Goal: Task Accomplishment & Management: Manage account settings

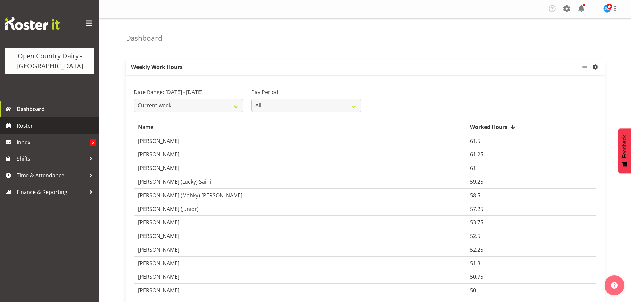
click at [26, 125] on span "Roster" at bounding box center [56, 126] width 79 height 10
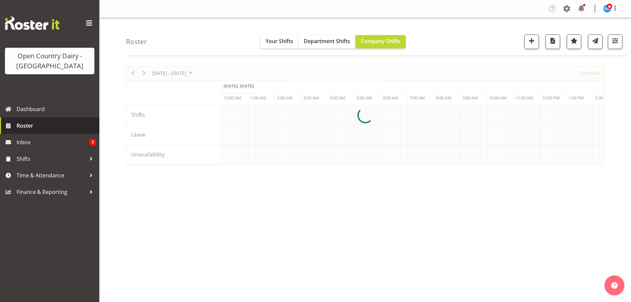
scroll to position [0, 3180]
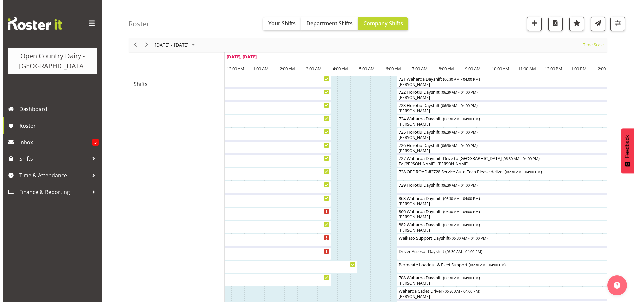
scroll to position [364, 0]
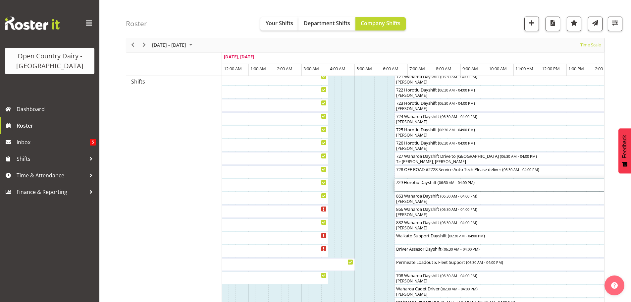
click at [420, 186] on div "729 Horotiu Dayshift ( 06:30 AM - 04:00 PM )" at bounding box center [520, 185] width 249 height 13
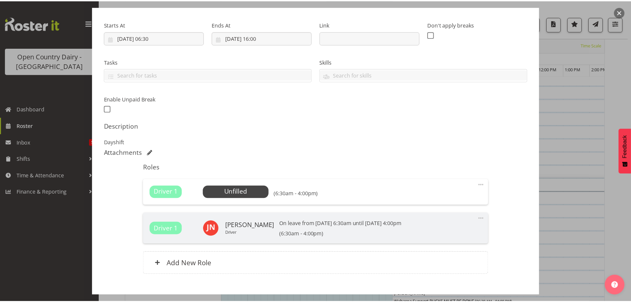
scroll to position [133, 0]
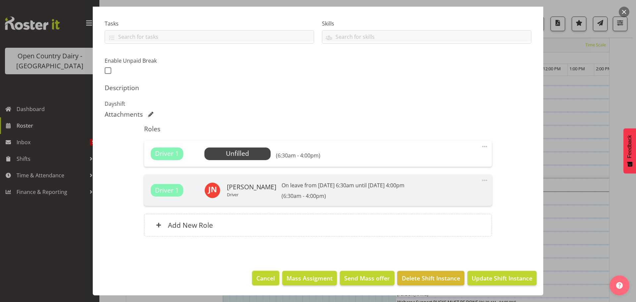
click at [260, 275] on span "Cancel" at bounding box center [265, 278] width 19 height 9
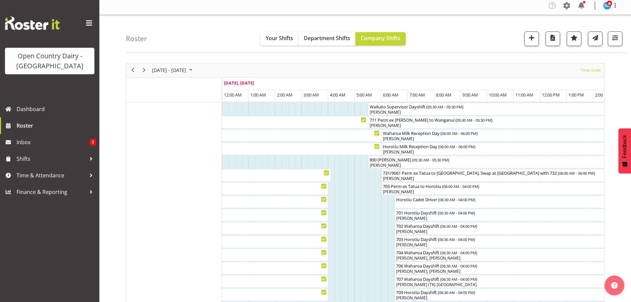
scroll to position [0, 0]
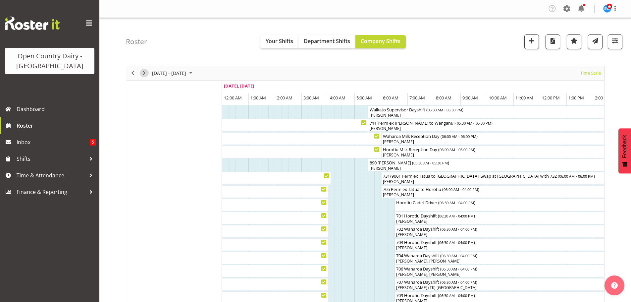
click at [143, 72] on span "Next" at bounding box center [144, 73] width 8 height 8
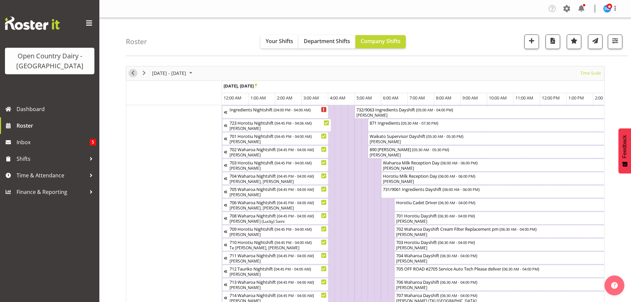
drag, startPoint x: 132, startPoint y: 73, endPoint x: 141, endPoint y: 88, distance: 17.5
click at [132, 73] on span "Previous" at bounding box center [133, 73] width 8 height 8
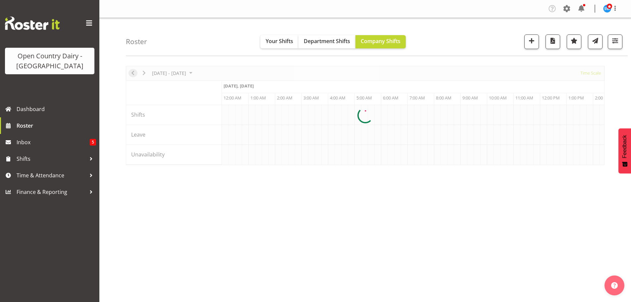
scroll to position [0, 3180]
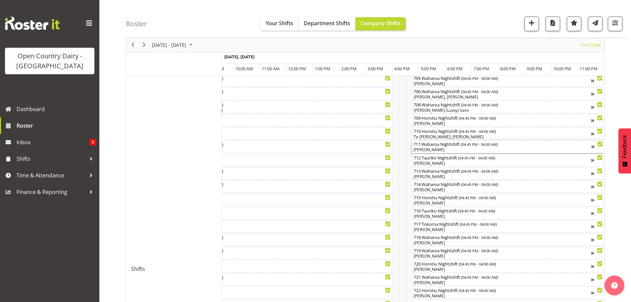
click at [459, 149] on div "[PERSON_NAME]" at bounding box center [502, 150] width 178 height 6
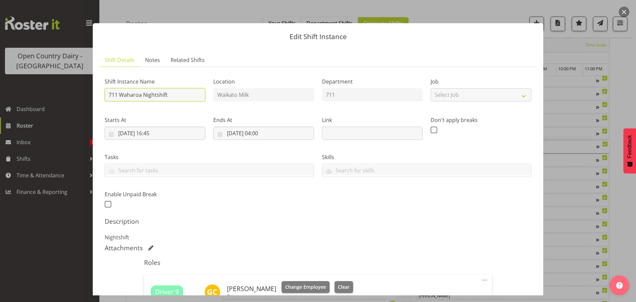
click at [170, 92] on input "711 Waharoa Nightshift" at bounding box center [155, 94] width 101 height 13
type input "711 Lactose ex Waharoa to Horotiu"
click at [153, 132] on input "21/09/2025, 16:45" at bounding box center [155, 133] width 101 height 13
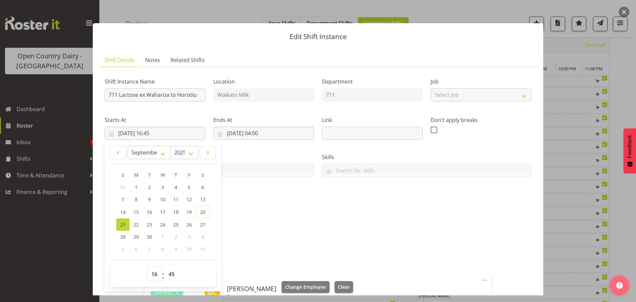
click at [153, 277] on select "00 01 02 03 04 05 06 07 08 09 10 11 12 13 14 15 16 17 18 19 20 21 22 23" at bounding box center [155, 273] width 15 height 13
select select "17"
click at [148, 267] on select "00 01 02 03 04 05 06 07 08 09 10 11 12 13 14 15 16 17 18 19 20 21 22 23" at bounding box center [155, 273] width 15 height 13
type input "21/09/2025, 17:45"
click at [171, 275] on select "00 01 02 03 04 05 06 07 08 09 10 11 12 13 14 15 16 17 18 19 20 21 22 23 24 25 2…" at bounding box center [172, 273] width 15 height 13
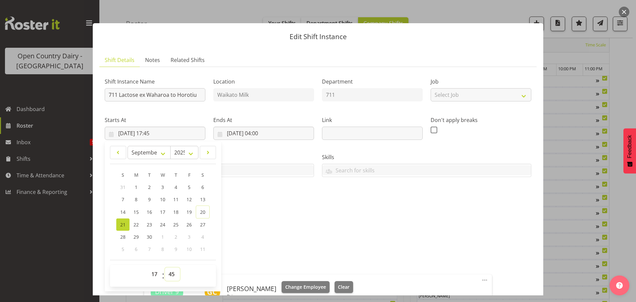
select select "0"
click at [165, 267] on select "00 01 02 03 04 05 06 07 08 09 10 11 12 13 14 15 16 17 18 19 20 21 22 23 24 25 2…" at bounding box center [172, 273] width 15 height 13
type input "21/09/2025, 17:00"
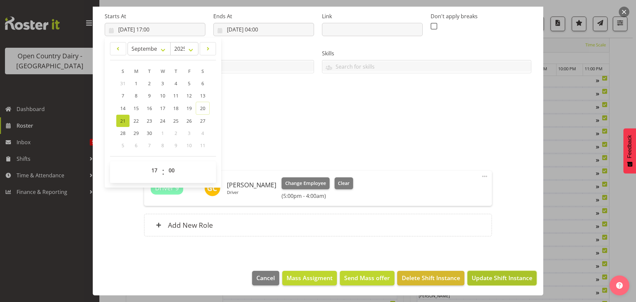
click at [498, 278] on span "Update Shift Instance" at bounding box center [502, 277] width 61 height 9
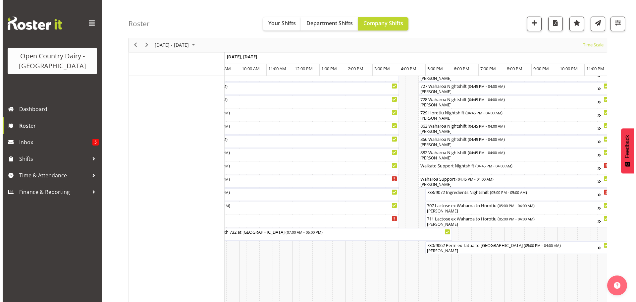
scroll to position [422, 0]
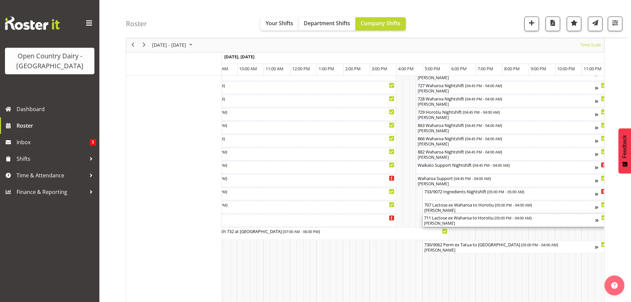
click at [472, 222] on div "[PERSON_NAME]" at bounding box center [509, 223] width 171 height 6
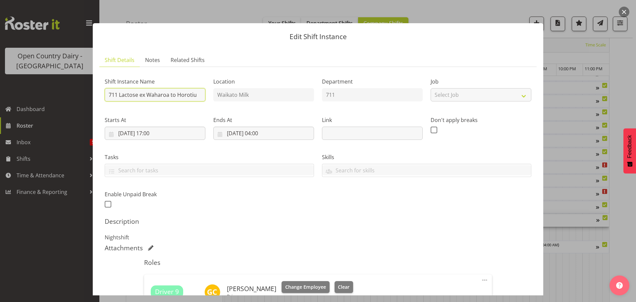
click at [196, 94] on input "711 Lactose ex Waharoa to Horotiu" at bounding box center [155, 94] width 101 height 13
type input "711 Waharoa Nightshift"
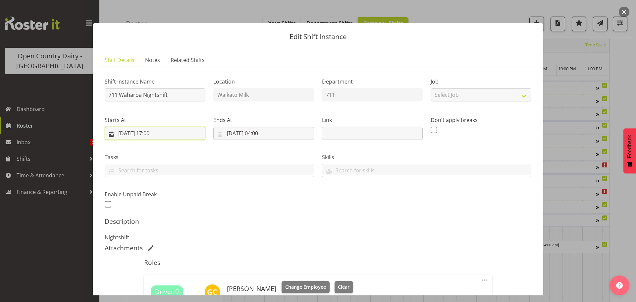
click at [160, 132] on input "21/09/2025, 17:00" at bounding box center [155, 133] width 101 height 13
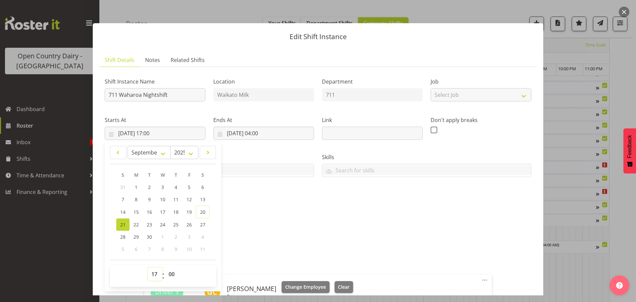
click at [154, 274] on select "00 01 02 03 04 05 06 07 08 09 10 11 12 13 14 15 16 17 18 19 20 21 22 23" at bounding box center [155, 273] width 15 height 13
select select "16"
click at [148, 267] on select "00 01 02 03 04 05 06 07 08 09 10 11 12 13 14 15 16 17 18 19 20 21 22 23" at bounding box center [155, 273] width 15 height 13
type input "21/09/2025, 16:00"
click at [173, 275] on select "00 01 02 03 04 05 06 07 08 09 10 11 12 13 14 15 16 17 18 19 20 21 22 23 24 25 2…" at bounding box center [172, 273] width 15 height 13
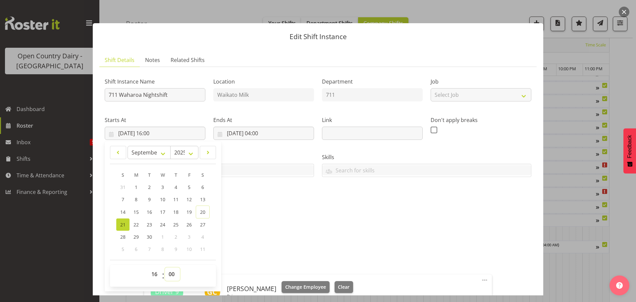
select select "45"
click at [165, 267] on select "00 01 02 03 04 05 06 07 08 09 10 11 12 13 14 15 16 17 18 19 20 21 22 23 24 25 2…" at bounding box center [172, 273] width 15 height 13
type input "21/09/2025, 16:45"
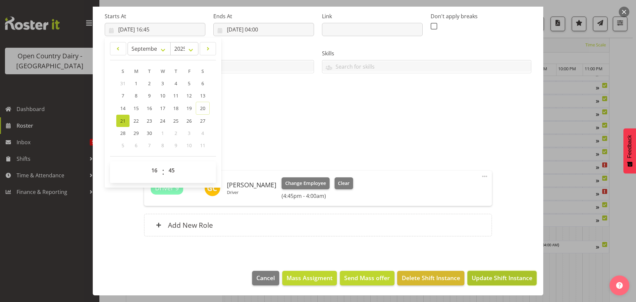
click at [480, 277] on span "Update Shift Instance" at bounding box center [502, 277] width 61 height 9
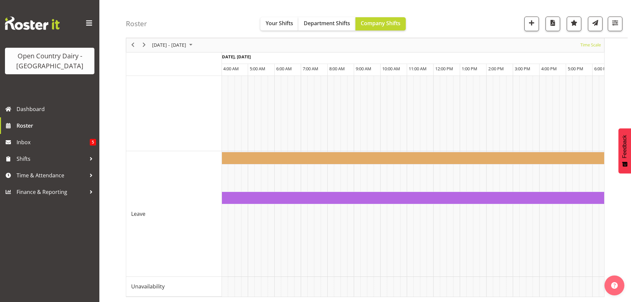
scroll to position [0, 3897]
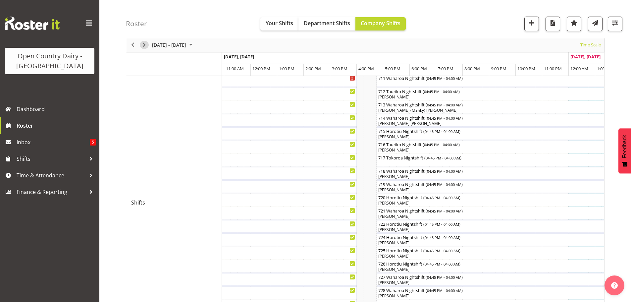
click at [144, 44] on span "Next" at bounding box center [144, 45] width 8 height 8
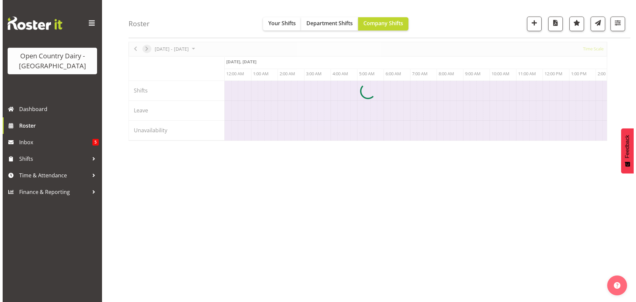
scroll to position [24, 0]
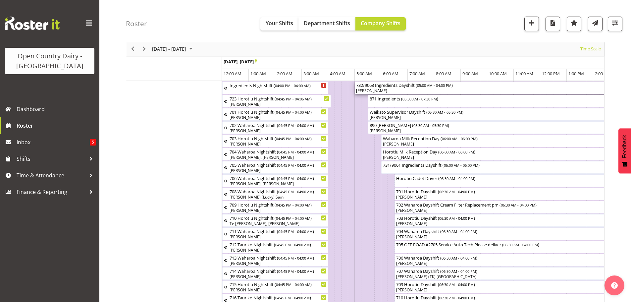
click at [393, 91] on div "[PERSON_NAME]" at bounding box center [500, 91] width 289 height 6
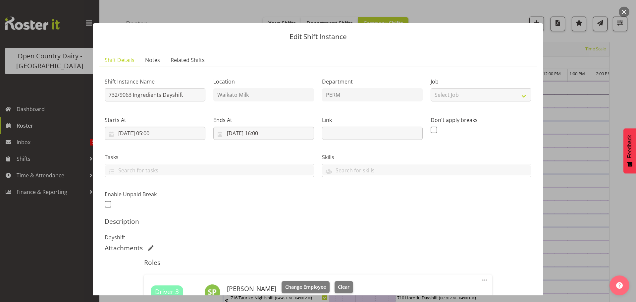
drag, startPoint x: 393, startPoint y: 91, endPoint x: 356, endPoint y: 215, distance: 128.9
click at [356, 215] on div "Shift Instance Name 732/9063 Ingredients Dayshift Location Waikato Milk Departm…" at bounding box center [318, 210] width 427 height 276
click at [338, 285] on span "Clear" at bounding box center [344, 286] width 12 height 7
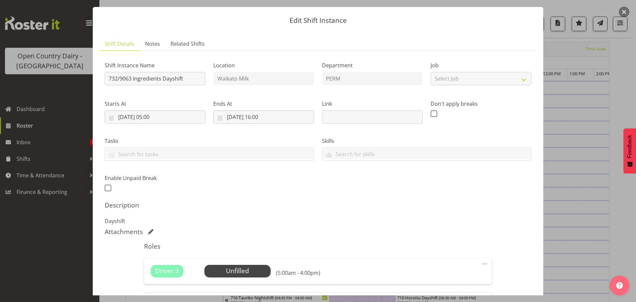
scroll to position [94, 0]
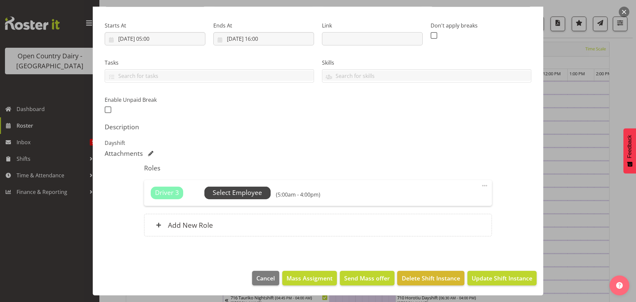
click at [236, 190] on span "Select Employee" at bounding box center [237, 193] width 49 height 10
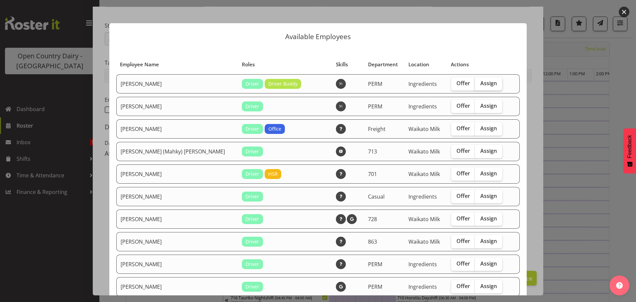
click at [480, 82] on span "Assign" at bounding box center [488, 83] width 17 height 7
click at [479, 82] on input "Assign" at bounding box center [477, 83] width 4 height 4
checkbox input "true"
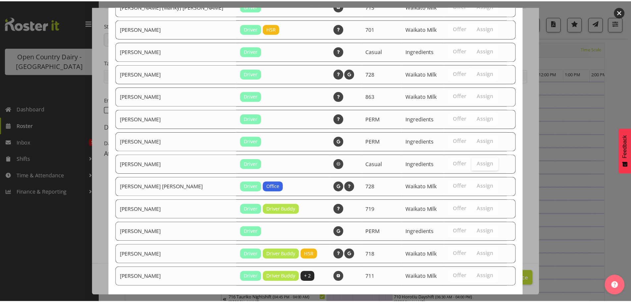
scroll to position [178, 0]
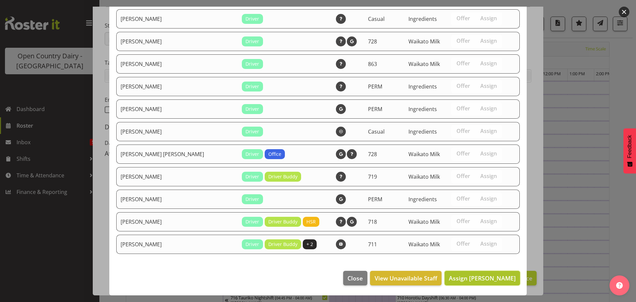
click at [472, 276] on span "Assign Abhilash Antony" at bounding box center [482, 278] width 67 height 8
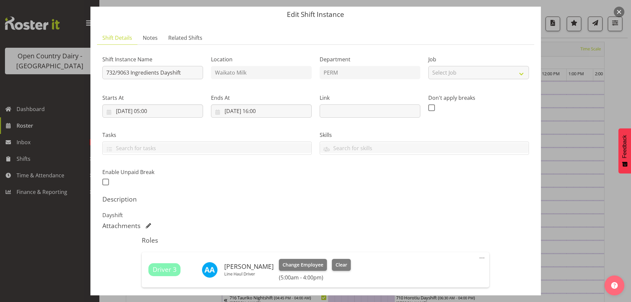
scroll to position [0, 0]
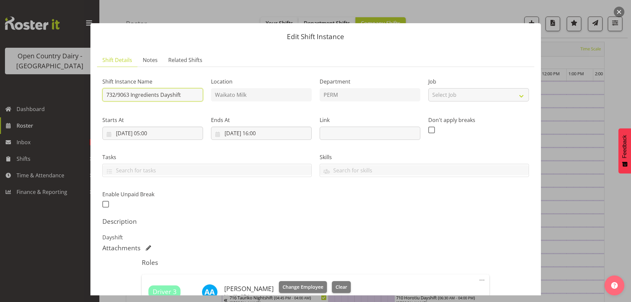
click at [182, 94] on input "732/9063 Ingredients Dayshift" at bounding box center [152, 94] width 101 height 13
type input "732/9063 Ex Wanganui Swap with 731"
click at [150, 134] on input "22/09/2025, 05:00" at bounding box center [152, 133] width 101 height 13
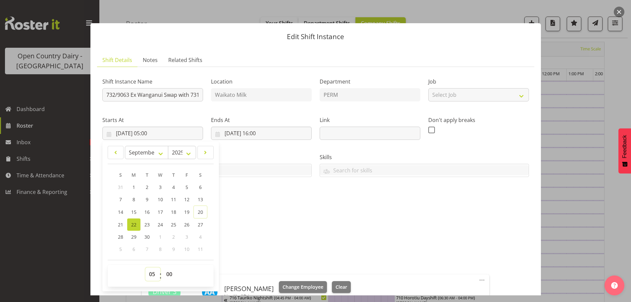
click at [149, 274] on select "00 01 02 03 04 05 06 07 08 09 10 11 12 13 14 15 16 17 18 19 20 21 22 23" at bounding box center [152, 273] width 15 height 13
select select "6"
click at [145, 267] on select "00 01 02 03 04 05 06 07 08 09 10 11 12 13 14 15 16 17 18 19 20 21 22 23" at bounding box center [152, 273] width 15 height 13
type input "22/09/2025, 06:00"
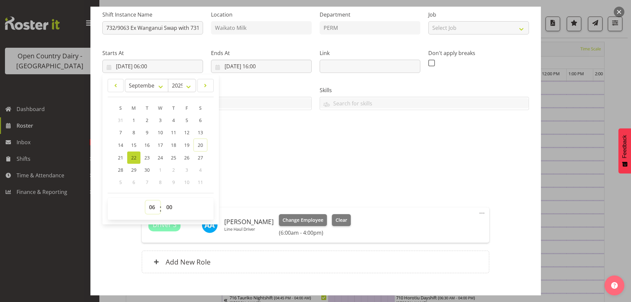
scroll to position [104, 0]
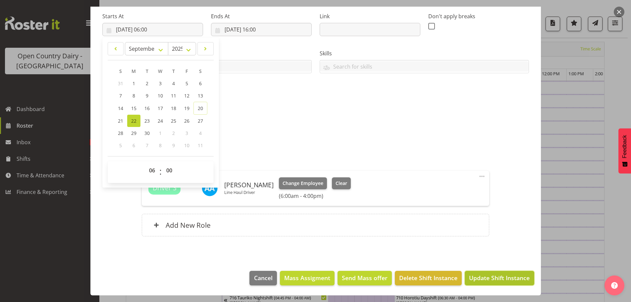
click at [503, 277] on span "Update Shift Instance" at bounding box center [499, 277] width 61 height 9
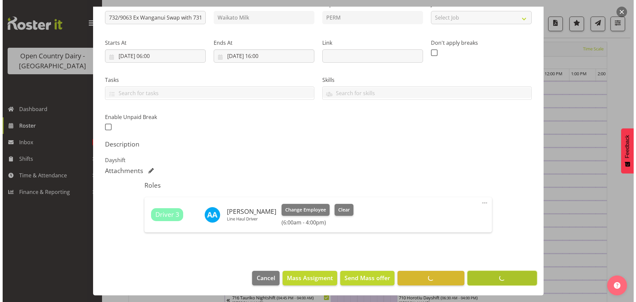
scroll to position [77, 0]
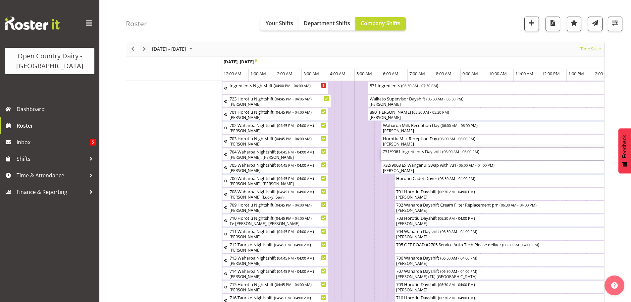
click at [420, 155] on div "731/9061 Ingredients Dayshift ( 06:00 AM - 06:00 PM )" at bounding box center [540, 154] width 315 height 13
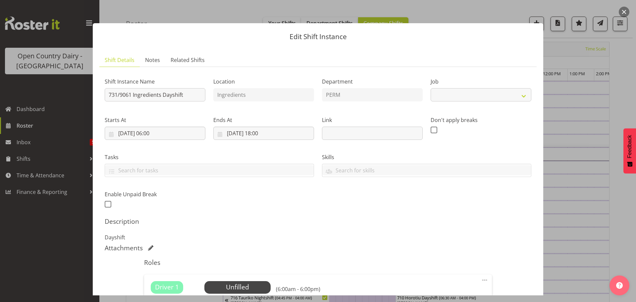
select select "9052"
click at [195, 94] on input "731/9061 Ingredients Dayshift" at bounding box center [155, 94] width 101 height 13
type input "731/9061 Perm ex Tatua to Wanganui, Swap with 732"
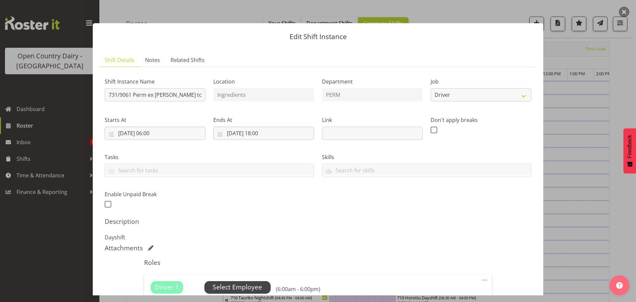
click at [237, 287] on span "Select Employee" at bounding box center [237, 287] width 49 height 10
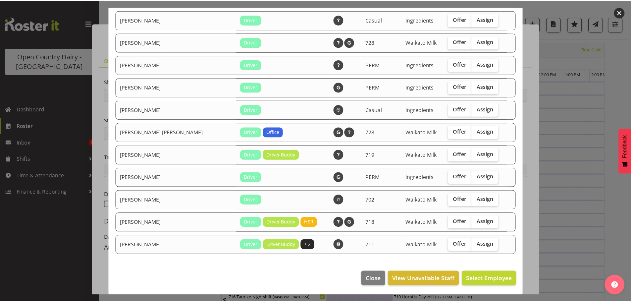
scroll to position [155, 0]
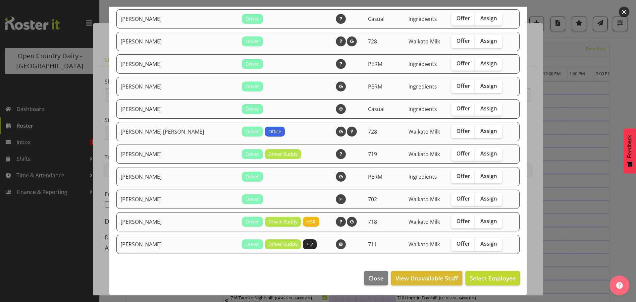
drag, startPoint x: 479, startPoint y: 200, endPoint x: 479, endPoint y: 209, distance: 9.3
click at [480, 199] on span "Assign" at bounding box center [488, 198] width 17 height 7
click at [479, 199] on input "Assign" at bounding box center [477, 198] width 4 height 4
checkbox input "true"
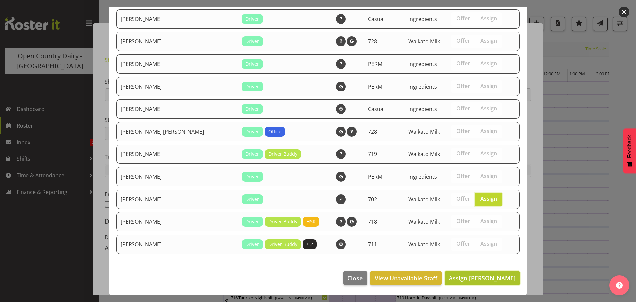
click at [489, 277] on span "Assign Simon Phillpott" at bounding box center [482, 278] width 67 height 8
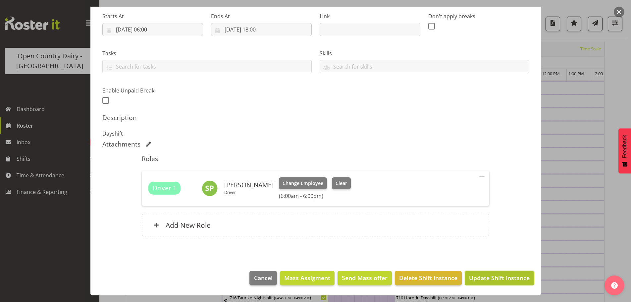
click at [501, 277] on span "Update Shift Instance" at bounding box center [499, 277] width 61 height 9
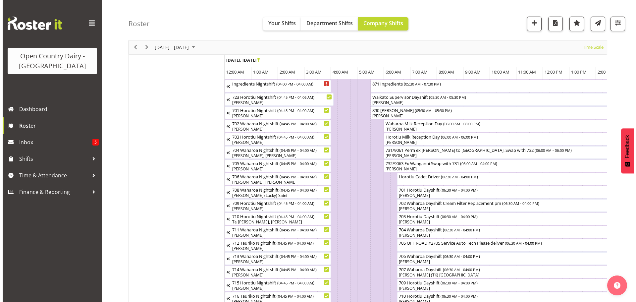
scroll to position [24, 0]
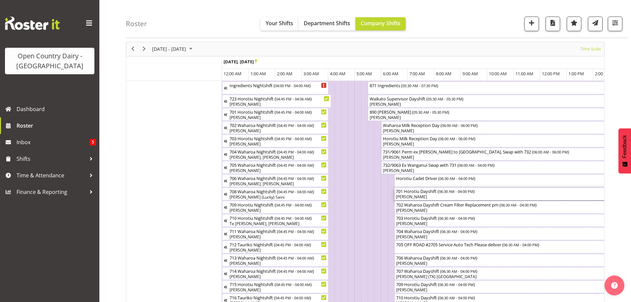
click at [424, 192] on div "701 Horotiu Dayshift ( 06:30 AM - 04:00 PM )" at bounding box center [520, 190] width 249 height 7
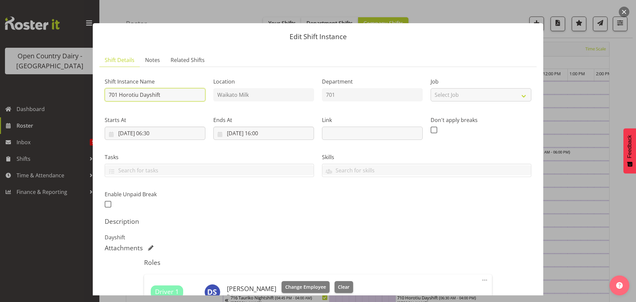
click at [179, 95] on input "701 Horotiu Dayshift" at bounding box center [155, 94] width 101 height 13
type input "701 Cream ex Horotiu to Waharoa"
click at [152, 133] on input "22/09/2025, 06:30" at bounding box center [155, 133] width 101 height 13
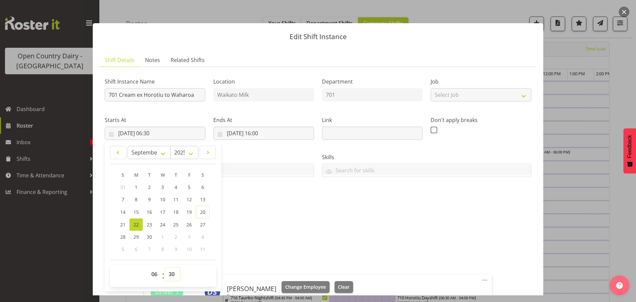
click at [172, 273] on select "00 01 02 03 04 05 06 07 08 09 10 11 12 13 14 15 16 17 18 19 20 21 22 23 24 25 2…" at bounding box center [172, 273] width 15 height 13
select select "0"
click at [165, 267] on select "00 01 02 03 04 05 06 07 08 09 10 11 12 13 14 15 16 17 18 19 20 21 22 23 24 25 2…" at bounding box center [172, 273] width 15 height 13
type input "22/09/2025, 06:00"
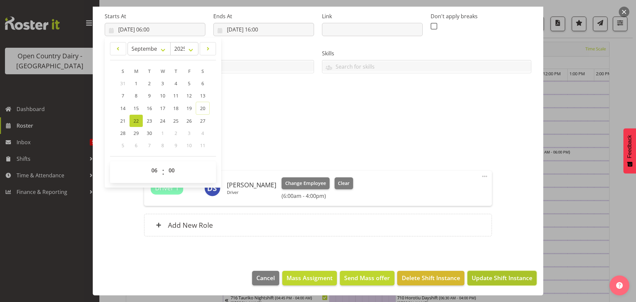
click at [499, 276] on span "Update Shift Instance" at bounding box center [502, 277] width 61 height 9
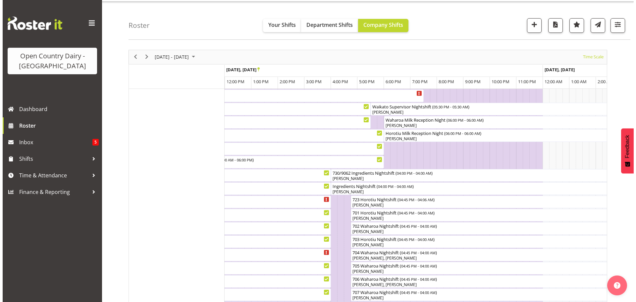
scroll to position [0, 0]
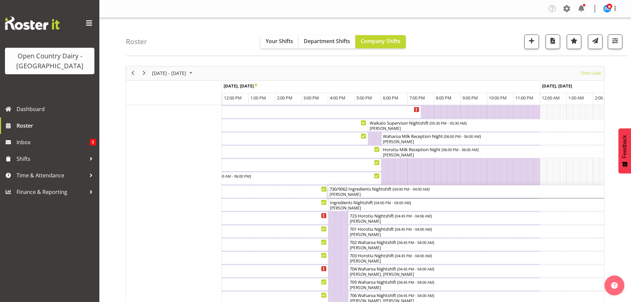
click at [377, 193] on div "[PERSON_NAME]" at bounding box center [487, 194] width 315 height 6
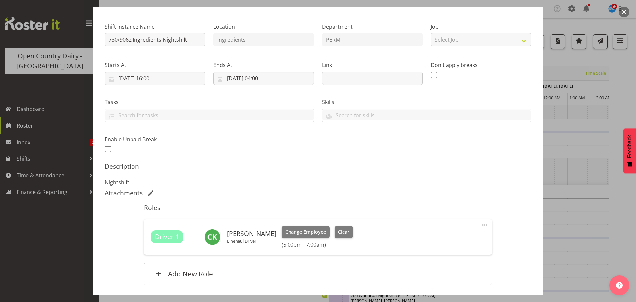
scroll to position [104, 0]
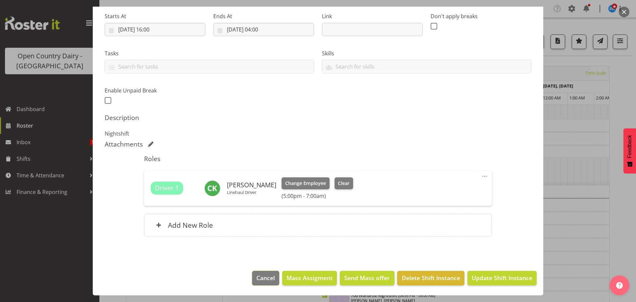
drag, startPoint x: 253, startPoint y: 277, endPoint x: 257, endPoint y: 270, distance: 7.7
click at [256, 276] on span "Cancel" at bounding box center [265, 277] width 19 height 9
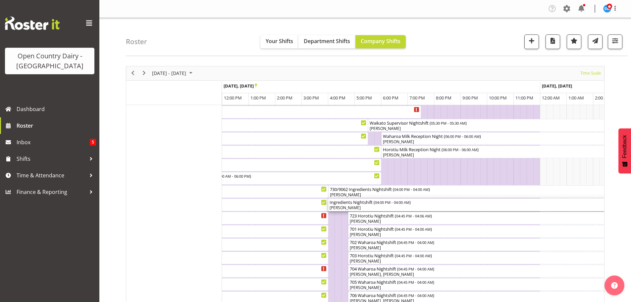
click at [361, 207] on div "[PERSON_NAME]" at bounding box center [487, 208] width 315 height 6
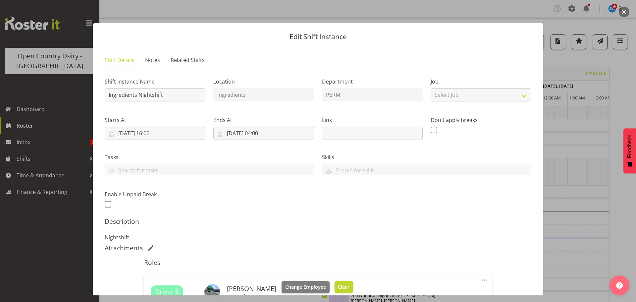
click at [335, 283] on button "Clear" at bounding box center [344, 287] width 19 height 12
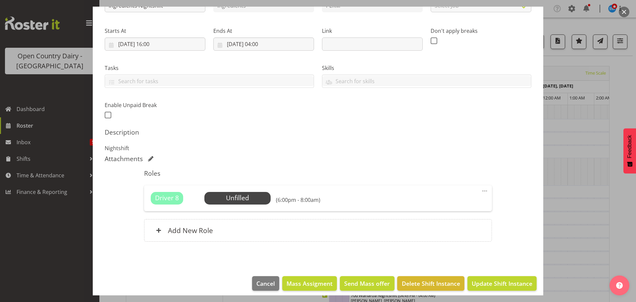
scroll to position [94, 0]
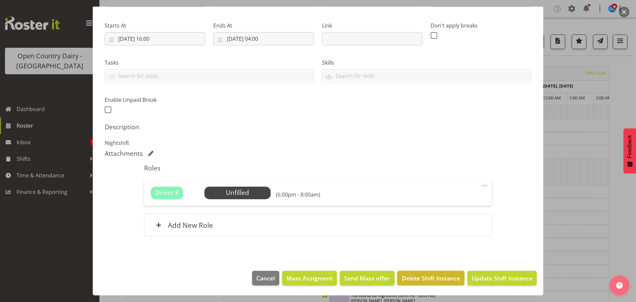
click at [415, 278] on span "Delete Shift Instance" at bounding box center [431, 278] width 58 height 9
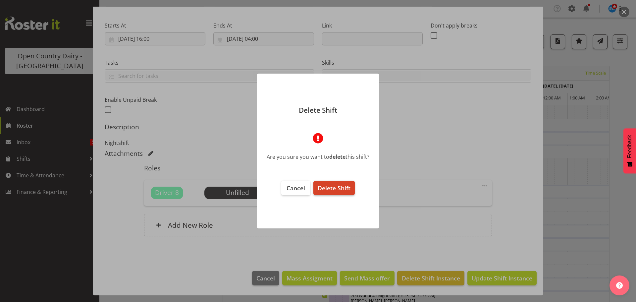
click at [331, 186] on span "Delete Shift" at bounding box center [334, 188] width 33 height 8
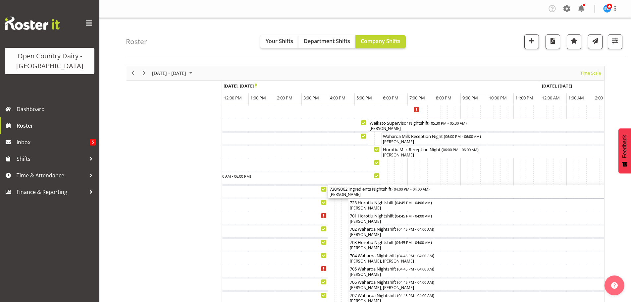
click at [383, 194] on div "[PERSON_NAME]" at bounding box center [487, 194] width 315 height 6
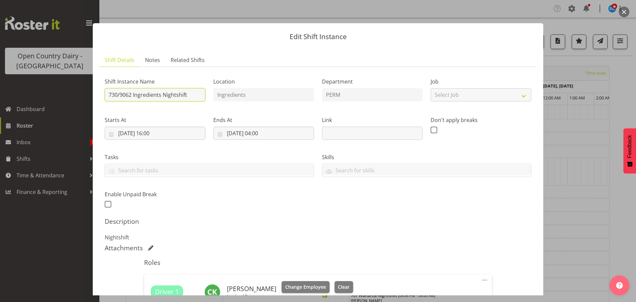
click at [190, 94] on input "730/9062 Ingredients Nightshift" at bounding box center [155, 94] width 101 height 13
type input "730/9062 Perm ex Tatua to Wanganui, Milk Home"
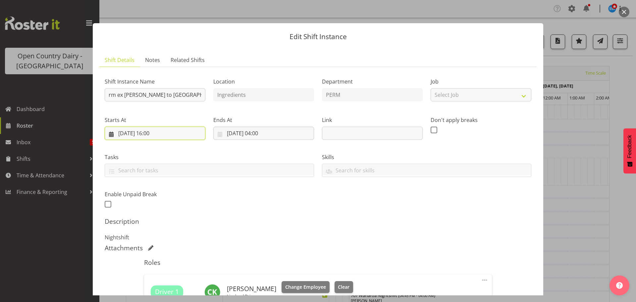
scroll to position [0, 0]
click at [163, 130] on input "22/09/2025, 16:00" at bounding box center [155, 133] width 101 height 13
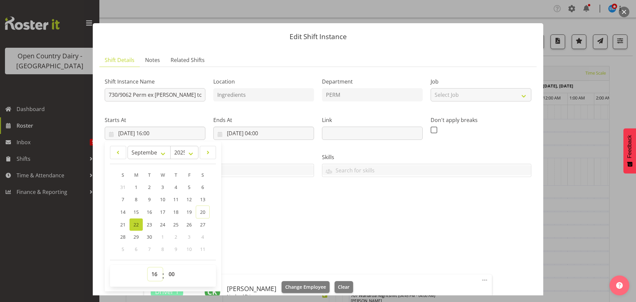
click at [152, 276] on select "00 01 02 03 04 05 06 07 08 09 10 11 12 13 14 15 16 17 18 19 20 21 22 23" at bounding box center [155, 273] width 15 height 13
select select "17"
click at [148, 267] on select "00 01 02 03 04 05 06 07 08 09 10 11 12 13 14 15 16 17 18 19 20 21 22 23" at bounding box center [155, 273] width 15 height 13
type input "22/09/2025, 17:00"
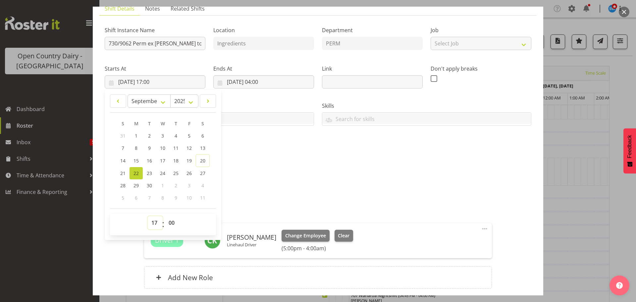
scroll to position [66, 0]
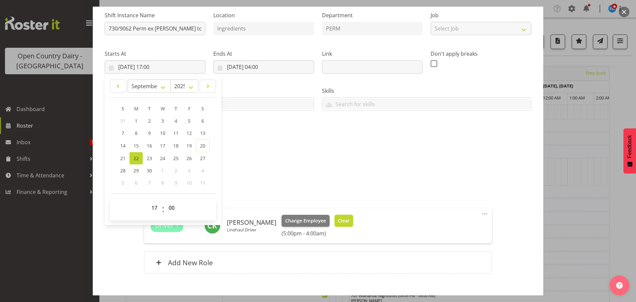
click at [343, 221] on span "Clear" at bounding box center [344, 220] width 12 height 7
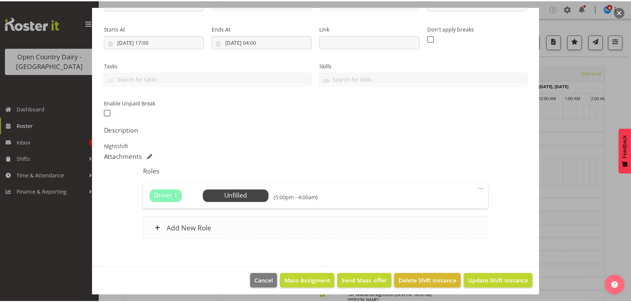
scroll to position [94, 0]
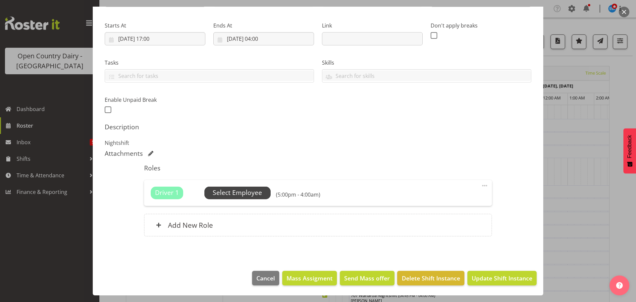
click at [238, 191] on span "Select Employee" at bounding box center [237, 193] width 49 height 10
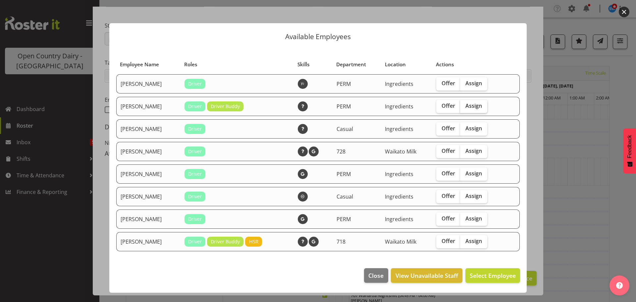
click at [474, 105] on span "Assign" at bounding box center [473, 105] width 17 height 7
click at [464, 105] on input "Assign" at bounding box center [462, 106] width 4 height 4
checkbox input "true"
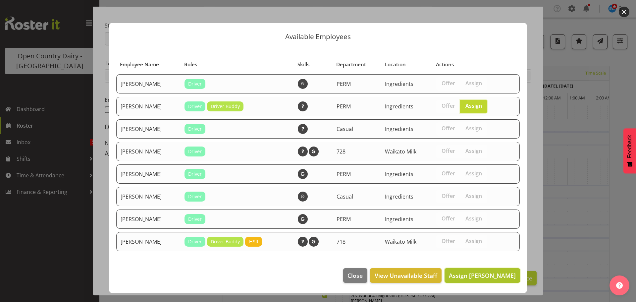
click at [489, 274] on span "Assign Jayden Vincent" at bounding box center [482, 275] width 67 height 8
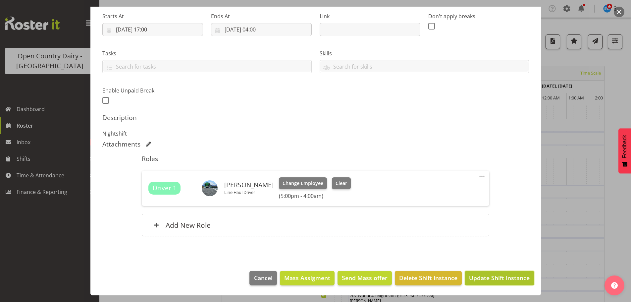
click at [492, 277] on span "Update Shift Instance" at bounding box center [499, 277] width 61 height 9
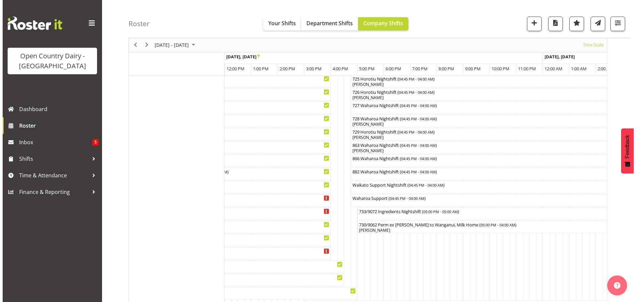
scroll to position [431, 0]
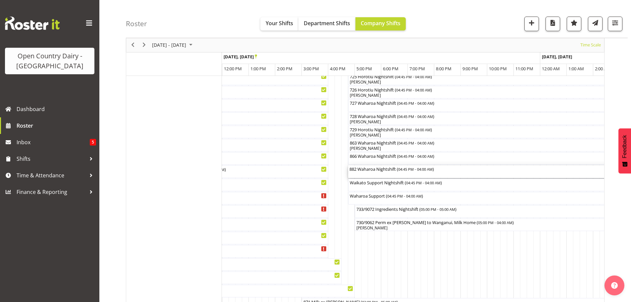
click at [375, 174] on div "882 Waharoa Nightshift ( 04:45 PM - 04:00 AM )" at bounding box center [496, 171] width 295 height 13
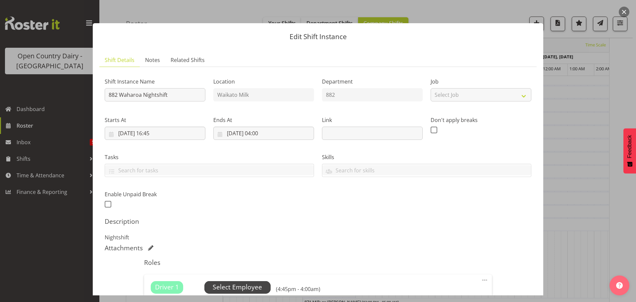
click at [232, 286] on span "Select Employee" at bounding box center [237, 287] width 49 height 10
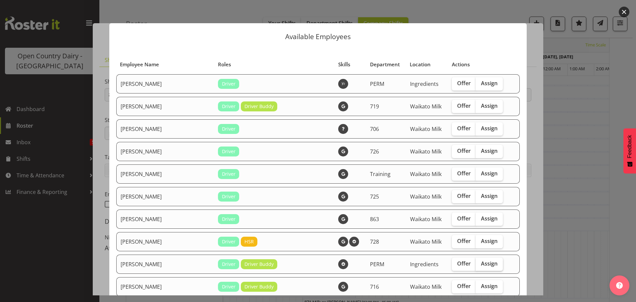
click at [481, 263] on span "Assign" at bounding box center [489, 263] width 17 height 7
click at [476, 263] on input "Assign" at bounding box center [478, 263] width 4 height 4
checkbox input "true"
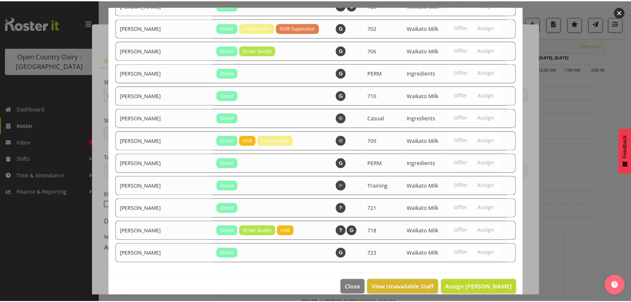
scroll to position [650, 0]
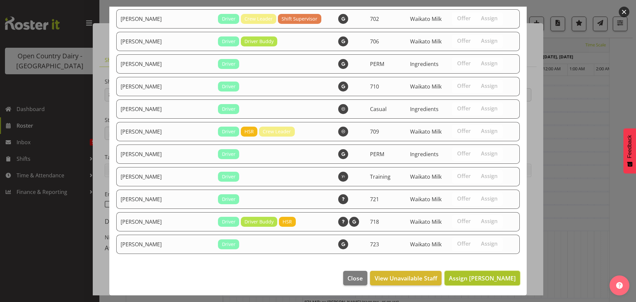
click at [494, 277] on span "Assign Chris Kneebone" at bounding box center [482, 278] width 67 height 8
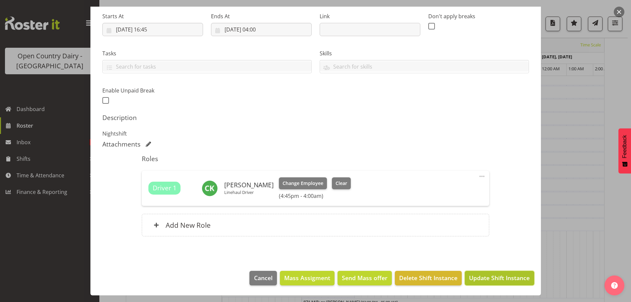
click at [500, 277] on span "Update Shift Instance" at bounding box center [499, 277] width 61 height 9
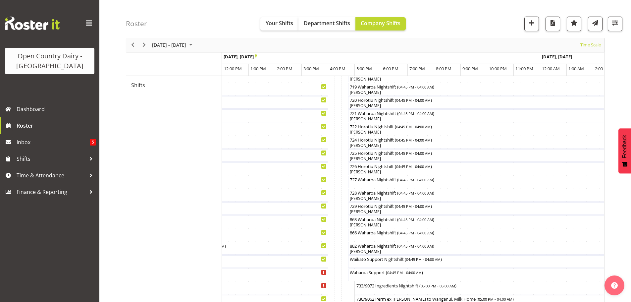
scroll to position [355, 0]
click at [381, 183] on div "727 Waharoa Nightshift ( 04:45 PM - 04:00 AM )" at bounding box center [496, 180] width 295 height 13
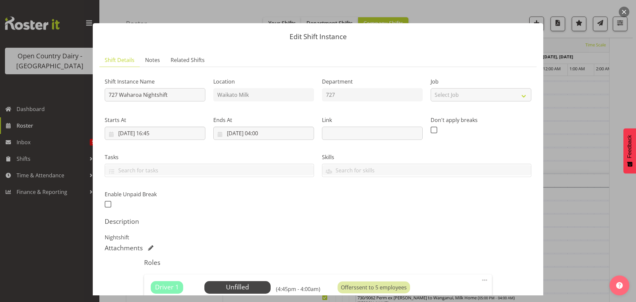
click at [567, 213] on div at bounding box center [318, 151] width 636 height 302
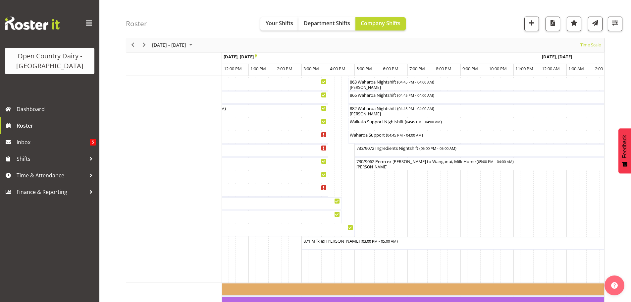
scroll to position [488, 0]
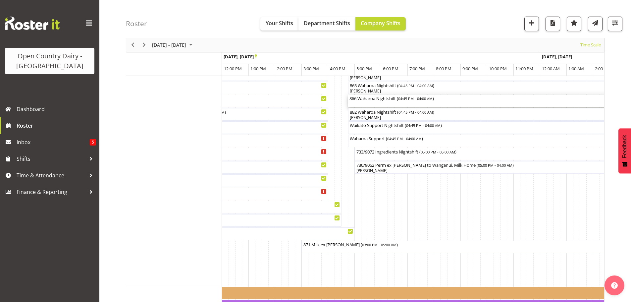
click at [378, 103] on div "866 Waharoa Nightshift ( 04:45 PM - 04:00 AM )" at bounding box center [496, 101] width 295 height 13
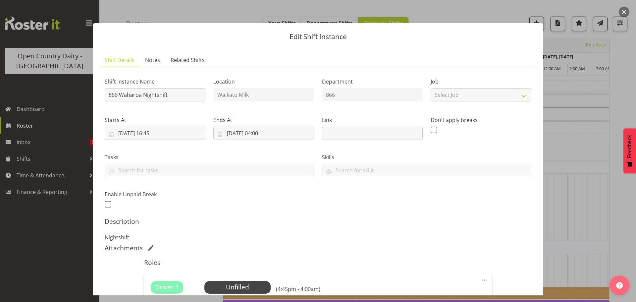
click at [564, 212] on div at bounding box center [318, 151] width 636 height 302
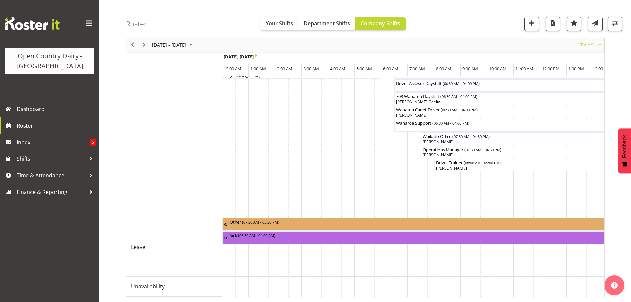
scroll to position [0, 11]
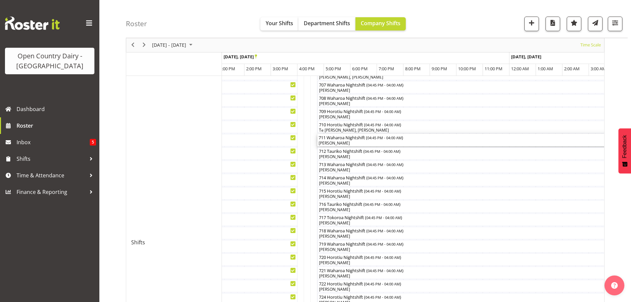
click at [342, 140] on div "[PERSON_NAME]" at bounding box center [466, 143] width 295 height 6
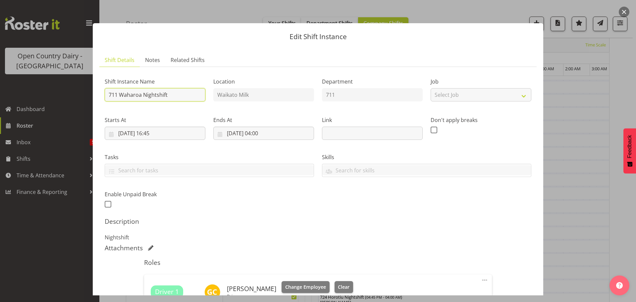
drag, startPoint x: 170, startPoint y: 94, endPoint x: 177, endPoint y: 93, distance: 7.0
click at [172, 94] on input "711 Waharoa Nightshift" at bounding box center [155, 94] width 101 height 13
type input "711 Lactose ex Waharoa to Horotiu"
click at [153, 131] on input "22/09/2025, 16:45" at bounding box center [155, 133] width 101 height 13
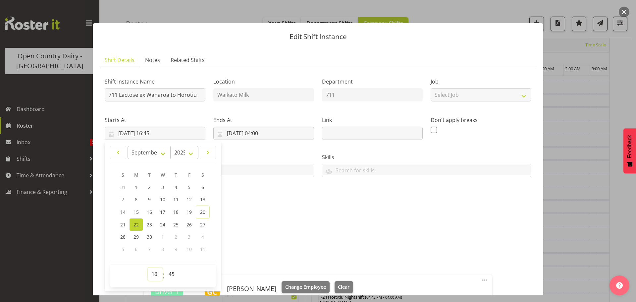
click at [155, 274] on select "00 01 02 03 04 05 06 07 08 09 10 11 12 13 14 15 16 17 18 19 20 21 22 23" at bounding box center [155, 273] width 15 height 13
select select "17"
click at [148, 267] on select "00 01 02 03 04 05 06 07 08 09 10 11 12 13 14 15 16 17 18 19 20 21 22 23" at bounding box center [155, 273] width 15 height 13
type input "22/09/2025, 17:45"
click at [173, 275] on select "00 01 02 03 04 05 06 07 08 09 10 11 12 13 14 15 16 17 18 19 20 21 22 23 24 25 2…" at bounding box center [172, 273] width 15 height 13
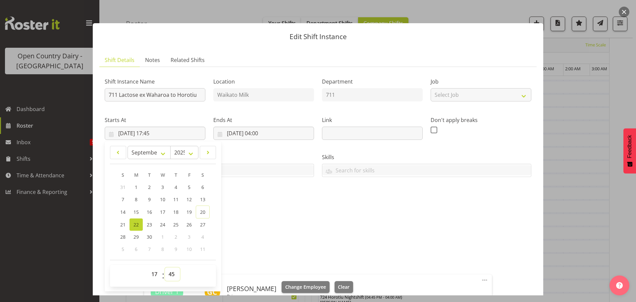
click at [172, 273] on select "00 01 02 03 04 05 06 07 08 09 10 11 12 13 14 15 16 17 18 19 20 21 22 23 24 25 2…" at bounding box center [172, 273] width 15 height 13
select select "0"
click at [165, 267] on select "00 01 02 03 04 05 06 07 08 09 10 11 12 13 14 15 16 17 18 19 20 21 22 23 24 25 2…" at bounding box center [172, 273] width 15 height 13
type input "22/09/2025, 17:00"
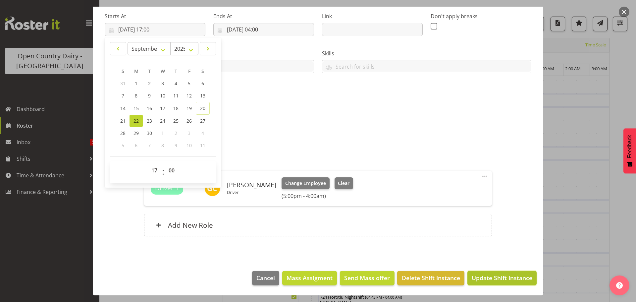
click at [495, 279] on span "Update Shift Instance" at bounding box center [502, 277] width 61 height 9
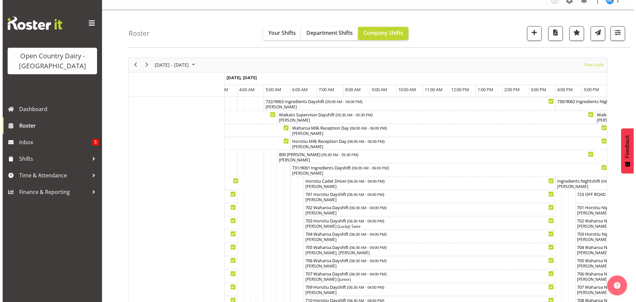
scroll to position [0, 0]
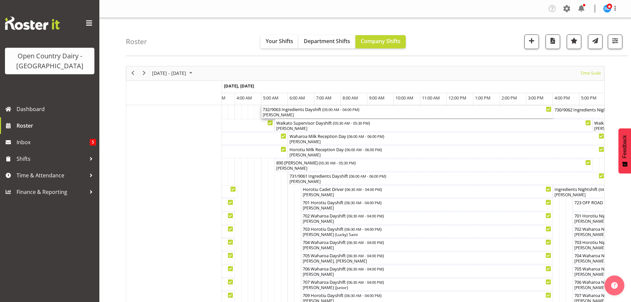
click at [304, 114] on div "[PERSON_NAME]" at bounding box center [407, 115] width 289 height 6
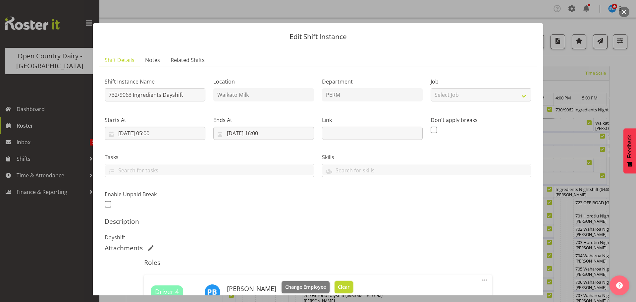
click at [338, 283] on span "Clear" at bounding box center [344, 286] width 12 height 7
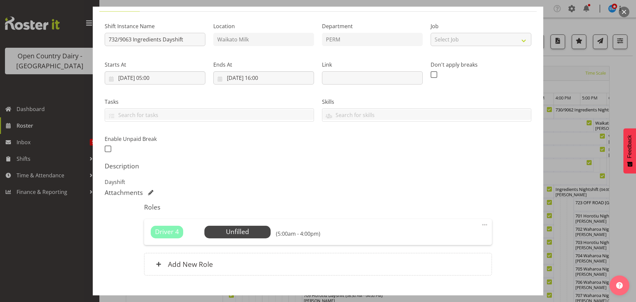
scroll to position [94, 0]
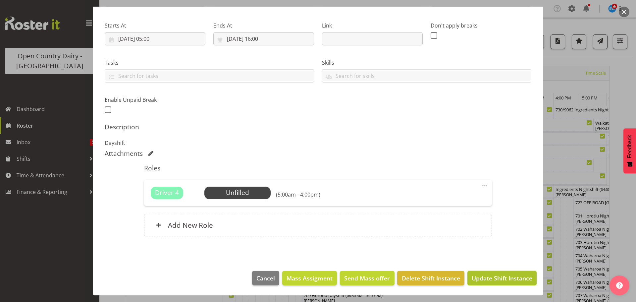
click at [494, 277] on span "Update Shift Instance" at bounding box center [502, 278] width 61 height 9
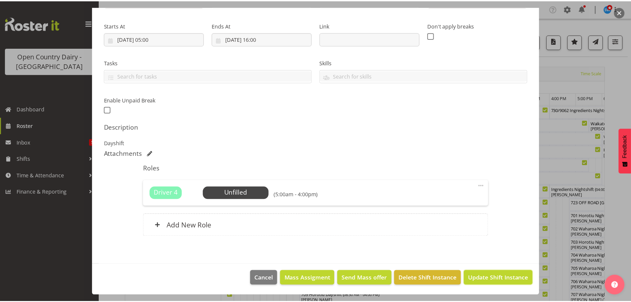
scroll to position [68, 0]
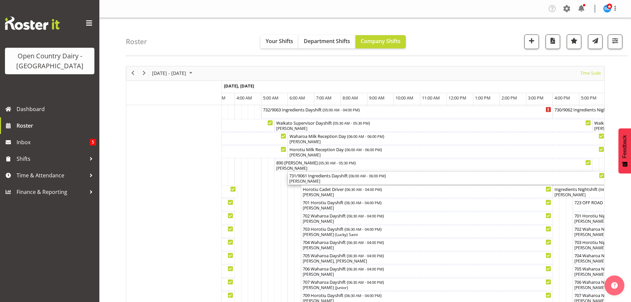
click at [326, 180] on div "[PERSON_NAME]" at bounding box center [446, 181] width 315 height 6
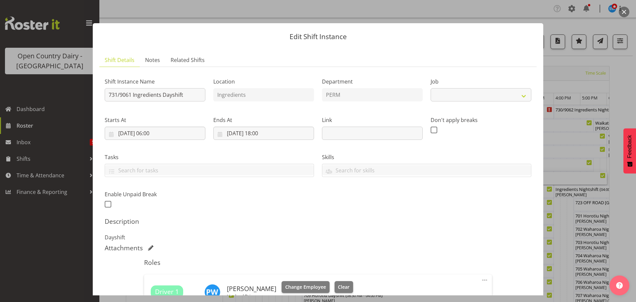
select select "9052"
click at [299, 285] on span "Change Employee" at bounding box center [305, 286] width 41 height 7
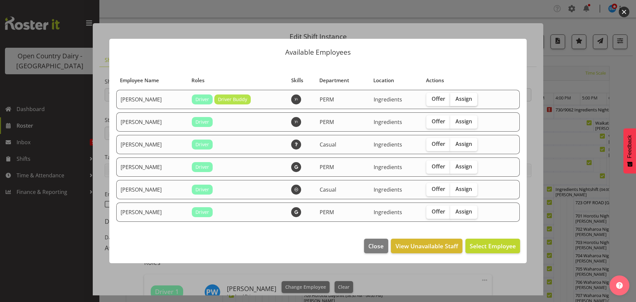
click at [461, 98] on span "Assign" at bounding box center [463, 98] width 17 height 7
click at [454, 98] on input "Assign" at bounding box center [452, 99] width 4 height 4
checkbox input "true"
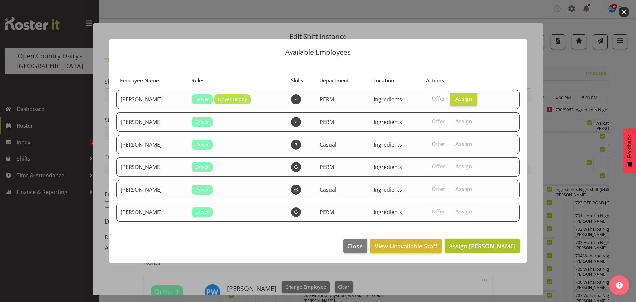
click at [480, 243] on span "Assign Abhilash Antony" at bounding box center [482, 246] width 67 height 8
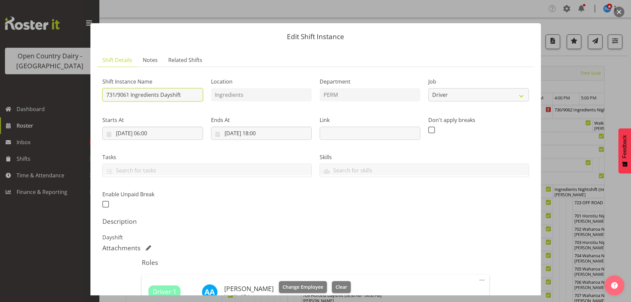
click at [187, 96] on input "731/9061 Ingredients Dayshift" at bounding box center [152, 94] width 101 height 13
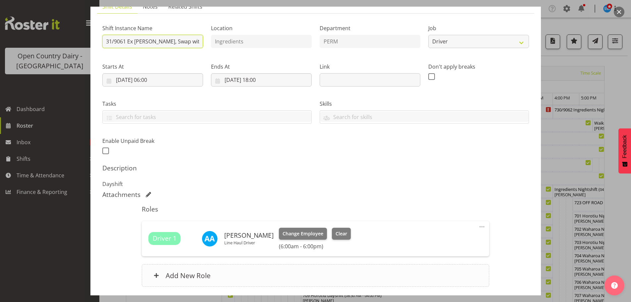
scroll to position [104, 0]
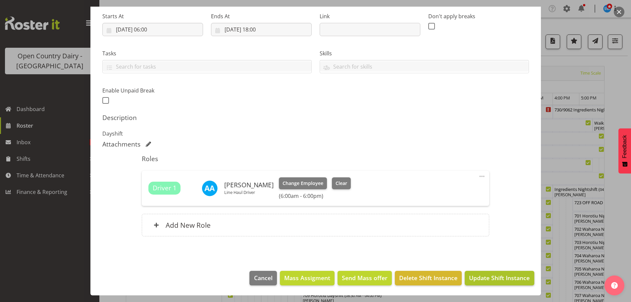
type input "731/9061 Ex [PERSON_NAME], Swap with 732"
click at [493, 279] on span "Update Shift Instance" at bounding box center [499, 277] width 61 height 9
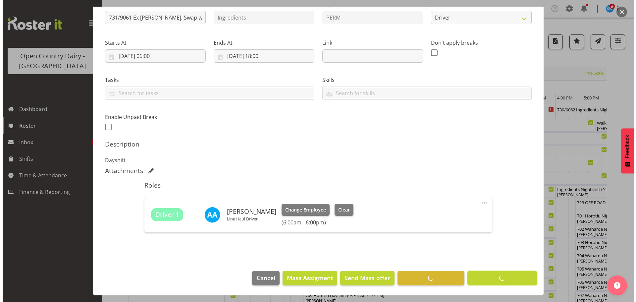
scroll to position [77, 0]
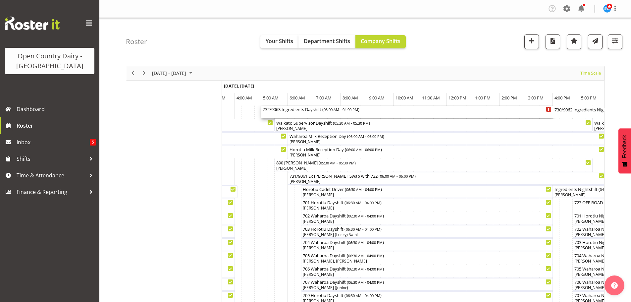
click at [302, 114] on div "732/9063 Ingredients Dayshift ( 05:00 AM - 04:00 PM )" at bounding box center [407, 112] width 289 height 13
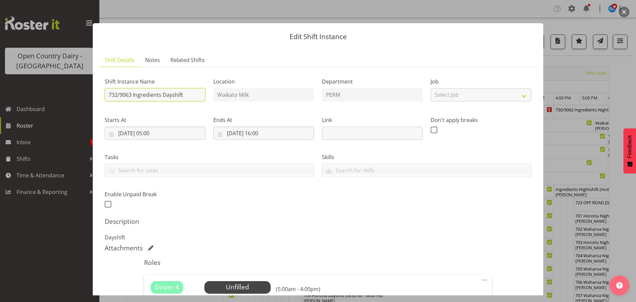
drag, startPoint x: 182, startPoint y: 95, endPoint x: 195, endPoint y: 94, distance: 12.7
click at [189, 95] on input "732/9063 Ingredients Dayshift" at bounding box center [155, 94] width 101 height 13
type input "732/9063 Perm ex [PERSON_NAME] to [GEOGRAPHIC_DATA], Swap with 731"
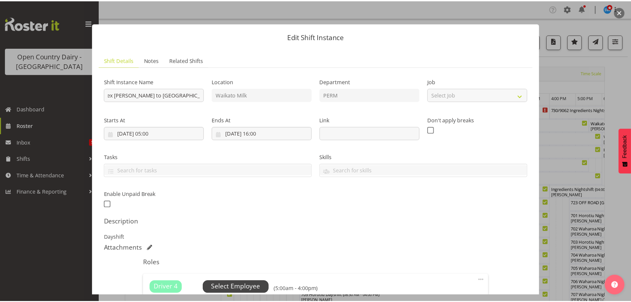
scroll to position [0, 0]
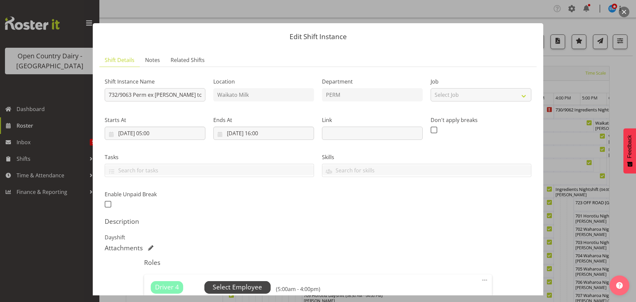
click at [228, 286] on span "Select Employee" at bounding box center [237, 287] width 49 height 10
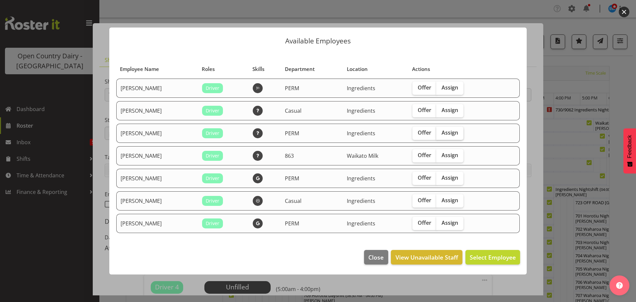
click at [445, 132] on span "Assign" at bounding box center [450, 132] width 17 height 7
click at [441, 132] on input "Assign" at bounding box center [438, 132] width 4 height 4
checkbox input "true"
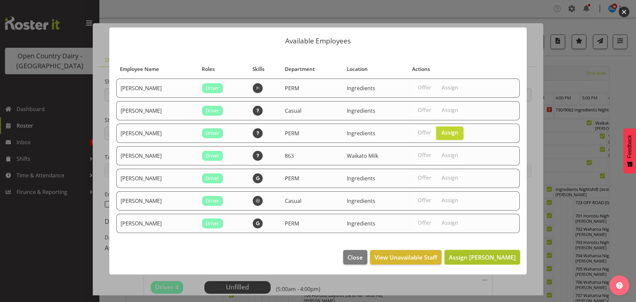
click at [484, 255] on span "Assign Paul Wilson" at bounding box center [482, 257] width 67 height 8
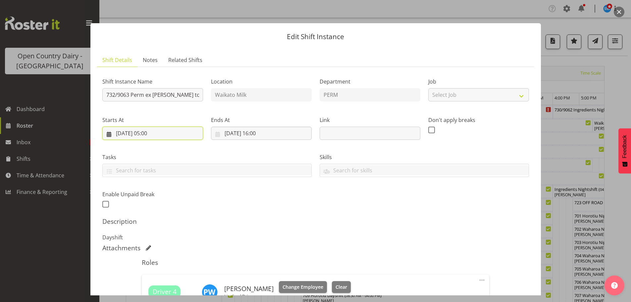
click at [158, 131] on input "23/09/2025, 05:00" at bounding box center [152, 133] width 101 height 13
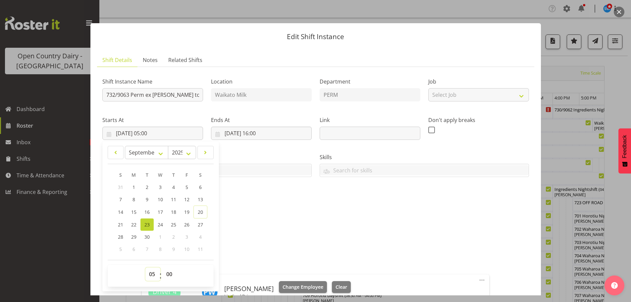
click at [151, 274] on select "00 01 02 03 04 05 06 07 08 09 10 11 12 13 14 15 16 17 18 19 20 21 22 23" at bounding box center [152, 273] width 15 height 13
select select "6"
click at [145, 267] on select "00 01 02 03 04 05 06 07 08 09 10 11 12 13 14 15 16 17 18 19 20 21 22 23" at bounding box center [152, 273] width 15 height 13
type input "23/09/2025, 06:00"
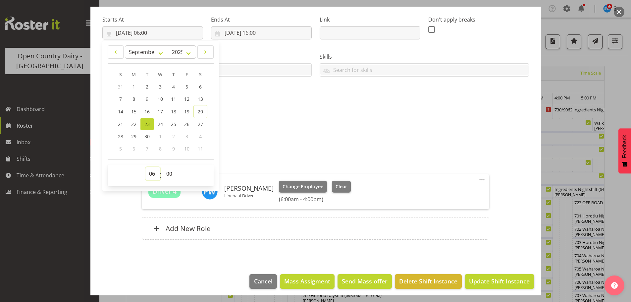
scroll to position [104, 0]
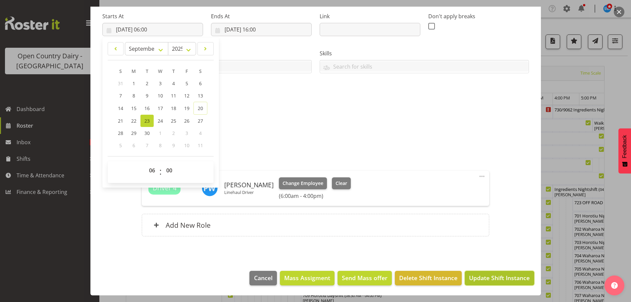
click at [489, 279] on span "Update Shift Instance" at bounding box center [499, 277] width 61 height 9
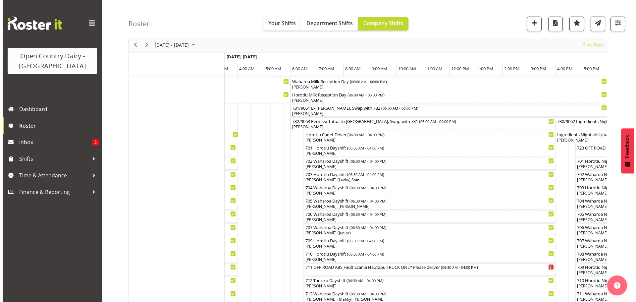
scroll to position [0, 0]
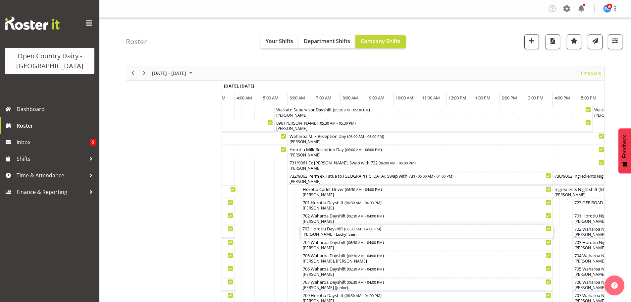
click at [335, 234] on div "[PERSON_NAME] (Lucky) Saini" at bounding box center [426, 234] width 249 height 6
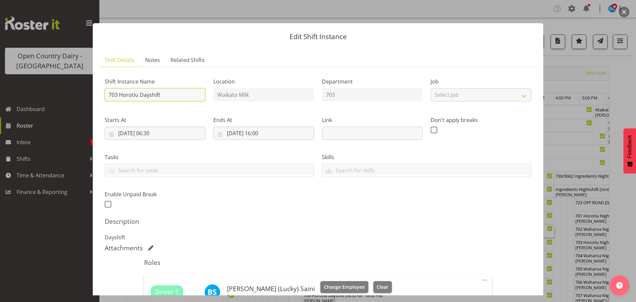
click at [172, 94] on input "703 Horotiu Dayshift" at bounding box center [155, 94] width 101 height 13
type input "703 Cream ex Horotiu to Waharoa"
click at [155, 132] on input "23/09/2025, 06:30" at bounding box center [155, 133] width 101 height 13
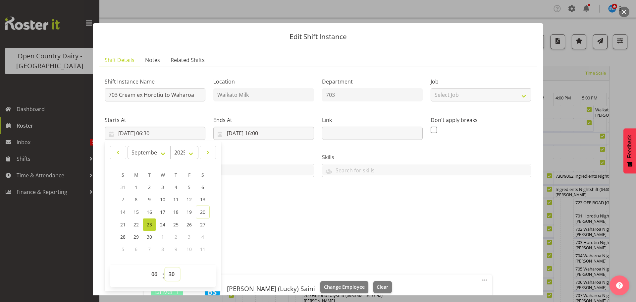
drag, startPoint x: 171, startPoint y: 273, endPoint x: 171, endPoint y: 269, distance: 4.3
click at [171, 272] on select "00 01 02 03 04 05 06 07 08 09 10 11 12 13 14 15 16 17 18 19 20 21 22 23 24 25 2…" at bounding box center [172, 273] width 15 height 13
select select "0"
click at [165, 267] on select "00 01 02 03 04 05 06 07 08 09 10 11 12 13 14 15 16 17 18 19 20 21 22 23 24 25 2…" at bounding box center [172, 273] width 15 height 13
type input "23/09/2025, 06:00"
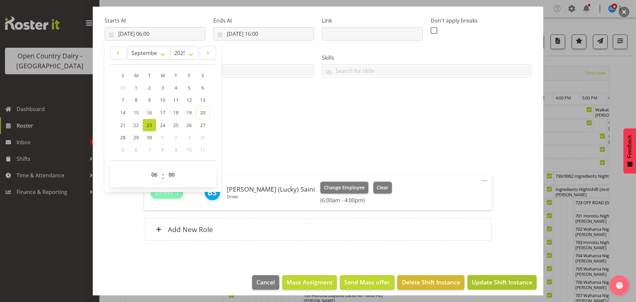
click at [490, 279] on span "Update Shift Instance" at bounding box center [502, 282] width 61 height 9
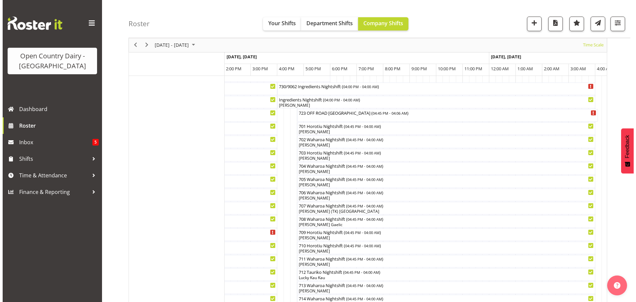
scroll to position [12, 0]
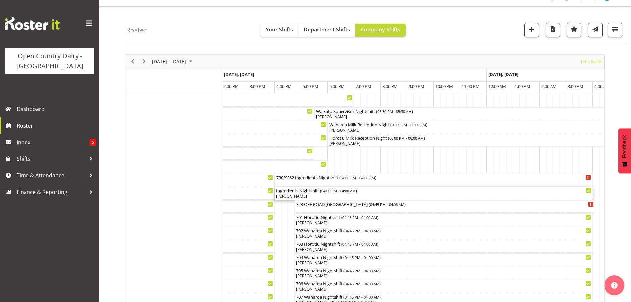
click at [310, 196] on div "[PERSON_NAME]" at bounding box center [433, 196] width 315 height 6
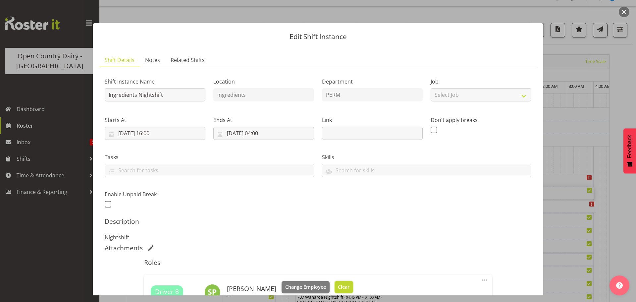
click at [338, 286] on span "Clear" at bounding box center [344, 286] width 12 height 7
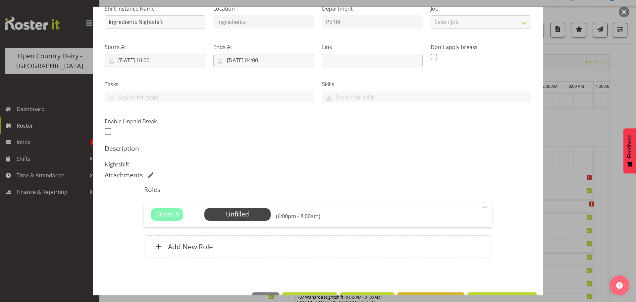
scroll to position [94, 0]
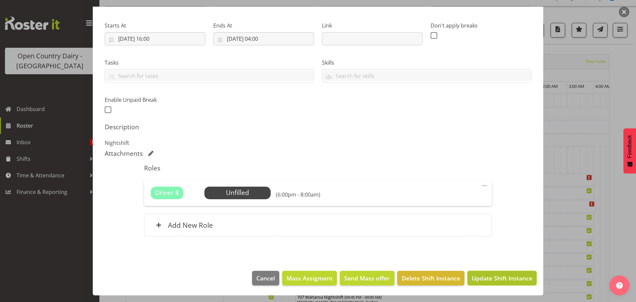
click at [485, 276] on span "Update Shift Instance" at bounding box center [502, 278] width 61 height 9
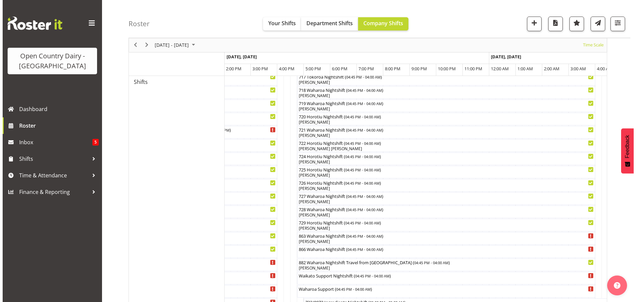
scroll to position [364, 0]
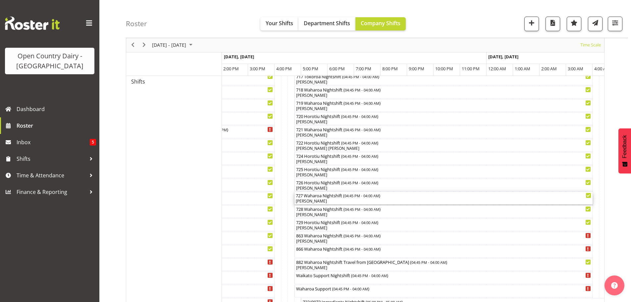
click at [336, 201] on div "[PERSON_NAME]" at bounding box center [443, 201] width 295 height 6
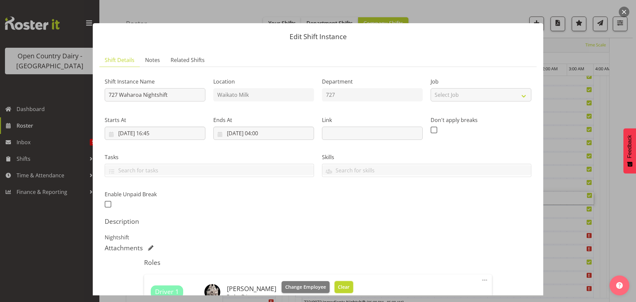
click at [339, 285] on span "Clear" at bounding box center [344, 286] width 12 height 7
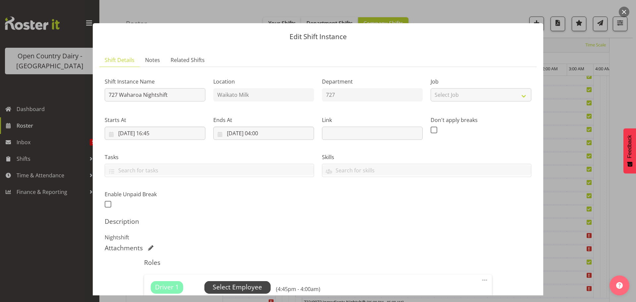
click at [237, 285] on span "Select Employee" at bounding box center [237, 287] width 49 height 10
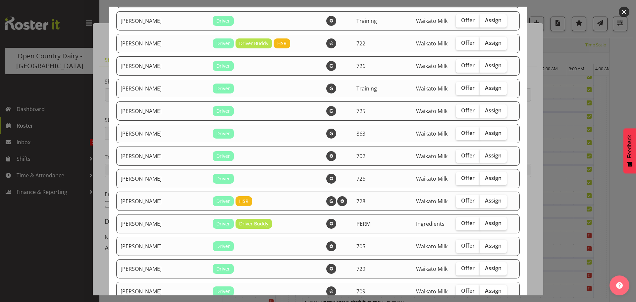
scroll to position [166, 0]
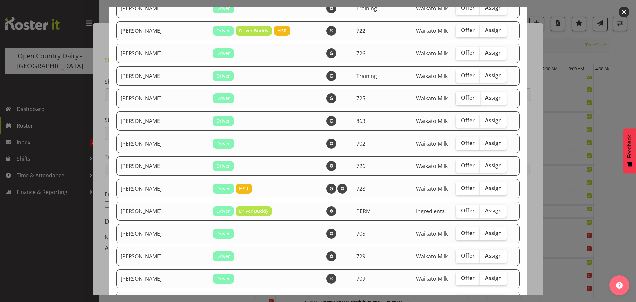
click at [461, 98] on span "Offer" at bounding box center [468, 97] width 14 height 7
click at [456, 98] on input "Offer" at bounding box center [458, 98] width 4 height 4
checkbox input "true"
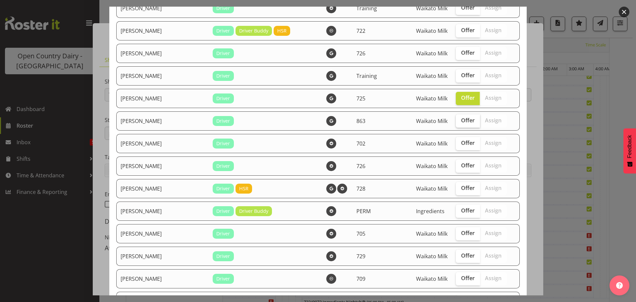
click at [461, 123] on span "Offer" at bounding box center [468, 120] width 14 height 7
click at [456, 123] on input "Offer" at bounding box center [458, 120] width 4 height 4
checkbox input "true"
click at [461, 142] on span "Offer" at bounding box center [468, 142] width 14 height 7
click at [456, 142] on input "Offer" at bounding box center [458, 143] width 4 height 4
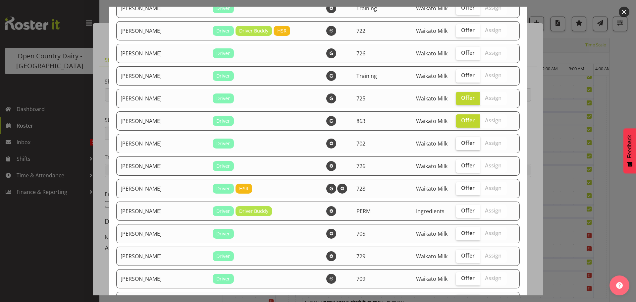
checkbox input "true"
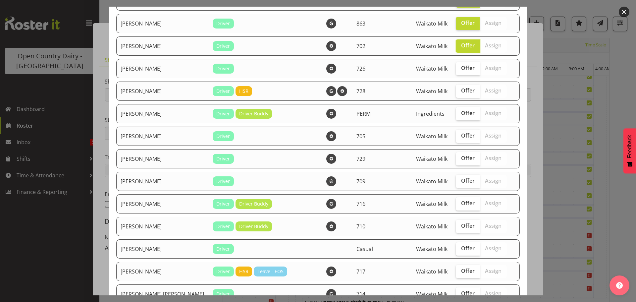
scroll to position [265, 0]
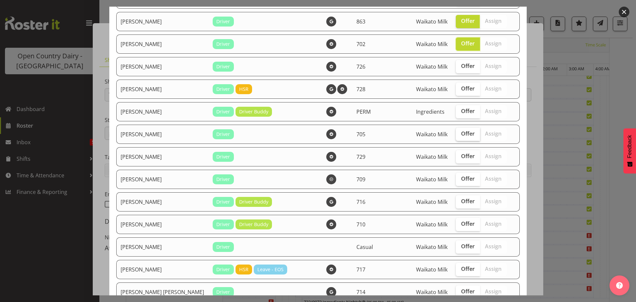
click at [461, 132] on span "Offer" at bounding box center [468, 133] width 14 height 7
click at [456, 132] on input "Offer" at bounding box center [458, 133] width 4 height 4
checkbox input "true"
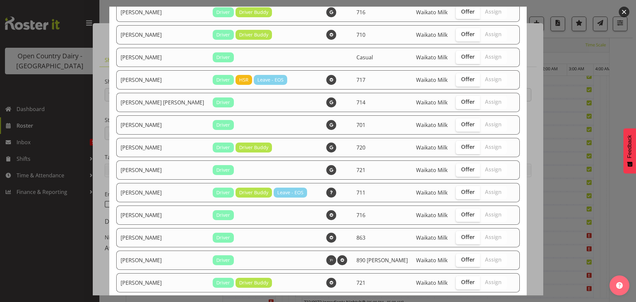
scroll to position [464, 0]
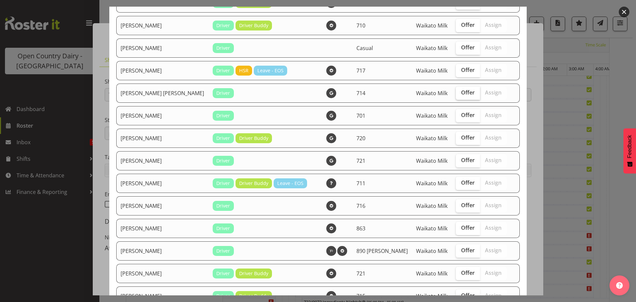
click at [461, 92] on span "Offer" at bounding box center [468, 92] width 14 height 7
click at [456, 92] on input "Offer" at bounding box center [458, 92] width 4 height 4
checkbox input "true"
click at [461, 159] on span "Offer" at bounding box center [468, 160] width 14 height 7
click at [456, 159] on input "Offer" at bounding box center [458, 160] width 4 height 4
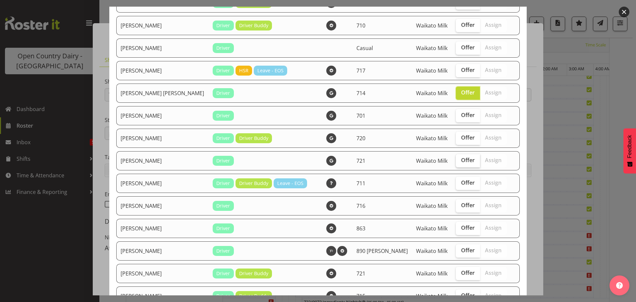
checkbox input "true"
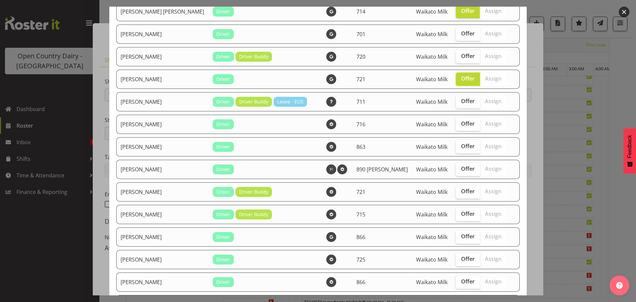
scroll to position [563, 0]
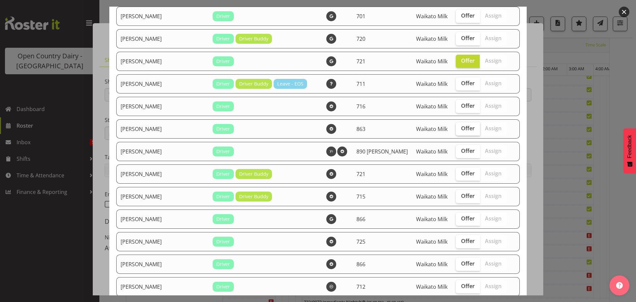
click at [461, 127] on span "Offer" at bounding box center [468, 128] width 14 height 7
click at [456, 127] on input "Offer" at bounding box center [458, 128] width 4 height 4
checkbox input "true"
click at [461, 173] on span "Offer" at bounding box center [468, 173] width 14 height 7
click at [456, 173] on input "Offer" at bounding box center [458, 173] width 4 height 4
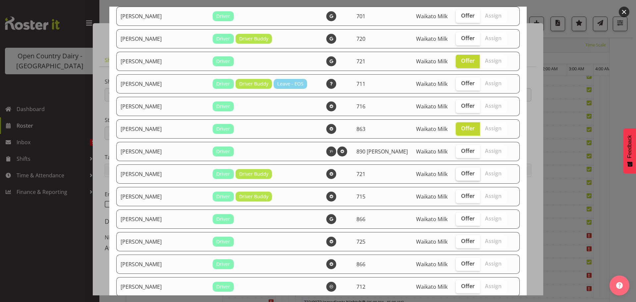
checkbox input "true"
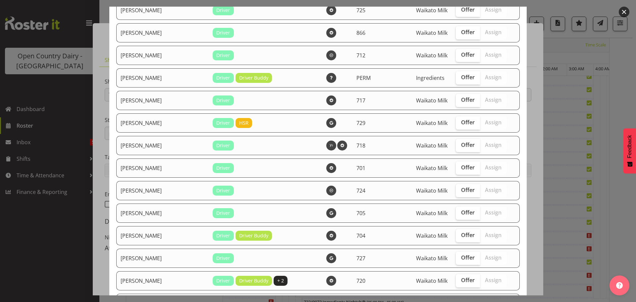
scroll to position [828, 0]
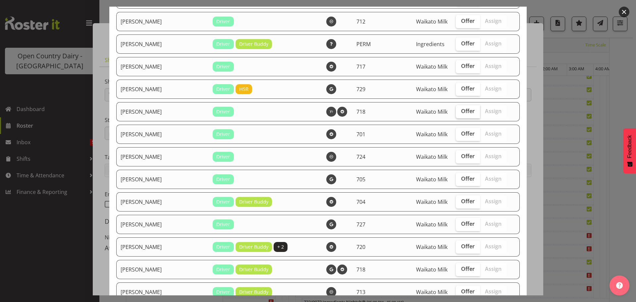
click at [461, 112] on span "Offer" at bounding box center [468, 111] width 14 height 7
click at [456, 112] on input "Offer" at bounding box center [458, 111] width 4 height 4
checkbox input "true"
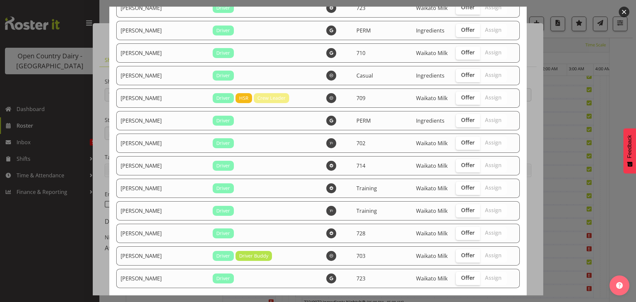
scroll to position [1325, 0]
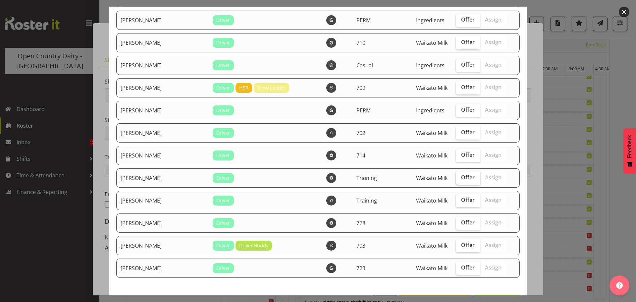
click at [461, 179] on span "Offer" at bounding box center [468, 177] width 14 height 7
click at [456, 179] on input "Offer" at bounding box center [458, 177] width 4 height 4
checkbox input "true"
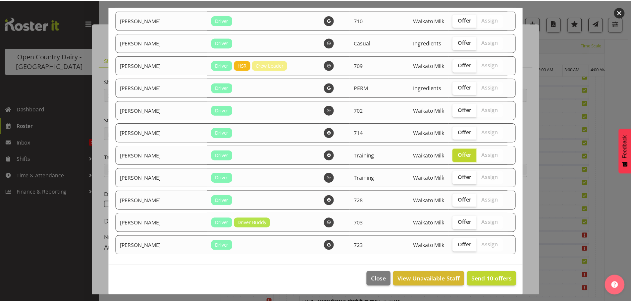
scroll to position [1349, 0]
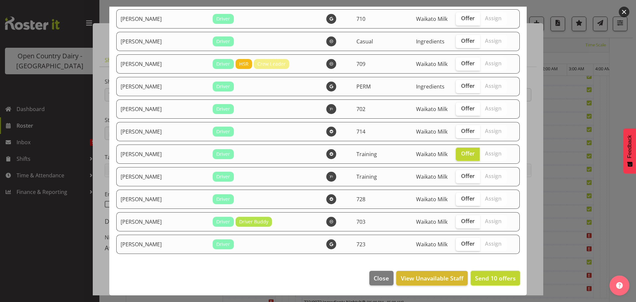
drag, startPoint x: 495, startPoint y: 275, endPoint x: 495, endPoint y: 272, distance: 3.3
click at [495, 275] on span "Send 10 offers" at bounding box center [495, 278] width 41 height 8
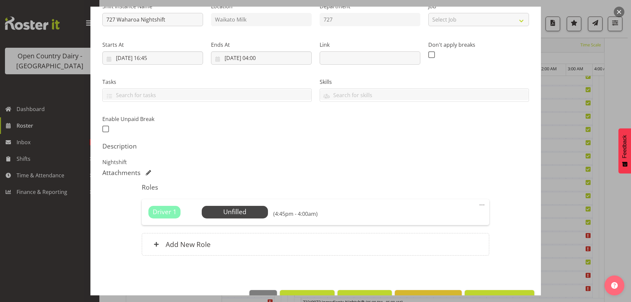
scroll to position [94, 0]
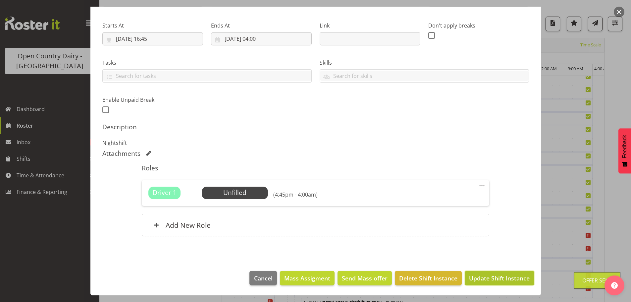
click at [493, 276] on span "Update Shift Instance" at bounding box center [499, 278] width 61 height 9
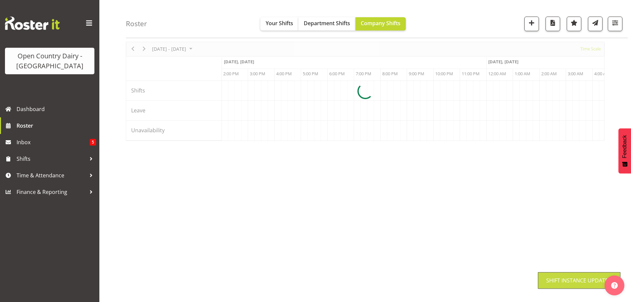
scroll to position [24, 0]
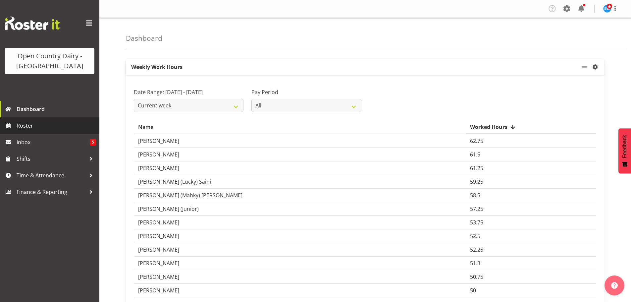
click at [24, 124] on span "Roster" at bounding box center [56, 126] width 79 height 10
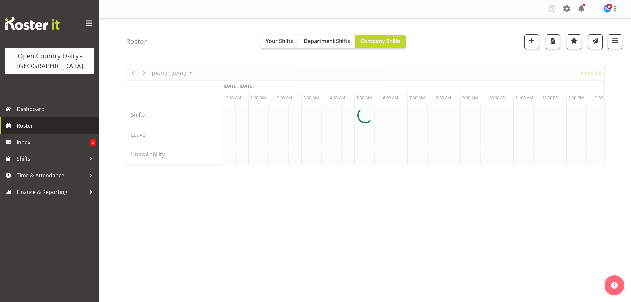
scroll to position [0, 3180]
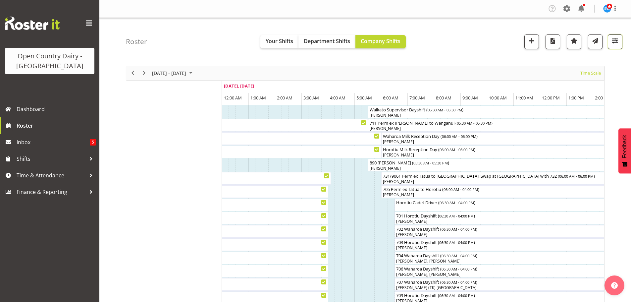
click at [614, 41] on span "button" at bounding box center [615, 40] width 9 height 9
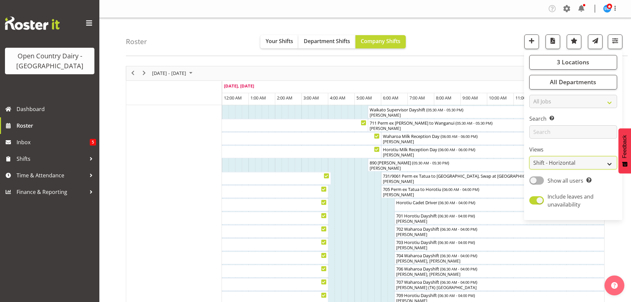
click at [565, 163] on select "Staff Role Shift - Horizontal Shift - Vertical Staff - Location" at bounding box center [573, 162] width 88 height 13
select select "staff"
click at [530, 156] on select "Staff Role Shift - Horizontal Shift - Vertical Staff - Location" at bounding box center [573, 162] width 88 height 13
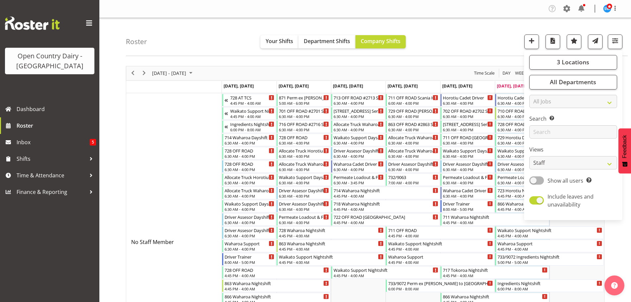
click at [455, 42] on div "Roster Your Shifts Department Shifts Company Shifts 3 Locations Clear Ingredien…" at bounding box center [377, 37] width 502 height 38
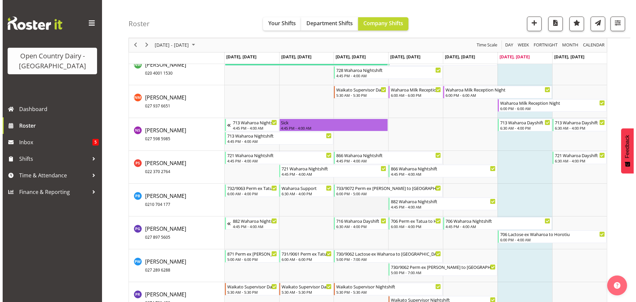
scroll to position [3743, 0]
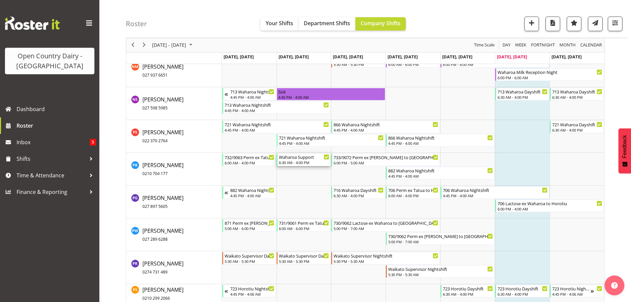
click at [308, 162] on div "6:30 AM - 4:00 PM" at bounding box center [304, 162] width 50 height 5
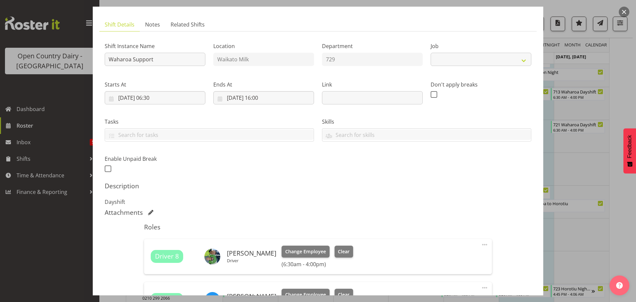
select select "9052"
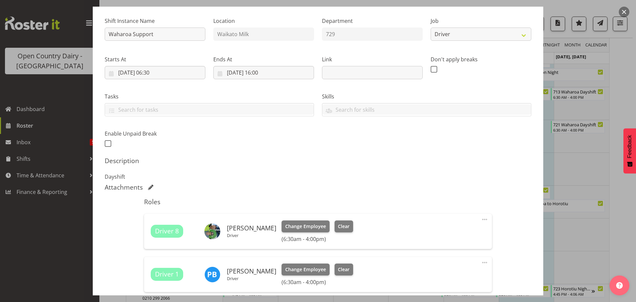
scroll to position [66, 0]
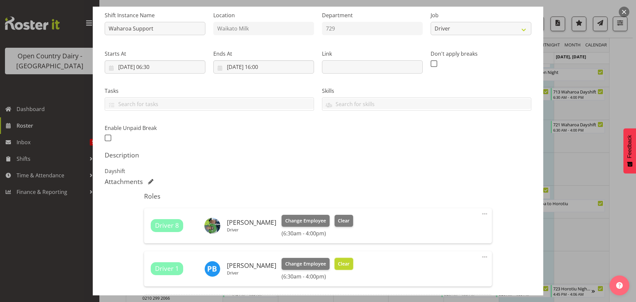
click at [339, 263] on span "Clear" at bounding box center [344, 263] width 12 height 7
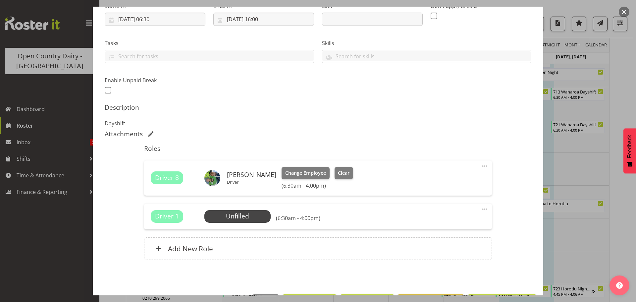
scroll to position [137, 0]
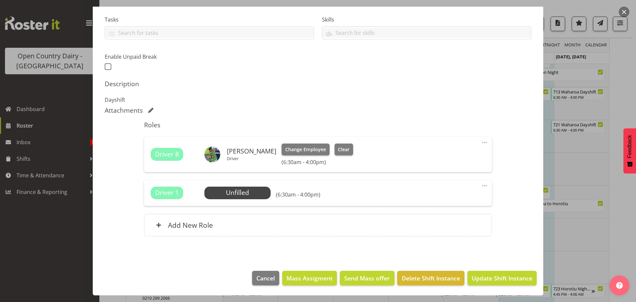
click at [481, 184] on span at bounding box center [485, 186] width 8 height 8
click at [435, 224] on link "Delete" at bounding box center [457, 224] width 64 height 12
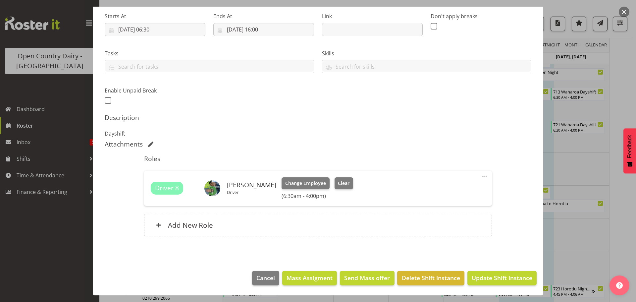
scroll to position [104, 0]
click at [481, 278] on span "Update Shift Instance" at bounding box center [502, 277] width 61 height 9
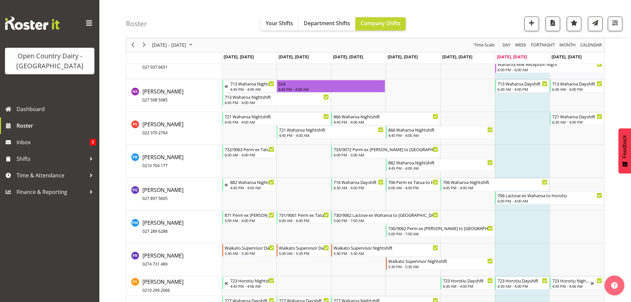
scroll to position [3747, 0]
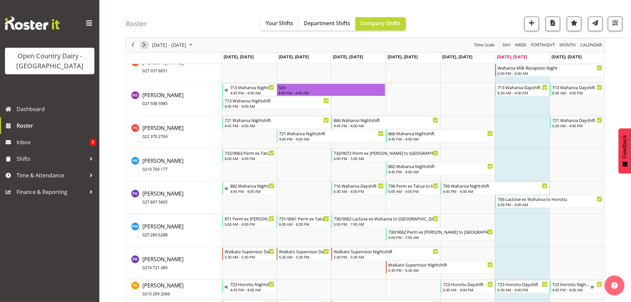
click at [143, 44] on span "Next" at bounding box center [144, 45] width 8 height 8
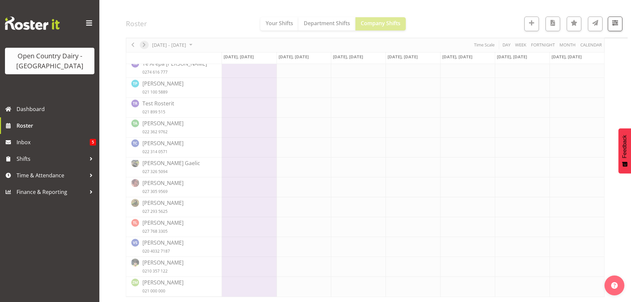
scroll to position [3076, 0]
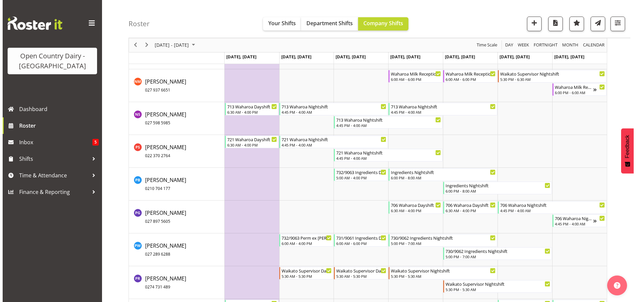
scroll to position [4045, 0]
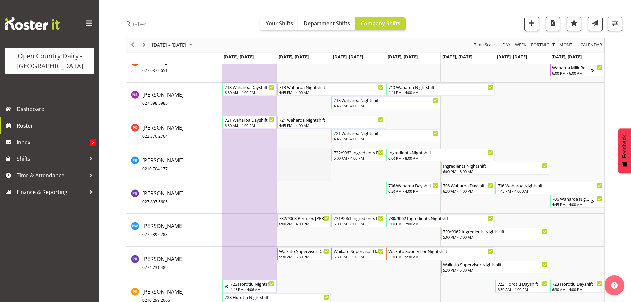
click at [303, 158] on td "Timeline Week of September 27, 2025" at bounding box center [304, 164] width 55 height 33
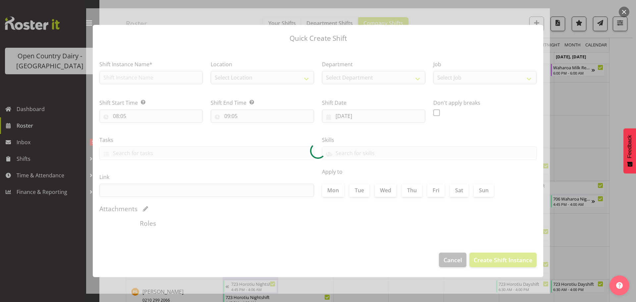
type input "23/09/2025"
checkbox input "true"
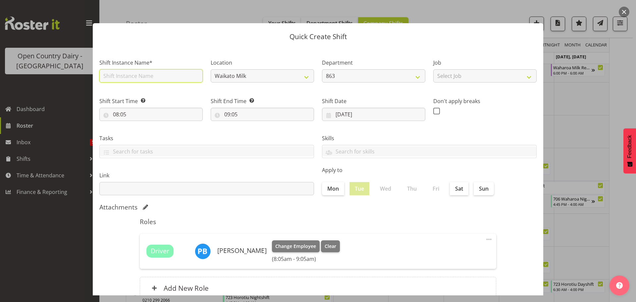
click at [173, 77] on input "text" at bounding box center [150, 75] width 103 height 13
type input "733 Perm ex [PERSON_NAME] to Wanganui, Milk Home"
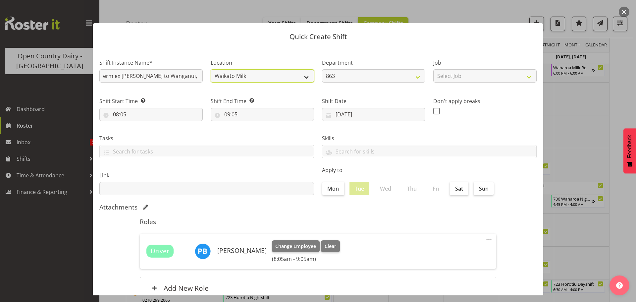
scroll to position [0, 0]
click at [306, 76] on select "Waikato Milk" at bounding box center [262, 75] width 103 height 13
click at [303, 76] on select "Waikato Milk" at bounding box center [262, 75] width 103 height 13
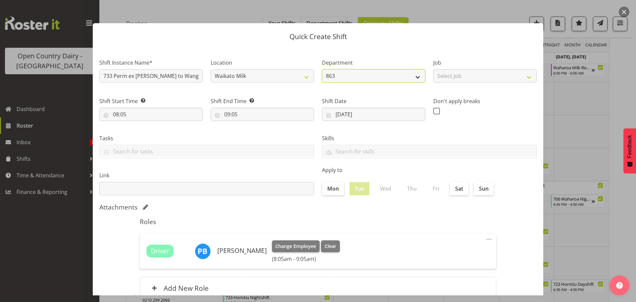
click at [413, 74] on select "863 701 702 703 704 705 706 707 708 709 710 711 712" at bounding box center [373, 75] width 103 height 13
select select "802"
click at [322, 69] on select "863 701 702 703 704 705 706 707 708 709 710 711 712" at bounding box center [373, 75] width 103 height 13
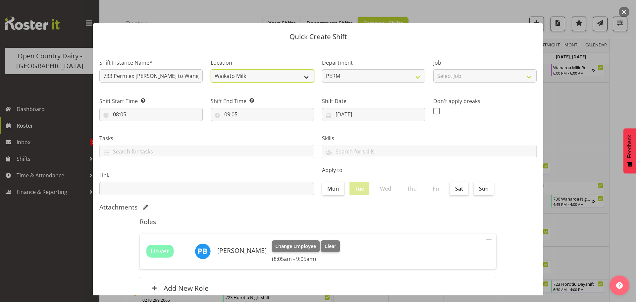
click at [303, 74] on select "Waikato Milk" at bounding box center [262, 75] width 103 height 13
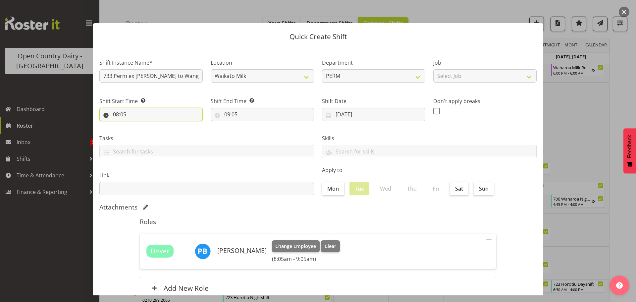
click at [120, 116] on input "08:05" at bounding box center [150, 114] width 103 height 13
click at [142, 130] on select "00 01 02 03 04 05 06 07 08 09 10 11 12 13 14 15 16 17 18 19 20 21 22 23" at bounding box center [144, 131] width 15 height 13
select select "5"
click at [137, 125] on select "00 01 02 03 04 05 06 07 08 09 10 11 12 13 14 15 16 17 18 19 20 21 22 23" at bounding box center [144, 131] width 15 height 13
type input "05:05"
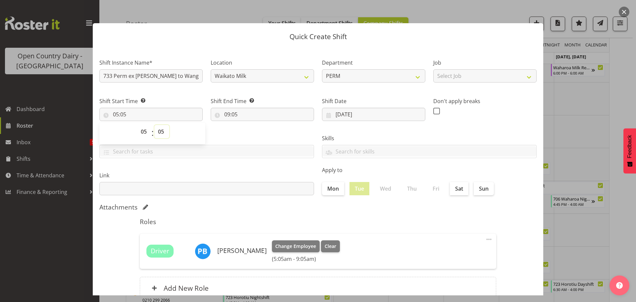
click at [163, 130] on select "00 01 02 03 04 05 06 07 08 09 10 11 12 13 14 15 16 17 18 19 20 21 22 23 24 25 2…" at bounding box center [161, 131] width 15 height 13
select select "0"
click at [154, 125] on select "00 01 02 03 04 05 06 07 08 09 10 11 12 13 14 15 16 17 18 19 20 21 22 23 24 25 2…" at bounding box center [161, 131] width 15 height 13
type input "05:00"
click at [256, 113] on input "09:05" at bounding box center [262, 114] width 103 height 13
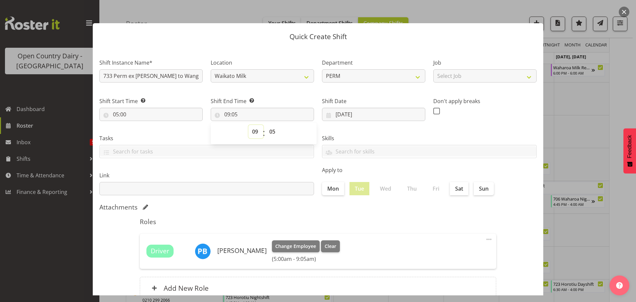
click at [253, 130] on select "00 01 02 03 04 05 06 07 08 09 10 11 12 13 14 15 16 17 18 19 20 21 22 23" at bounding box center [255, 131] width 15 height 13
select select "19"
click at [248, 125] on select "00 01 02 03 04 05 06 07 08 09 10 11 12 13 14 15 16 17 18 19 20 21 22 23" at bounding box center [255, 131] width 15 height 13
type input "19:05"
click at [270, 131] on select "00 01 02 03 04 05 06 07 08 09 10 11 12 13 14 15 16 17 18 19 20 21 22 23 24 25 2…" at bounding box center [273, 131] width 15 height 13
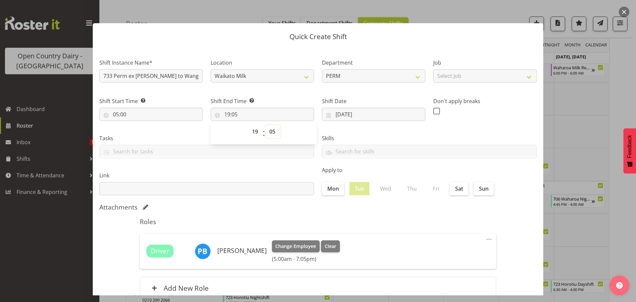
select select "0"
click at [266, 125] on select "00 01 02 03 04 05 06 07 08 09 10 11 12 13 14 15 16 17 18 19 20 21 22 23 24 25 2…" at bounding box center [273, 131] width 15 height 13
type input "19:00"
click at [304, 74] on select "Waikato Milk" at bounding box center [262, 75] width 103 height 13
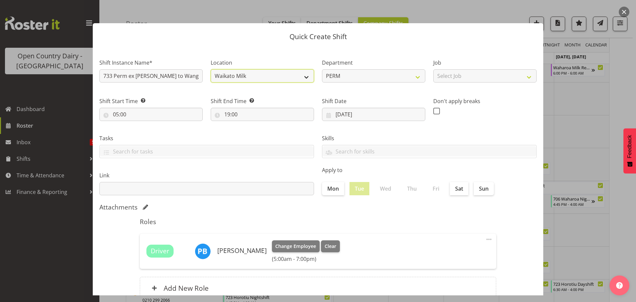
click at [304, 74] on select "Waikato Milk" at bounding box center [262, 75] width 103 height 13
click at [275, 74] on select "Waikato Milk" at bounding box center [262, 75] width 103 height 13
click at [285, 57] on div "Location Waikato Milk" at bounding box center [262, 68] width 111 height 38
click at [303, 76] on select "Waikato Milk" at bounding box center [262, 75] width 103 height 13
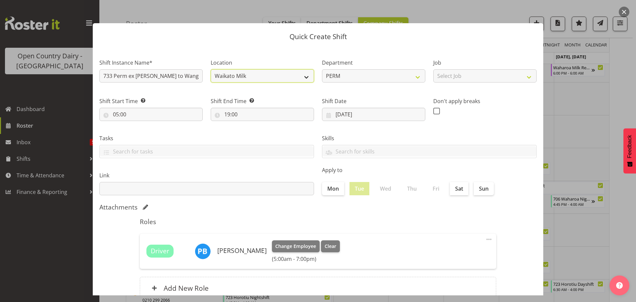
click at [303, 76] on select "Waikato Milk" at bounding box center [262, 75] width 103 height 13
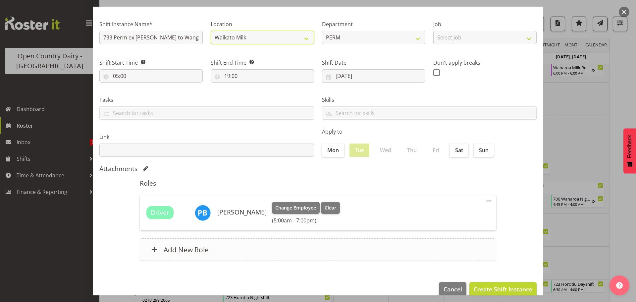
scroll to position [50, 0]
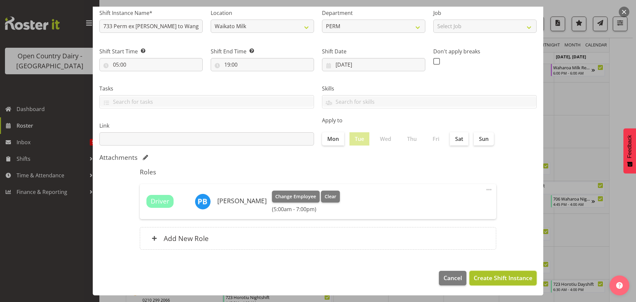
click at [487, 277] on span "Create Shift Instance" at bounding box center [503, 277] width 59 height 9
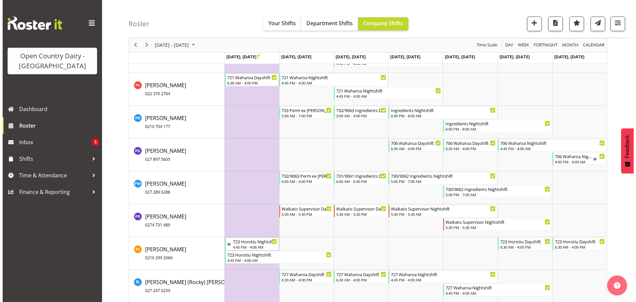
scroll to position [4083, 0]
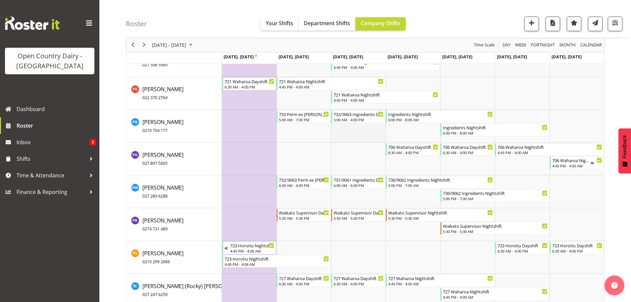
click at [351, 131] on td "Timeline Week of September 27, 2025" at bounding box center [358, 126] width 55 height 33
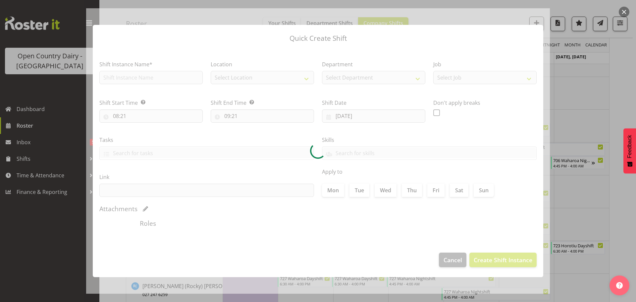
type input "24/09/2025"
checkbox input "true"
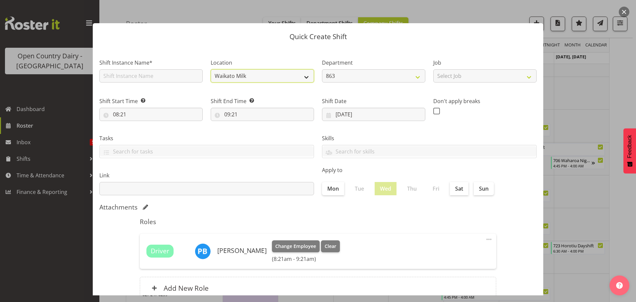
click at [303, 76] on select "Waikato Milk" at bounding box center [262, 75] width 103 height 13
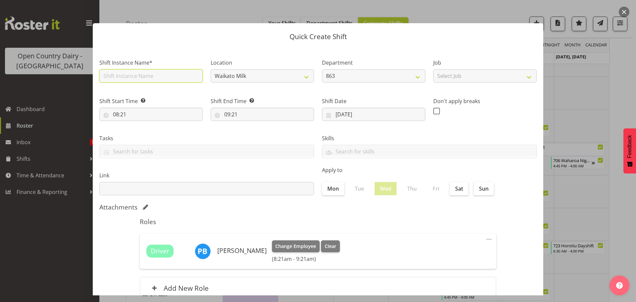
click at [176, 71] on input "text" at bounding box center [150, 75] width 103 height 13
type input "733/9072 Perm ex [PERSON_NAME] to [GEOGRAPHIC_DATA], Milk Home"
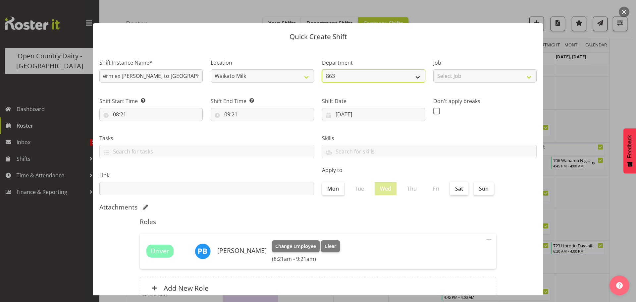
scroll to position [0, 0]
click at [390, 75] on select "863 701 702 703 704 705 706 707 708 709 710 711 712" at bounding box center [373, 75] width 103 height 13
select select "802"
click at [322, 69] on select "863 701 702 703 704 705 706 707 708 709 710 711 712" at bounding box center [373, 75] width 103 height 13
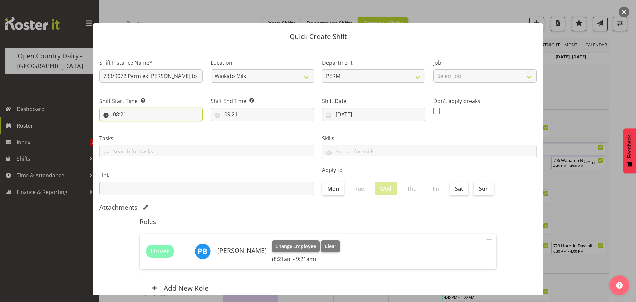
click at [135, 112] on input "08:21" at bounding box center [150, 114] width 103 height 13
click at [143, 131] on select "00 01 02 03 04 05 06 07 08 09 10 11 12 13 14 15 16 17 18 19 20 21 22 23" at bounding box center [144, 131] width 15 height 13
select select "5"
click at [137, 125] on select "00 01 02 03 04 05 06 07 08 09 10 11 12 13 14 15 16 17 18 19 20 21 22 23" at bounding box center [144, 131] width 15 height 13
type input "05:21"
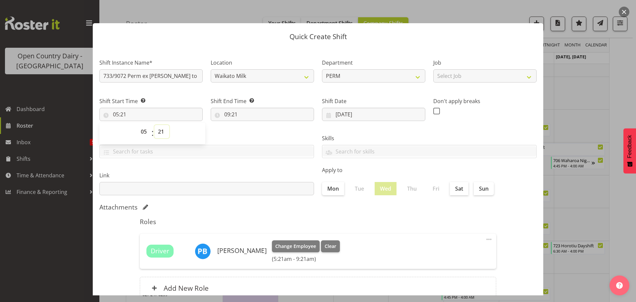
drag, startPoint x: 161, startPoint y: 131, endPoint x: 162, endPoint y: 128, distance: 4.2
click at [161, 131] on select "00 01 02 03 04 05 06 07 08 09 10 11 12 13 14 15 16 17 18 19 20 21 22 23 24 25 2…" at bounding box center [161, 131] width 15 height 13
select select "0"
click at [154, 125] on select "00 01 02 03 04 05 06 07 08 09 10 11 12 13 14 15 16 17 18 19 20 21 22 23 24 25 2…" at bounding box center [161, 131] width 15 height 13
type input "05:00"
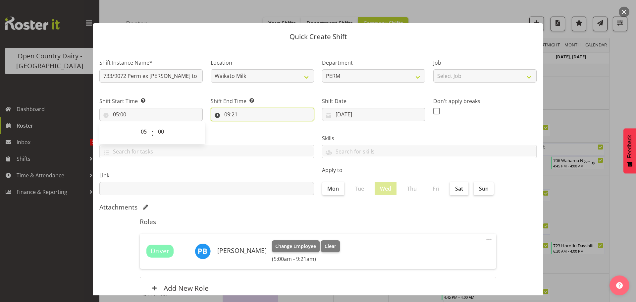
click at [230, 114] on input "09:21" at bounding box center [262, 114] width 103 height 13
click at [254, 128] on select "00 01 02 03 04 05 06 07 08 09 10 11 12 13 14 15 16 17 18 19 20 21 22 23" at bounding box center [255, 131] width 15 height 13
select select "19"
click at [248, 125] on select "00 01 02 03 04 05 06 07 08 09 10 11 12 13 14 15 16 17 18 19 20 21 22 23" at bounding box center [255, 131] width 15 height 13
type input "19:21"
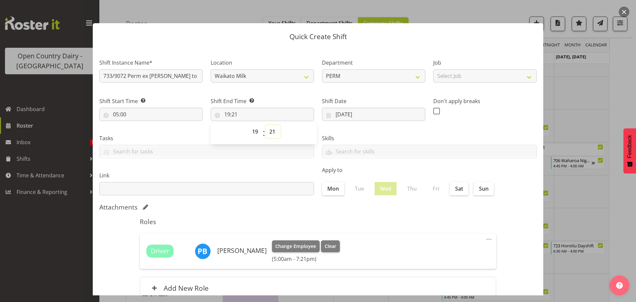
click at [271, 129] on select "00 01 02 03 04 05 06 07 08 09 10 11 12 13 14 15 16 17 18 19 20 21 22 23 24 25 2…" at bounding box center [273, 131] width 15 height 13
select select "0"
click at [266, 125] on select "00 01 02 03 04 05 06 07 08 09 10 11 12 13 14 15 16 17 18 19 20 21 22 23 24 25 2…" at bounding box center [273, 131] width 15 height 13
type input "19:00"
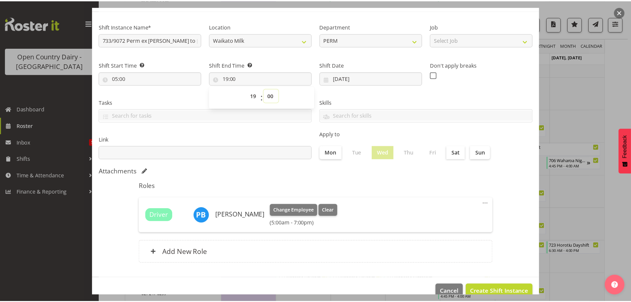
scroll to position [50, 0]
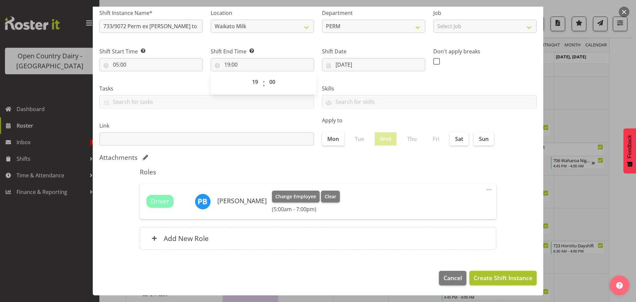
click at [491, 277] on span "Create Shift Instance" at bounding box center [503, 277] width 59 height 9
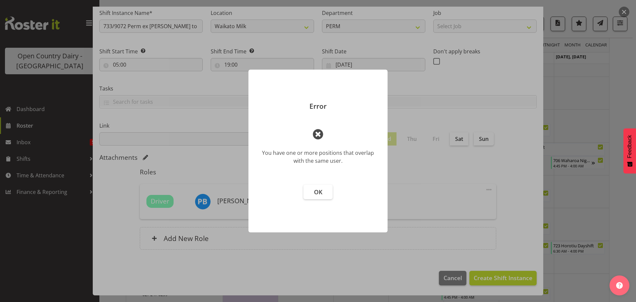
click at [316, 134] on span at bounding box center [318, 134] width 16 height 16
click at [319, 195] on span "OK" at bounding box center [318, 192] width 8 height 8
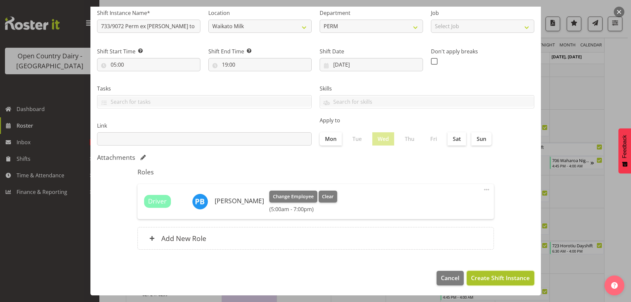
click at [495, 276] on span "Create Shift Instance" at bounding box center [500, 277] width 59 height 9
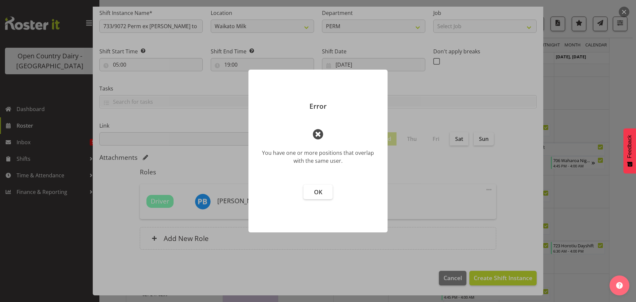
click at [316, 134] on span at bounding box center [318, 134] width 16 height 16
click at [315, 189] on span "OK" at bounding box center [318, 192] width 8 height 8
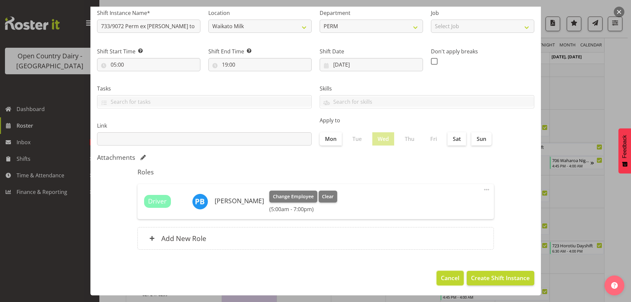
click at [444, 276] on span "Cancel" at bounding box center [450, 277] width 19 height 9
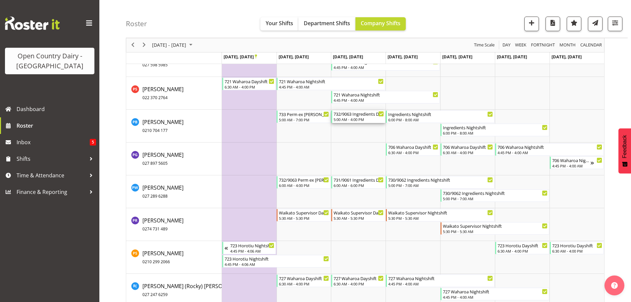
click at [355, 118] on div "5:00 AM - 4:00 PM" at bounding box center [359, 119] width 50 height 5
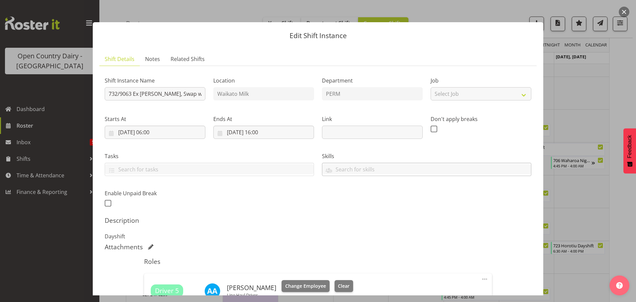
scroll to position [0, 0]
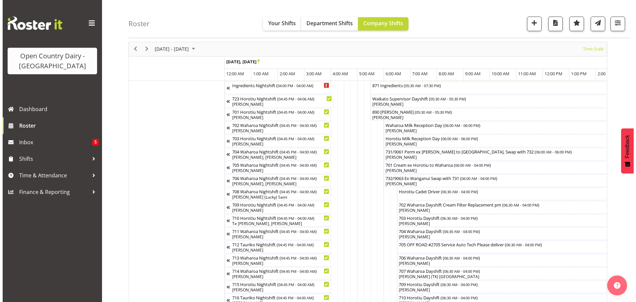
scroll to position [0, 1008]
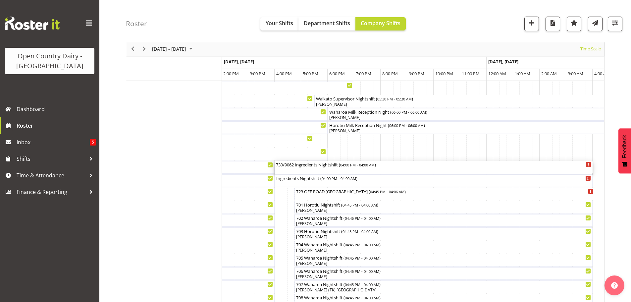
click at [313, 169] on div "730/9062 Ingredients Nightshift ( 04:00 PM - 04:00 AM )" at bounding box center [433, 167] width 315 height 13
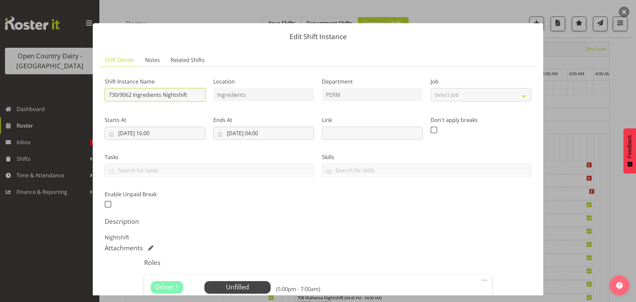
click at [194, 93] on input "730/9062 Ingredients Nightshift" at bounding box center [155, 94] width 101 height 13
type input "730/9062 Perm ex [PERSON_NAME] to [GEOGRAPHIC_DATA], Milk Home"
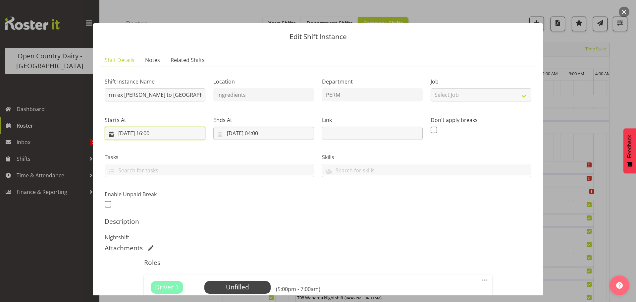
scroll to position [0, 0]
click at [151, 133] on input "23/09/2025, 16:00" at bounding box center [155, 133] width 101 height 13
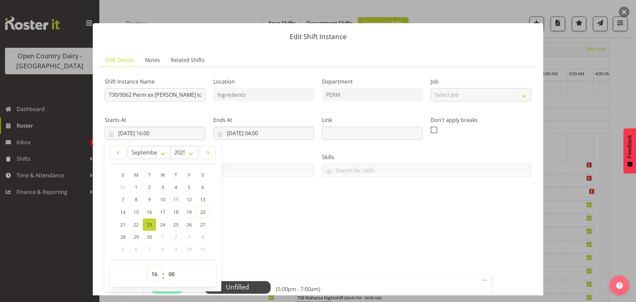
click at [153, 274] on select "00 01 02 03 04 05 06 07 08 09 10 11 12 13 14 15 16 17 18 19 20 21 22 23" at bounding box center [155, 273] width 15 height 13
select select "5"
click at [148, 267] on select "00 01 02 03 04 05 06 07 08 09 10 11 12 13 14 15 16 17 18 19 20 21 22 23" at bounding box center [155, 273] width 15 height 13
type input "23/09/2025, 05:00"
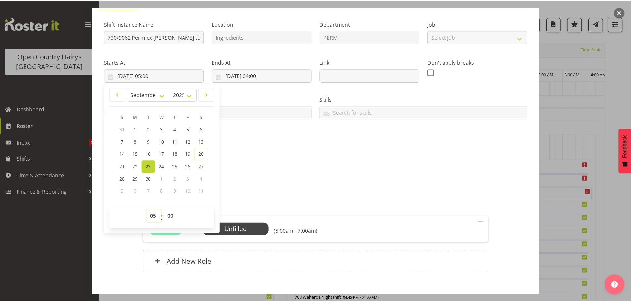
scroll to position [66, 0]
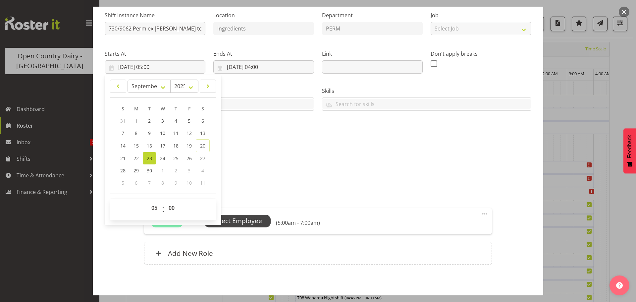
click at [241, 220] on span "Select Employee" at bounding box center [237, 221] width 49 height 10
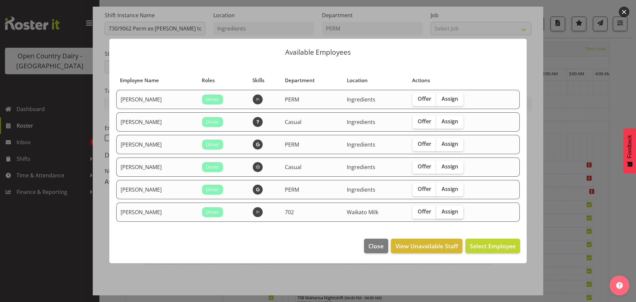
click at [446, 211] on span "Assign" at bounding box center [450, 211] width 17 height 7
click at [441, 211] on input "Assign" at bounding box center [438, 211] width 4 height 4
checkbox input "true"
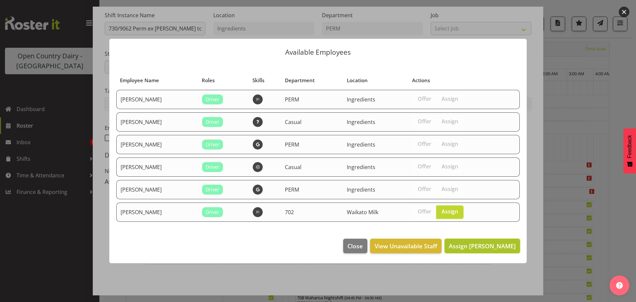
click at [481, 246] on span "Assign Simon Phillpott" at bounding box center [482, 246] width 67 height 8
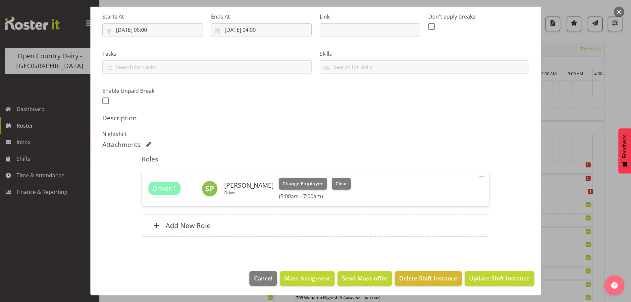
scroll to position [104, 0]
click at [478, 278] on span "Update Shift Instance" at bounding box center [499, 277] width 61 height 9
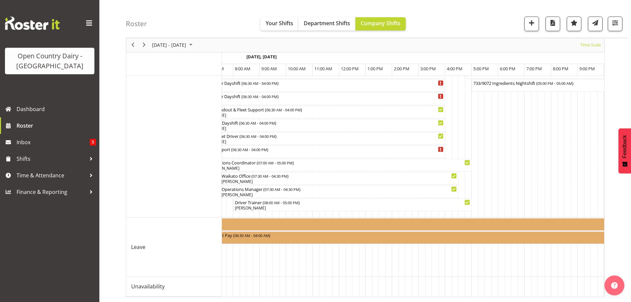
scroll to position [0, 0]
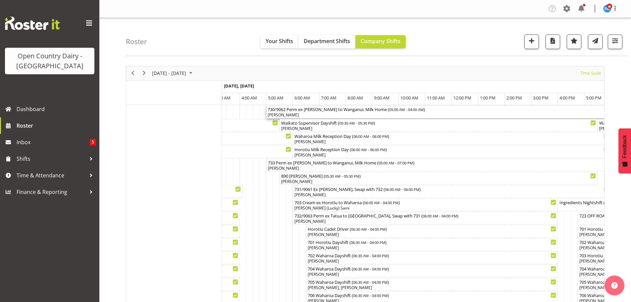
click at [433, 111] on div "730/9062 Perm ex Tatua to Wanganui, Milk Home ( 05:00 AM - 04:00 AM )" at bounding box center [571, 109] width 607 height 7
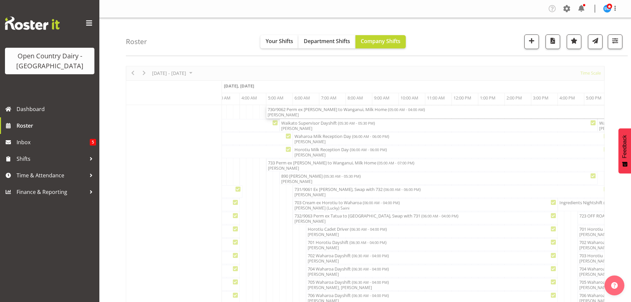
select select "8"
select select "2025"
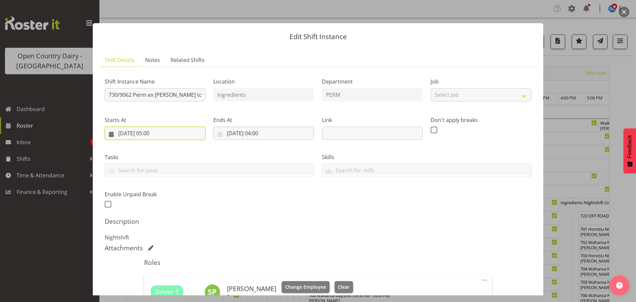
click at [156, 132] on input "23/09/2025, 05:00" at bounding box center [155, 133] width 101 height 13
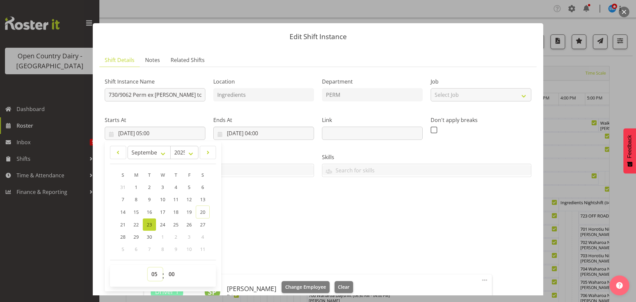
click at [154, 274] on select "00 01 02 03 04 05 06 07 08 09 10 11 12 13 14 15 16 17 18 19 20 21 22 23" at bounding box center [155, 273] width 15 height 13
select select "17"
click at [148, 267] on select "00 01 02 03 04 05 06 07 08 09 10 11 12 13 14 15 16 17 18 19 20 21 22 23" at bounding box center [155, 273] width 15 height 13
type input "23/09/2025, 17:00"
click at [322, 242] on div "Shift Instance Name 730/9062 Perm ex Tatua to Wanganui, Milk Home Location Ingr…" at bounding box center [318, 210] width 427 height 276
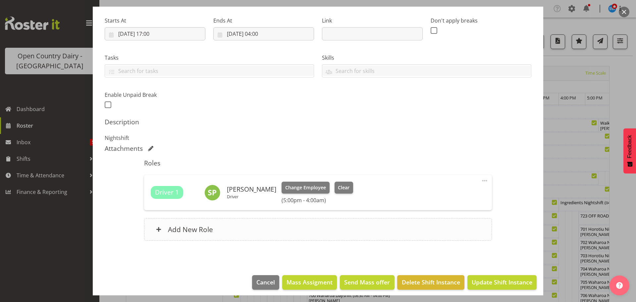
click at [182, 229] on h6 "Add New Role" at bounding box center [190, 229] width 45 height 9
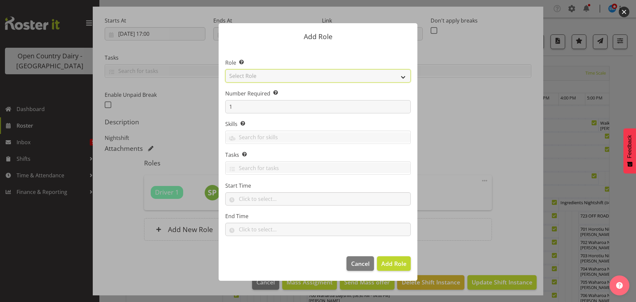
click at [339, 77] on select "Select Role Cadet Driver Crew Leader Driver Driver Buddy Driver Assessor Dayshi…" at bounding box center [317, 75] width 185 height 13
select select "1166"
click at [225, 69] on select "Select Role Cadet Driver Crew Leader Driver Driver Buddy Driver Assessor Dayshi…" at bounding box center [317, 75] width 185 height 13
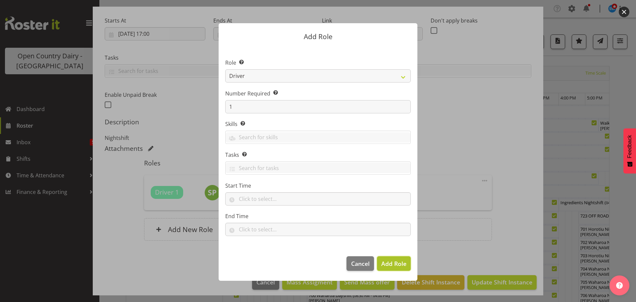
click at [392, 263] on span "Add Role" at bounding box center [393, 263] width 25 height 8
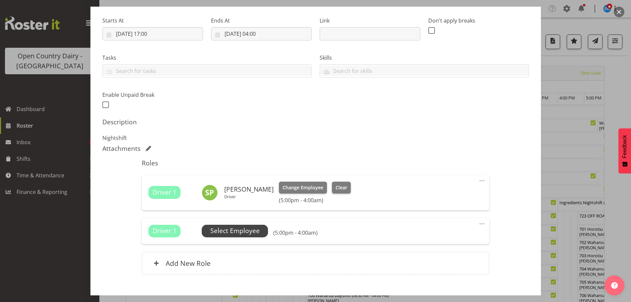
click at [234, 231] on span "Select Employee" at bounding box center [234, 231] width 49 height 10
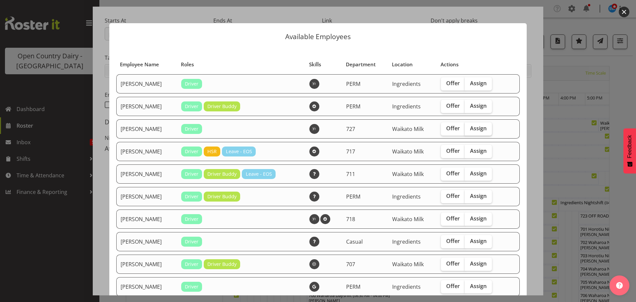
click at [475, 126] on span "Assign" at bounding box center [478, 128] width 17 height 7
click at [469, 126] on input "Assign" at bounding box center [467, 128] width 4 height 4
checkbox input "true"
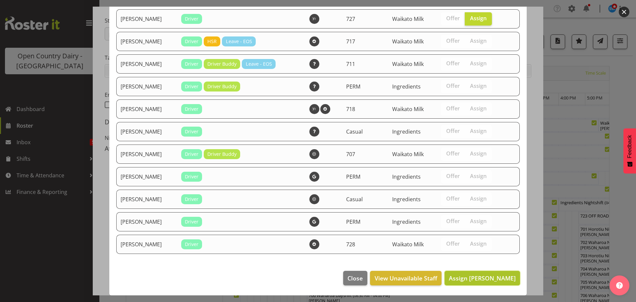
click at [477, 276] on span "Assign David Pawley" at bounding box center [482, 278] width 67 height 8
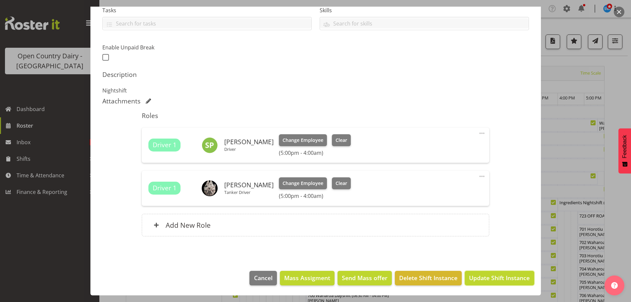
click at [492, 276] on span "Update Shift Instance" at bounding box center [499, 277] width 61 height 9
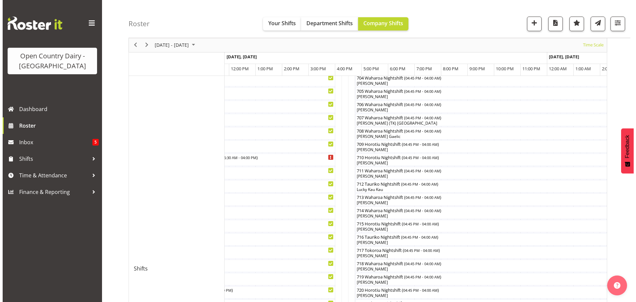
scroll to position [177, 0]
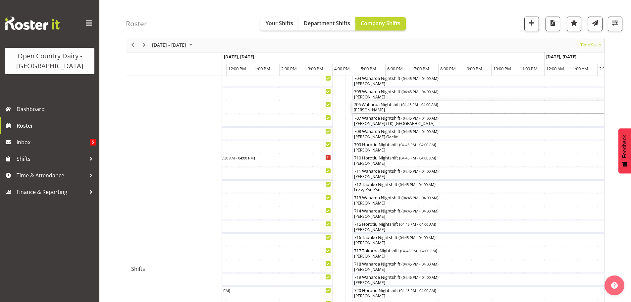
click at [389, 111] on div "[PERSON_NAME]" at bounding box center [501, 110] width 295 height 6
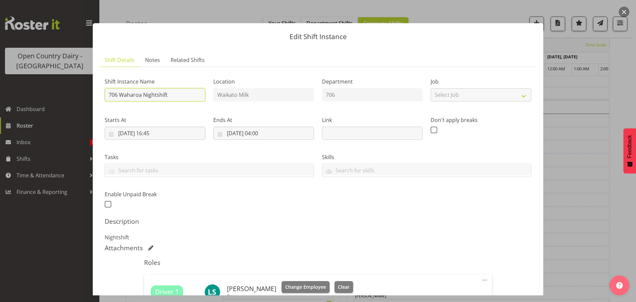
click at [177, 95] on input "706 Waharoa Nightshift" at bounding box center [155, 94] width 101 height 13
type input "706 Lactose Waharoa to Horotiu"
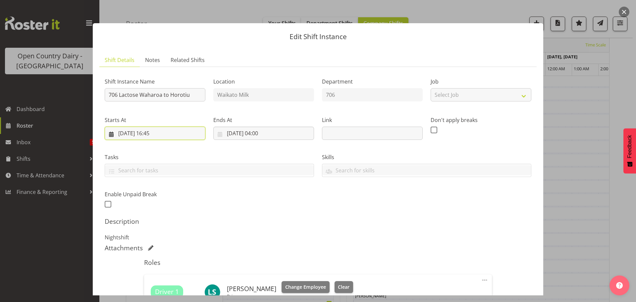
click at [152, 131] on input "23/09/2025, 16:45" at bounding box center [155, 133] width 101 height 13
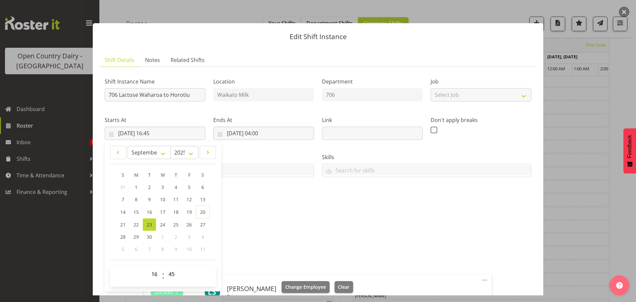
click at [342, 200] on div "Shift Instance Name 706 Lactose Waharoa to Horotiu Location Waikato Milk Depart…" at bounding box center [318, 140] width 435 height 145
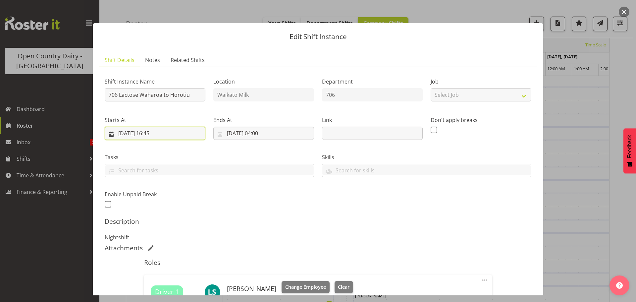
click at [155, 130] on input "23/09/2025, 16:45" at bounding box center [155, 133] width 101 height 13
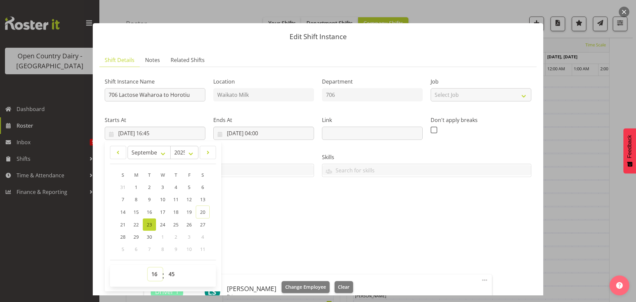
click at [153, 275] on select "00 01 02 03 04 05 06 07 08 09 10 11 12 13 14 15 16 17 18 19 20 21 22 23" at bounding box center [155, 273] width 15 height 13
select select "17"
click at [148, 267] on select "00 01 02 03 04 05 06 07 08 09 10 11 12 13 14 15 16 17 18 19 20 21 22 23" at bounding box center [155, 273] width 15 height 13
type input "23/09/2025, 17:45"
click at [170, 273] on select "00 01 02 03 04 05 06 07 08 09 10 11 12 13 14 15 16 17 18 19 20 21 22 23 24 25 2…" at bounding box center [172, 273] width 15 height 13
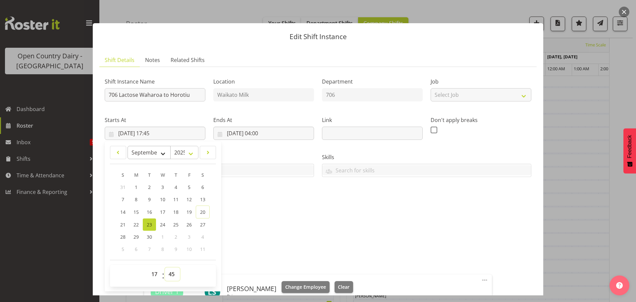
select select "0"
click at [165, 267] on select "00 01 02 03 04 05 06 07 08 09 10 11 12 13 14 15 16 17 18 19 20 21 22 23 24 25 2…" at bounding box center [172, 273] width 15 height 13
type input "23/09/2025, 17:00"
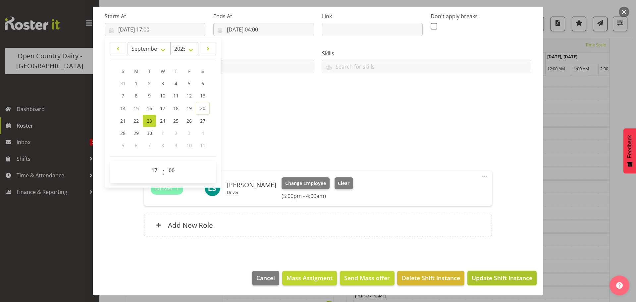
click at [489, 274] on span "Update Shift Instance" at bounding box center [502, 277] width 61 height 9
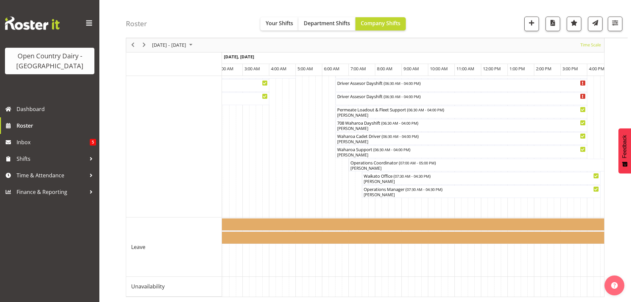
scroll to position [0, 1342]
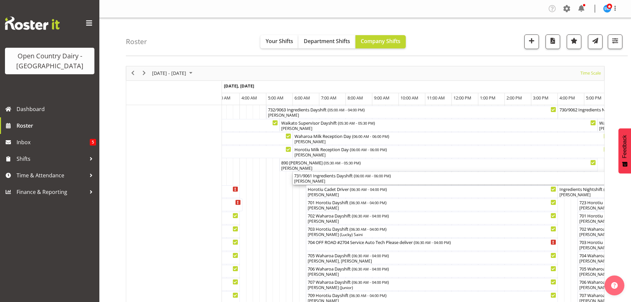
click at [343, 182] on div "Paul Wilson" at bounding box center [451, 181] width 315 height 6
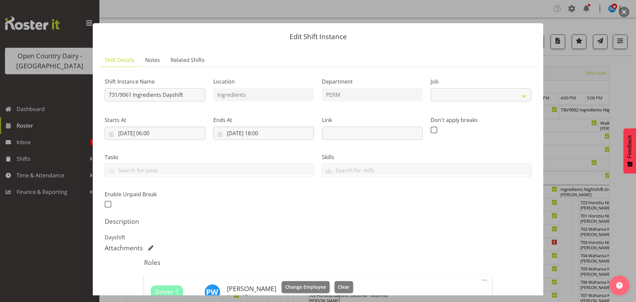
select select "9052"
click at [193, 94] on input "731/9061 Ingredients Dayshift" at bounding box center [155, 94] width 101 height 13
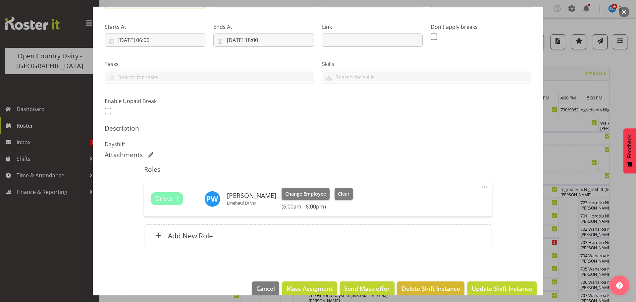
scroll to position [104, 0]
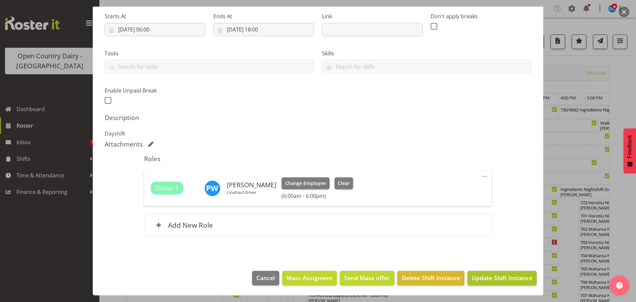
type input "731/9061 Perm ex [PERSON_NAME] to [GEOGRAPHIC_DATA], Swap with 732"
click at [493, 277] on span "Update Shift Instance" at bounding box center [502, 277] width 61 height 9
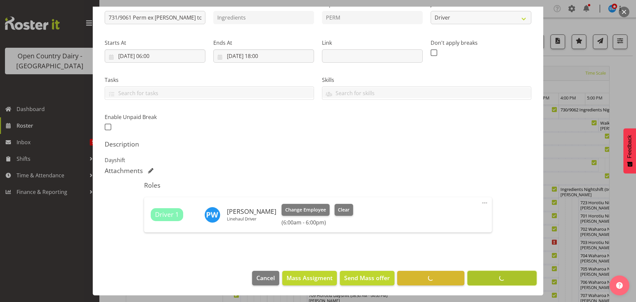
scroll to position [77, 0]
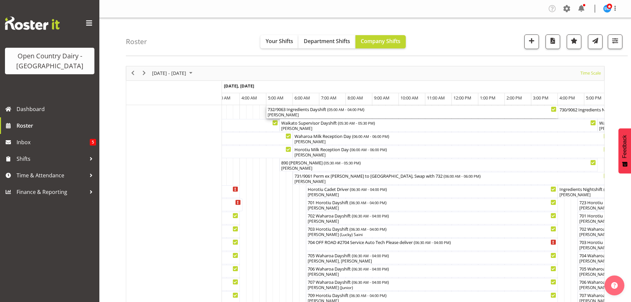
click at [309, 113] on div "[PERSON_NAME]" at bounding box center [412, 115] width 289 height 6
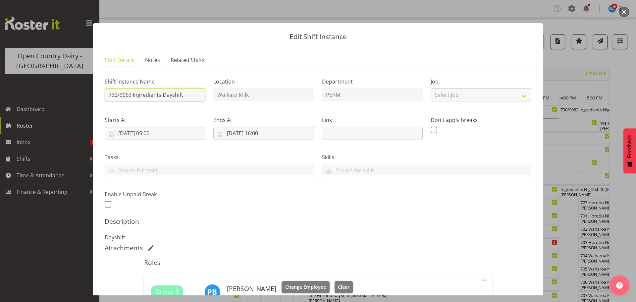
click at [190, 92] on input "732/9063 Ingredients Dayshift" at bounding box center [155, 94] width 101 height 13
type input "732/9063 Ex [PERSON_NAME], Swap with 731"
click at [169, 132] on input "24/09/2025, 05:00" at bounding box center [155, 133] width 101 height 13
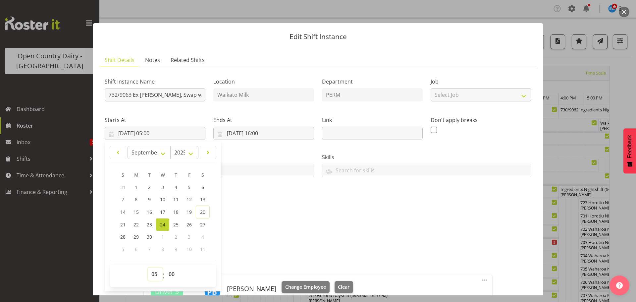
click at [156, 273] on select "00 01 02 03 04 05 06 07 08 09 10 11 12 13 14 15 16 17 18 19 20 21 22 23" at bounding box center [155, 273] width 15 height 13
select select "6"
click at [148, 267] on select "00 01 02 03 04 05 06 07 08 09 10 11 12 13 14 15 16 17 18 19 20 21 22 23" at bounding box center [155, 273] width 15 height 13
type input "[DATE] 06:00"
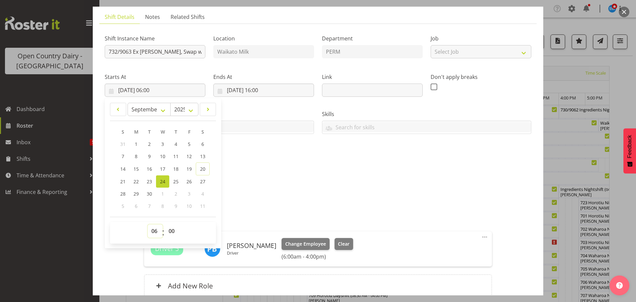
scroll to position [66, 0]
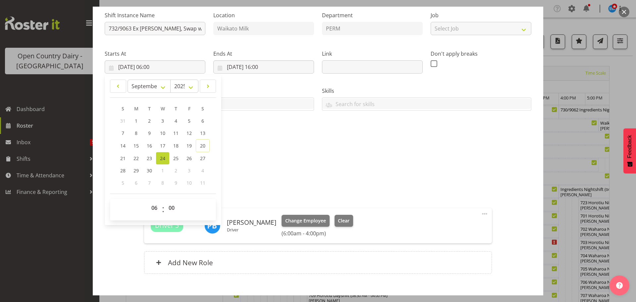
click at [316, 159] on div "Description Dayshift" at bounding box center [318, 163] width 427 height 24
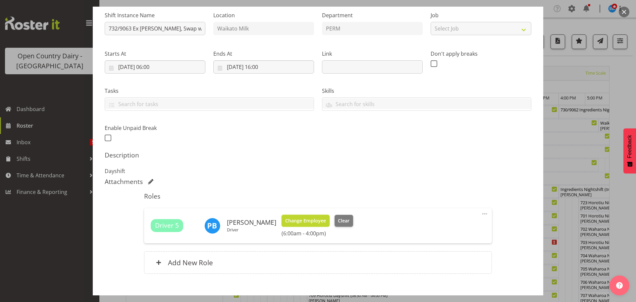
click at [303, 219] on span "Change Employee" at bounding box center [305, 220] width 41 height 7
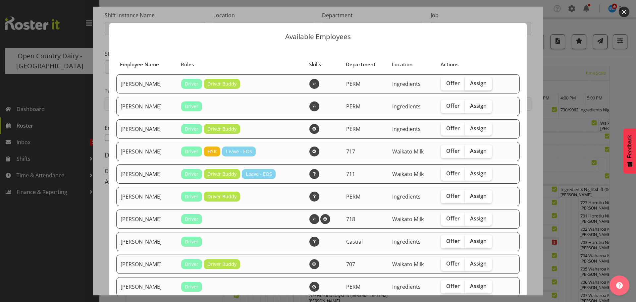
click at [479, 82] on span "Assign" at bounding box center [478, 83] width 17 height 7
click at [469, 82] on input "Assign" at bounding box center [467, 83] width 4 height 4
checkbox input "true"
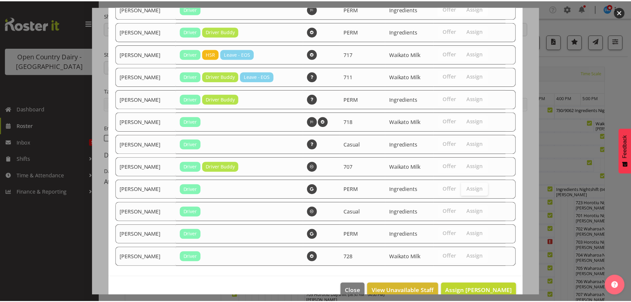
scroll to position [110, 0]
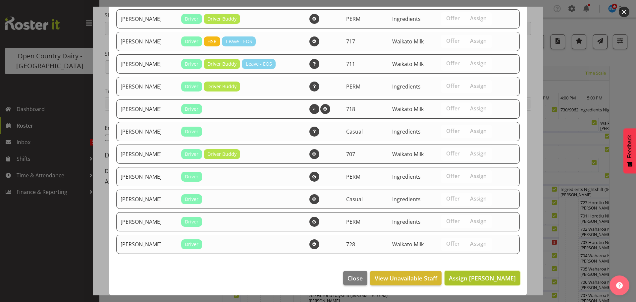
click at [483, 278] on span "Assign [PERSON_NAME]" at bounding box center [482, 278] width 67 height 8
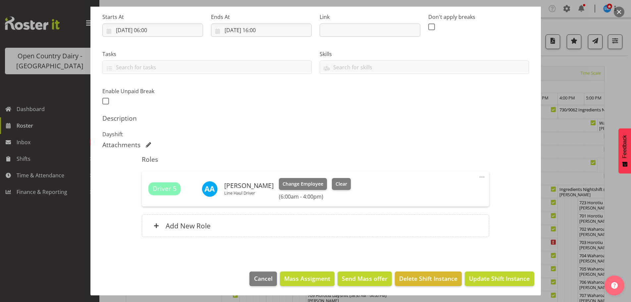
scroll to position [104, 0]
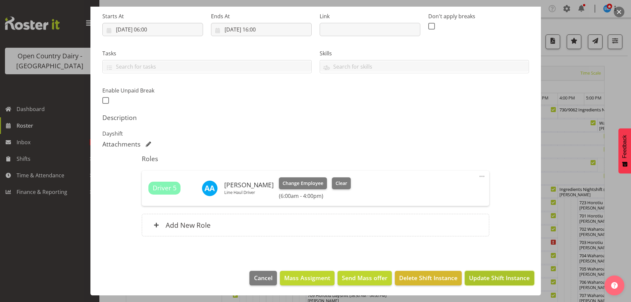
click at [498, 277] on span "Update Shift Instance" at bounding box center [499, 277] width 61 height 9
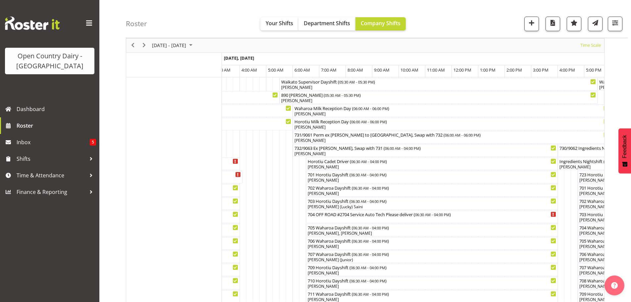
scroll to position [0, 0]
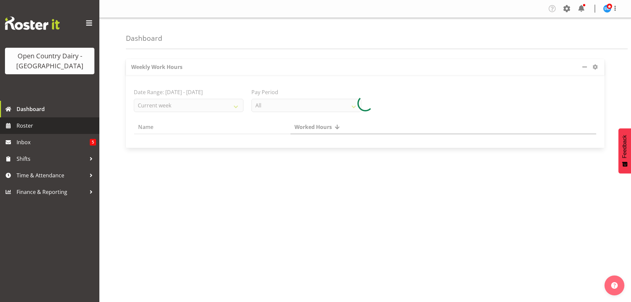
click at [30, 124] on span "Roster" at bounding box center [56, 126] width 79 height 10
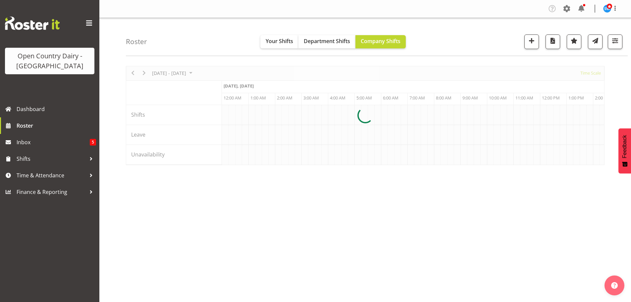
scroll to position [0, 3180]
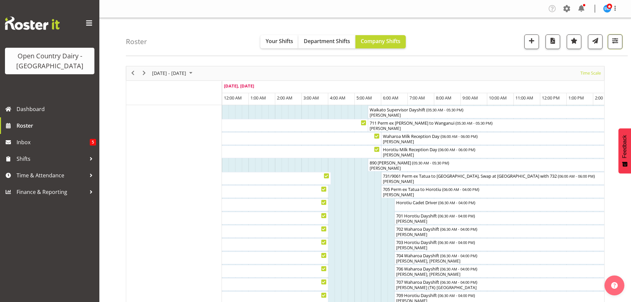
click at [616, 40] on span "button" at bounding box center [615, 40] width 9 height 9
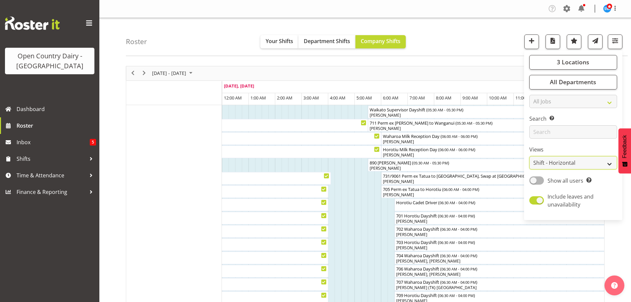
click at [567, 162] on select "Staff Role Shift - Horizontal Shift - Vertical Staff - Location" at bounding box center [573, 162] width 88 height 13
select select "staff"
click at [530, 156] on select "Staff Role Shift - Horizontal Shift - Vertical Staff - Location" at bounding box center [573, 162] width 88 height 13
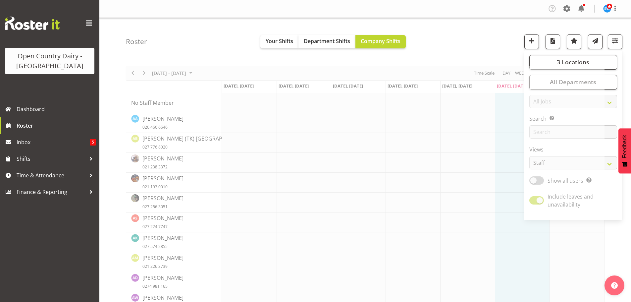
click at [455, 34] on div "Roster Your Shifts Department Shifts Company Shifts 3 Locations Clear Ingredien…" at bounding box center [377, 37] width 502 height 38
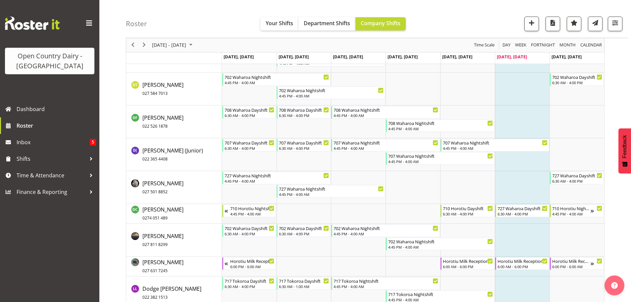
scroll to position [1225, 0]
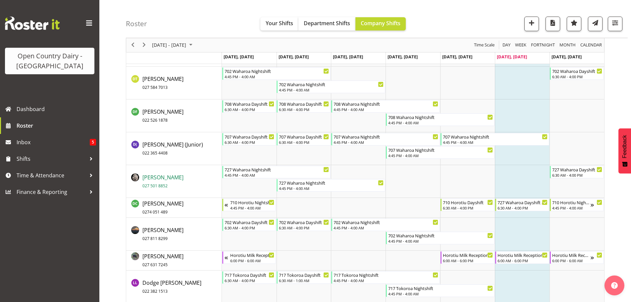
click at [150, 179] on span "[PERSON_NAME] 027 501 8852" at bounding box center [162, 181] width 41 height 15
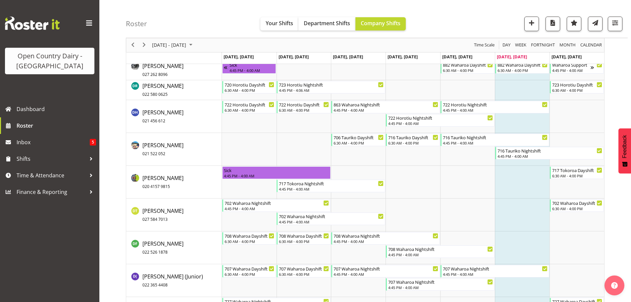
scroll to position [1093, 0]
click at [143, 44] on span "Next" at bounding box center [144, 45] width 8 height 8
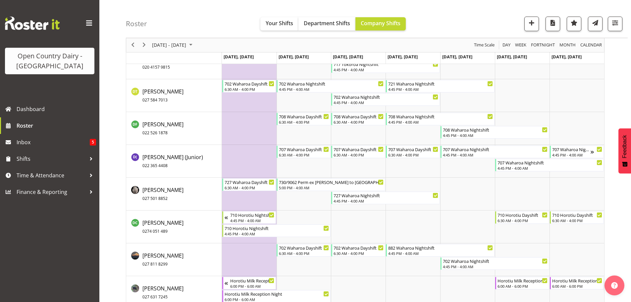
scroll to position [1325, 0]
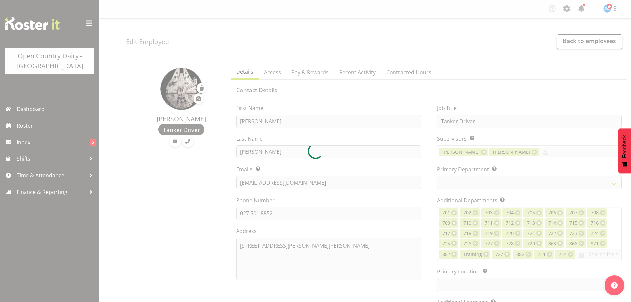
select select "TimelineWeek"
select select
select select "1054"
select select "761"
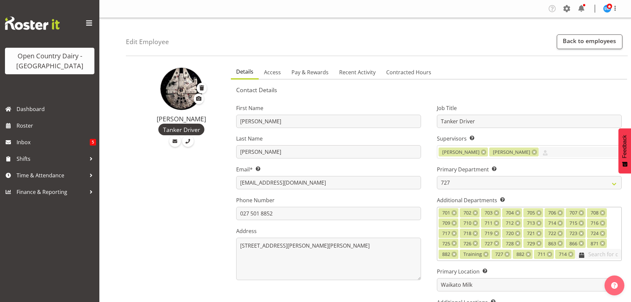
click at [585, 254] on input "text" at bounding box center [598, 254] width 46 height 10
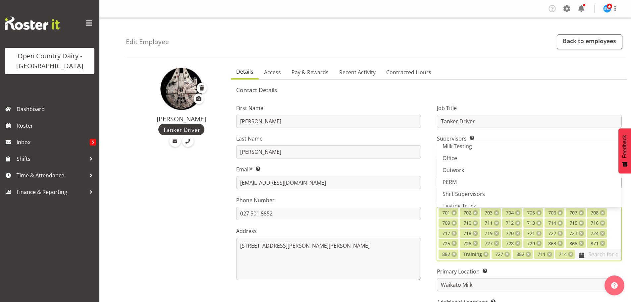
scroll to position [464, 0]
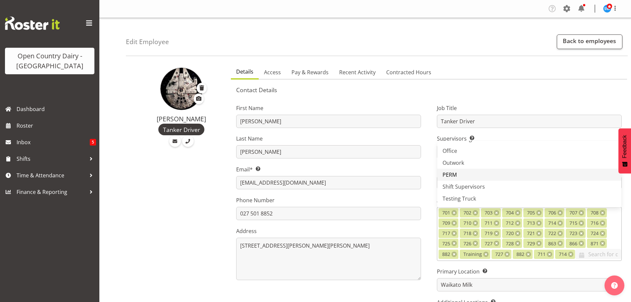
click at [455, 174] on span "PERM" at bounding box center [449, 174] width 14 height 7
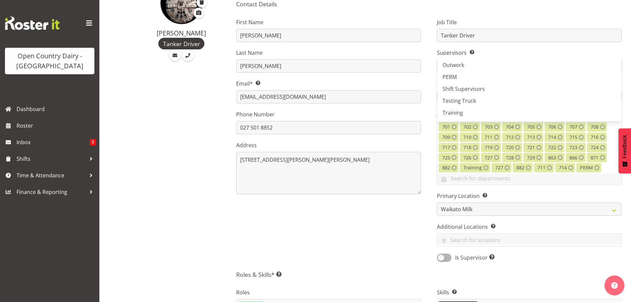
scroll to position [99, 0]
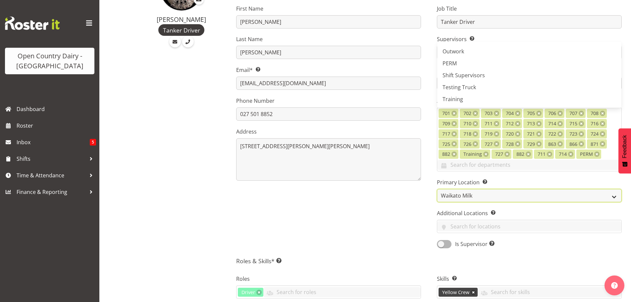
click at [492, 192] on select "Ingredients Waharoa Office Waikato Milk Whanganui Office" at bounding box center [529, 195] width 185 height 13
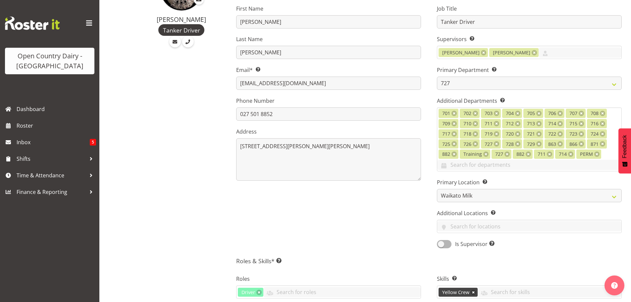
click at [388, 214] on div "First Name [PERSON_NAME] Name [PERSON_NAME] Email* This is a required field. [E…" at bounding box center [328, 124] width 201 height 258
click at [479, 229] on input "text" at bounding box center [529, 226] width 184 height 10
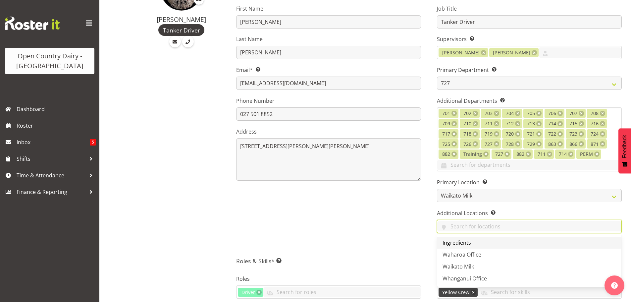
click at [462, 241] on span "Ingredients" at bounding box center [456, 242] width 28 height 7
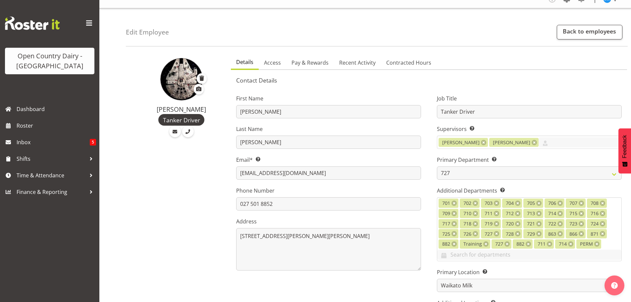
scroll to position [0, 0]
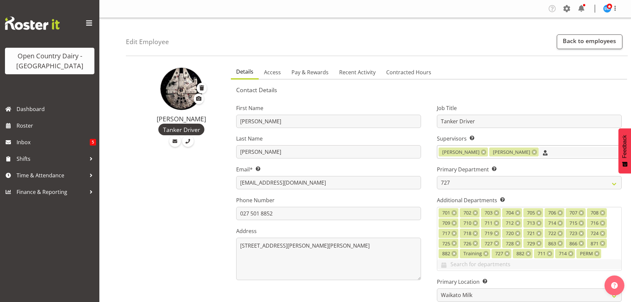
click at [539, 151] on input "text" at bounding box center [580, 152] width 83 height 10
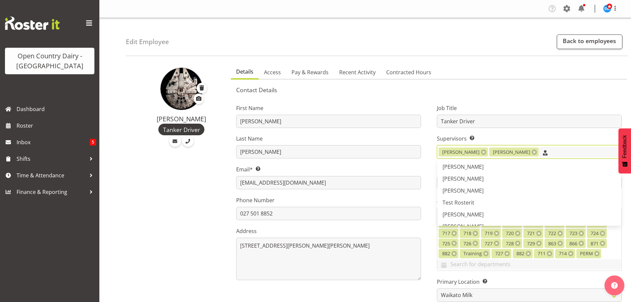
scroll to position [142, 0]
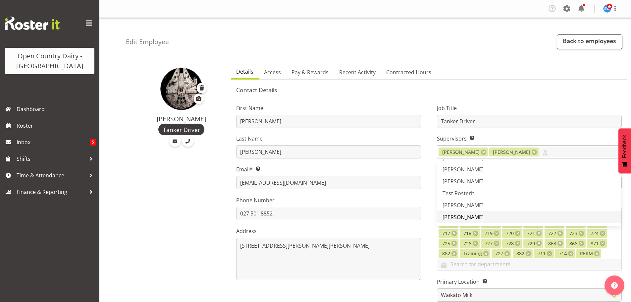
click at [463, 216] on span "[PERSON_NAME]" at bounding box center [462, 216] width 41 height 7
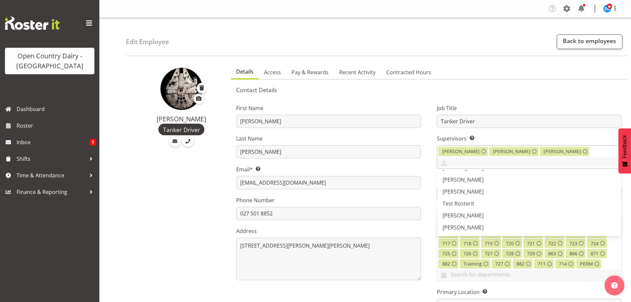
click at [532, 152] on link at bounding box center [534, 151] width 5 height 5
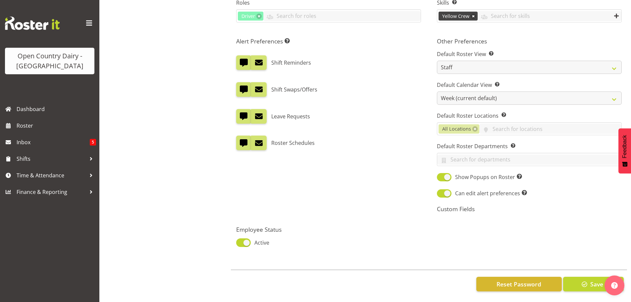
scroll to position [380, 0]
click at [589, 279] on button "Save" at bounding box center [593, 284] width 61 height 15
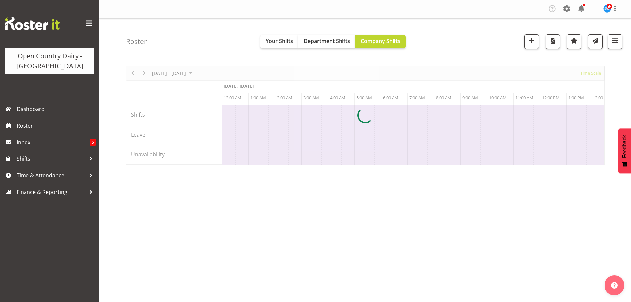
scroll to position [24, 0]
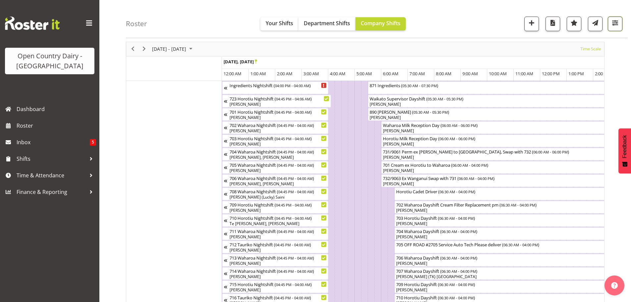
click at [614, 22] on span "button" at bounding box center [615, 23] width 9 height 9
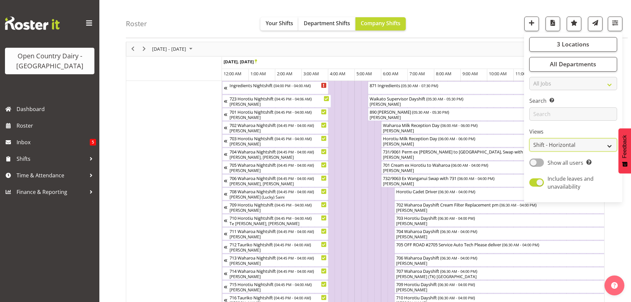
click at [570, 144] on select "Staff Role Shift - Horizontal Shift - Vertical Staff - Location" at bounding box center [573, 144] width 88 height 13
select select "staff"
click at [530, 138] on select "Staff Role Shift - Horizontal Shift - Vertical Staff - Location" at bounding box center [573, 144] width 88 height 13
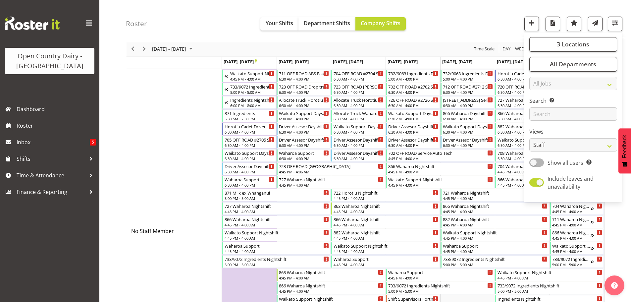
drag, startPoint x: 484, startPoint y: 20, endPoint x: 486, endPoint y: 29, distance: 9.4
click at [485, 19] on div "Roster Your Shifts Department Shifts Company Shifts 3 Locations Clear Ingredien…" at bounding box center [377, 19] width 502 height 38
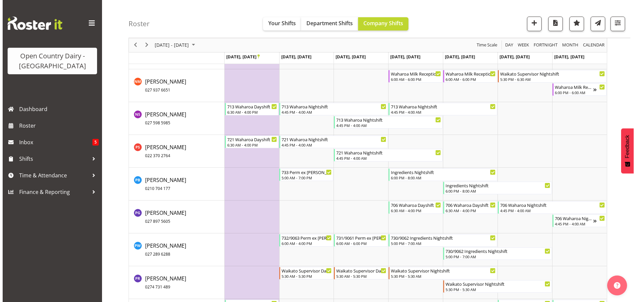
scroll to position [4098, 0]
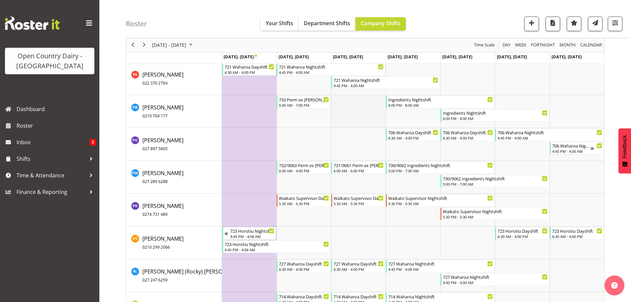
click at [351, 112] on td "Timeline Week of September 22, 2025" at bounding box center [358, 111] width 55 height 33
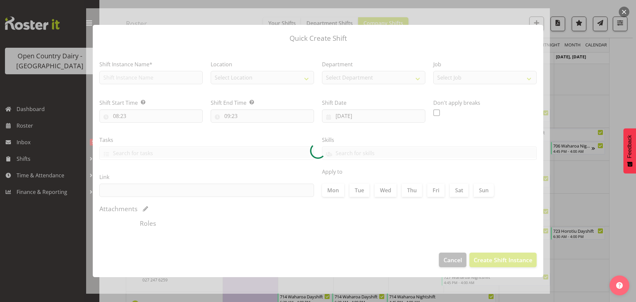
type input "24/09/2025"
checkbox input "true"
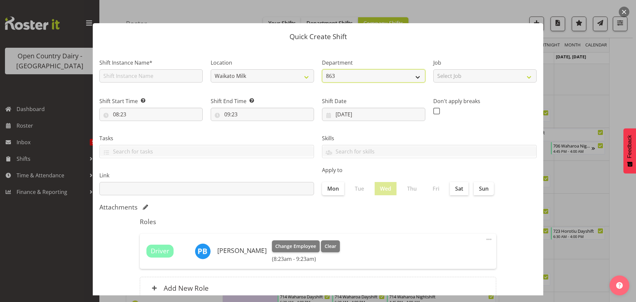
click at [415, 76] on select "863 701 702 703 704 705 706 707 708 709 710 711 712" at bounding box center [373, 75] width 103 height 13
select select "802"
click at [322, 69] on select "863 701 702 703 704 705 706 707 708 709 710 711 712" at bounding box center [373, 75] width 103 height 13
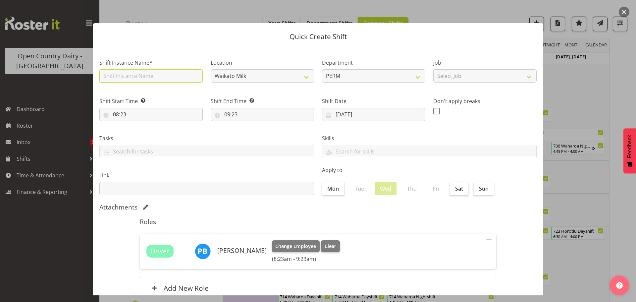
click at [144, 74] on input "text" at bounding box center [150, 75] width 103 height 13
type input "733/9072 Perm ex Tatua to Wanganui, Milk Home"
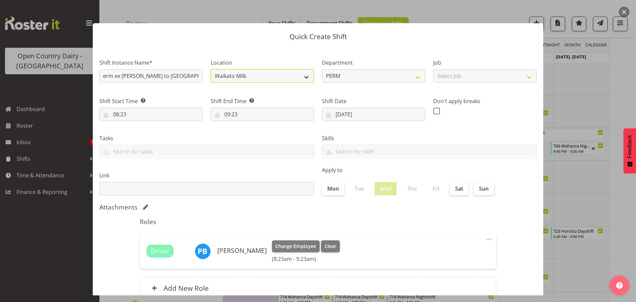
scroll to position [0, 0]
click at [292, 75] on select "Waikato Milk" at bounding box center [262, 75] width 103 height 13
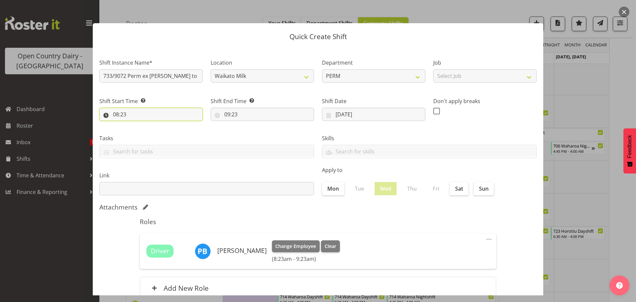
click at [130, 116] on input "08:23" at bounding box center [150, 114] width 103 height 13
click at [143, 130] on select "00 01 02 03 04 05 06 07 08 09 10 11 12 13 14 15 16 17 18 19 20 21 22 23" at bounding box center [144, 131] width 15 height 13
select select "5"
click at [137, 125] on select "00 01 02 03 04 05 06 07 08 09 10 11 12 13 14 15 16 17 18 19 20 21 22 23" at bounding box center [144, 131] width 15 height 13
type input "05:23"
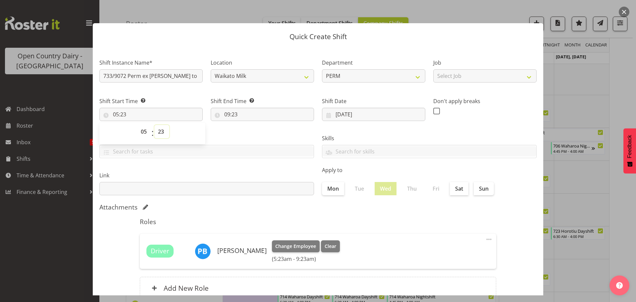
click at [162, 131] on select "00 01 02 03 04 05 06 07 08 09 10 11 12 13 14 15 16 17 18 19 20 21 22 23 24 25 2…" at bounding box center [161, 131] width 15 height 13
select select "0"
click at [154, 125] on select "00 01 02 03 04 05 06 07 08 09 10 11 12 13 14 15 16 17 18 19 20 21 22 23 24 25 2…" at bounding box center [161, 131] width 15 height 13
type input "05:00"
click at [232, 112] on input "09:23" at bounding box center [262, 114] width 103 height 13
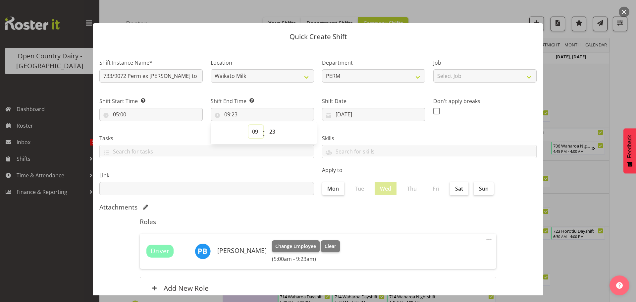
click at [253, 131] on select "00 01 02 03 04 05 06 07 08 09 10 11 12 13 14 15 16 17 18 19 20 21 22 23" at bounding box center [255, 131] width 15 height 13
select select "19"
click at [248, 125] on select "00 01 02 03 04 05 06 07 08 09 10 11 12 13 14 15 16 17 18 19 20 21 22 23" at bounding box center [255, 131] width 15 height 13
type input "19:23"
click at [272, 129] on select "00 01 02 03 04 05 06 07 08 09 10 11 12 13 14 15 16 17 18 19 20 21 22 23 24 25 2…" at bounding box center [273, 131] width 15 height 13
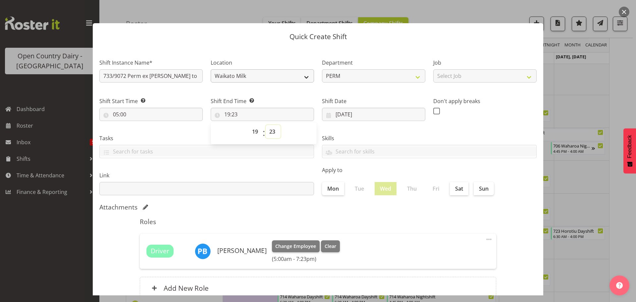
select select "0"
click at [266, 125] on select "00 01 02 03 04 05 06 07 08 09 10 11 12 13 14 15 16 17 18 19 20 21 22 23 24 25 2…" at bounding box center [273, 131] width 15 height 13
type input "19:00"
click at [437, 243] on div "Driver Paul Bunyan Change Employee Clear (5:00am - 7:00pm)" at bounding box center [317, 251] width 343 height 22
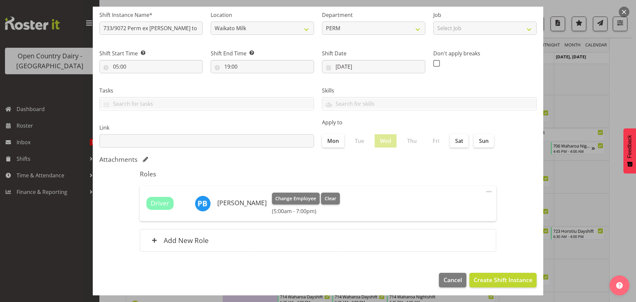
scroll to position [50, 0]
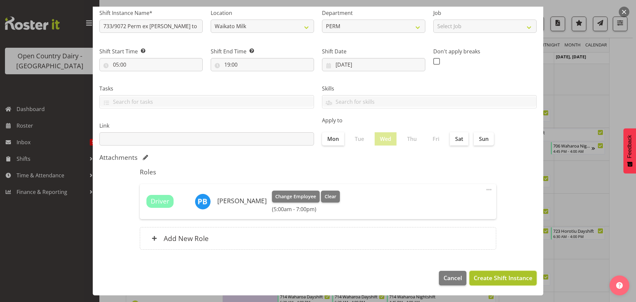
click at [491, 278] on span "Create Shift Instance" at bounding box center [503, 277] width 59 height 9
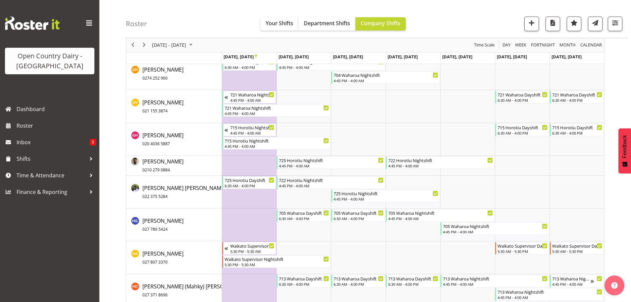
scroll to position [2096, 0]
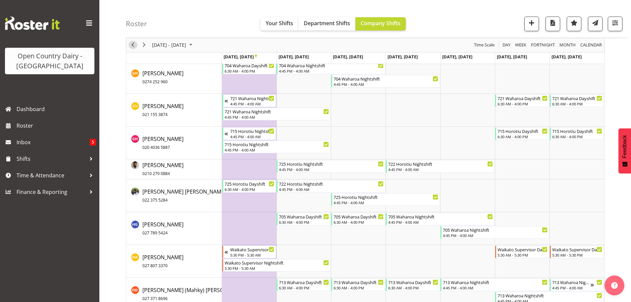
click at [131, 44] on span "Previous" at bounding box center [133, 45] width 8 height 8
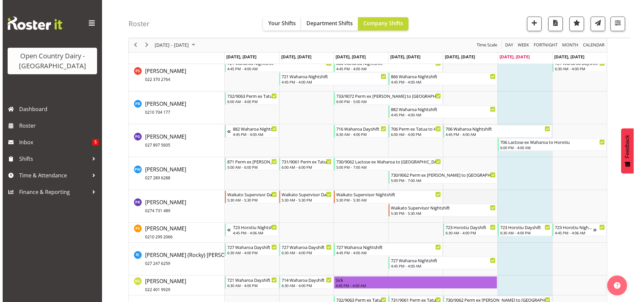
scroll to position [3804, 0]
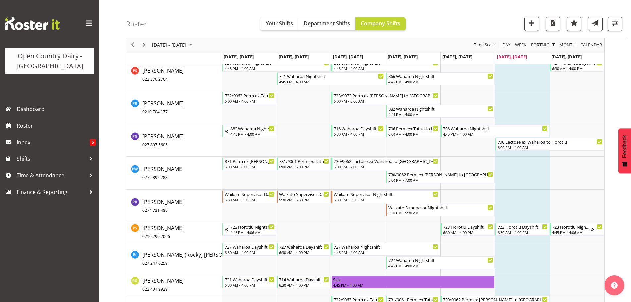
click at [525, 109] on td "Timeline Week of September 15, 2025" at bounding box center [522, 107] width 55 height 33
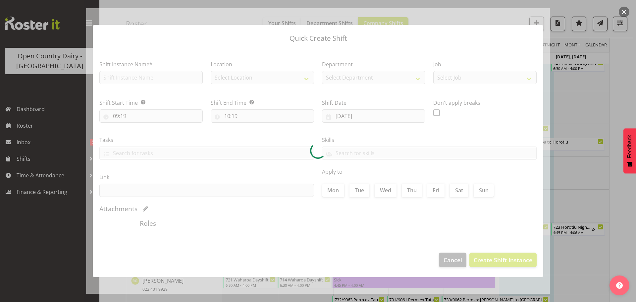
checkbox input "true"
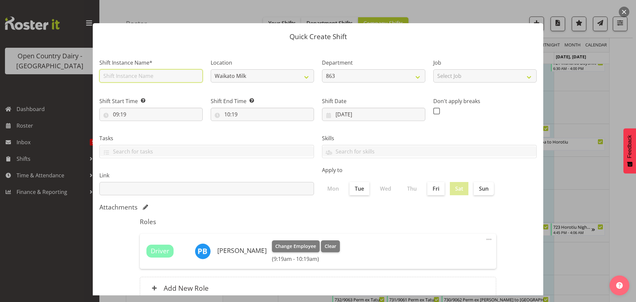
click at [157, 75] on input "text" at bounding box center [150, 75] width 103 height 13
type input "730/9062 Perm Tatua to Horotiu"
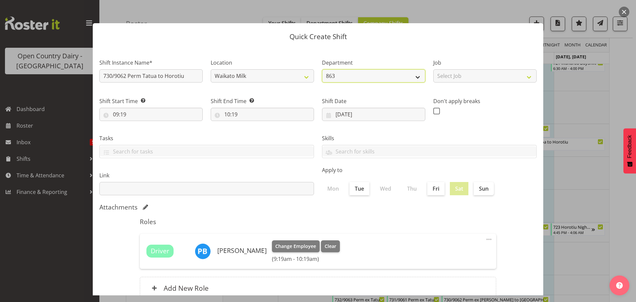
click at [405, 75] on select "863 701 702 703 704 705 706 707 708 709 710 711 712" at bounding box center [373, 75] width 103 height 13
select select "802"
click at [322, 69] on select "863 701 702 703 704 705 706 707 708 709 710 711 712" at bounding box center [373, 75] width 103 height 13
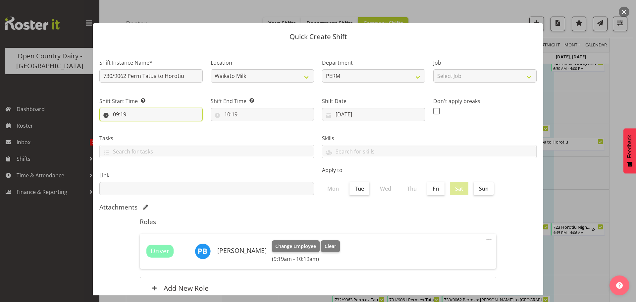
click at [130, 108] on input "09:19" at bounding box center [150, 114] width 103 height 13
click at [144, 132] on select "00 01 02 03 04 05 06 07 08 09 10 11 12 13 14 15 16 17 18 19 20 21 22 23" at bounding box center [144, 131] width 15 height 13
select select "10"
click at [137, 125] on select "00 01 02 03 04 05 06 07 08 09 10 11 12 13 14 15 16 17 18 19 20 21 22 23" at bounding box center [144, 131] width 15 height 13
type input "10:19"
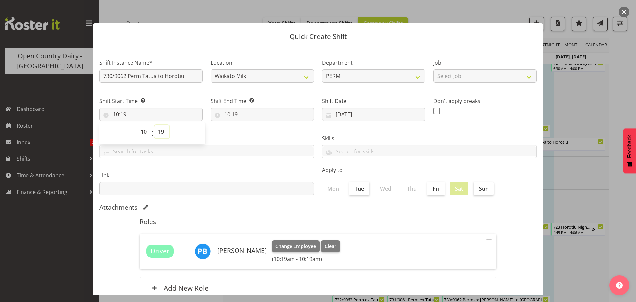
click at [163, 131] on select "00 01 02 03 04 05 06 07 08 09 10 11 12 13 14 15 16 17 18 19 20 21 22 23 24 25 2…" at bounding box center [161, 131] width 15 height 13
select select "0"
click at [154, 125] on select "00 01 02 03 04 05 06 07 08 09 10 11 12 13 14 15 16 17 18 19 20 21 22 23 24 25 2…" at bounding box center [161, 131] width 15 height 13
type input "10:00"
click at [235, 113] on input "10:19" at bounding box center [262, 114] width 103 height 13
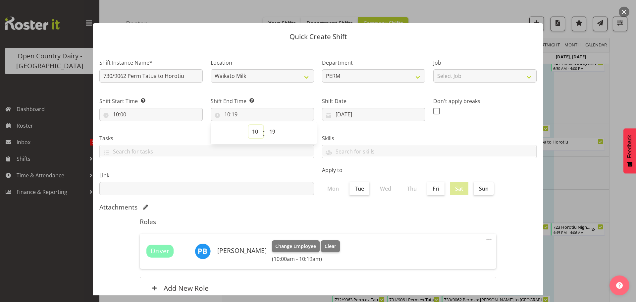
click at [255, 130] on select "00 01 02 03 04 05 06 07 08 09 10 11 12 13 14 15 16 17 18 19 20 21 22 23" at bounding box center [255, 131] width 15 height 13
select select "17"
click at [248, 125] on select "00 01 02 03 04 05 06 07 08 09 10 11 12 13 14 15 16 17 18 19 20 21 22 23" at bounding box center [255, 131] width 15 height 13
type input "17:19"
click at [272, 133] on select "00 01 02 03 04 05 06 07 08 09 10 11 12 13 14 15 16 17 18 19 20 21 22 23 24 25 2…" at bounding box center [273, 131] width 15 height 13
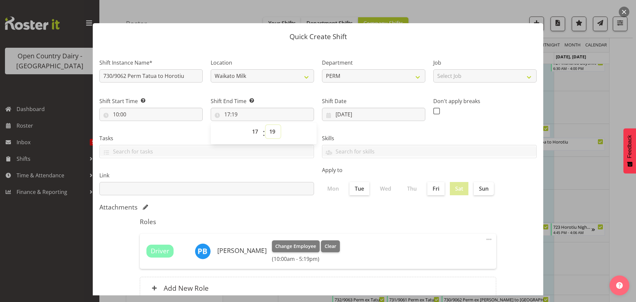
select select "30"
click at [266, 125] on select "00 01 02 03 04 05 06 07 08 09 10 11 12 13 14 15 16 17 18 19 20 21 22 23 24 25 2…" at bounding box center [273, 131] width 15 height 13
type input "17:30"
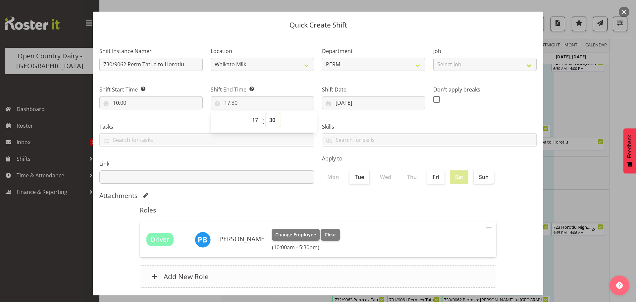
scroll to position [50, 0]
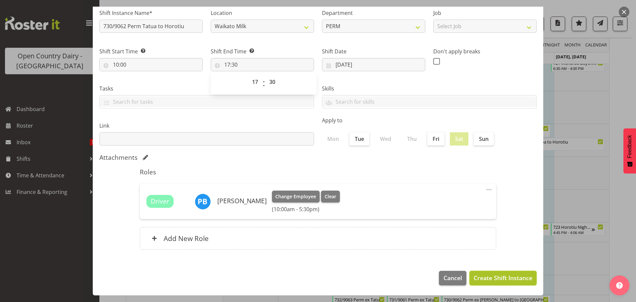
click at [495, 277] on span "Create Shift Instance" at bounding box center [503, 277] width 59 height 9
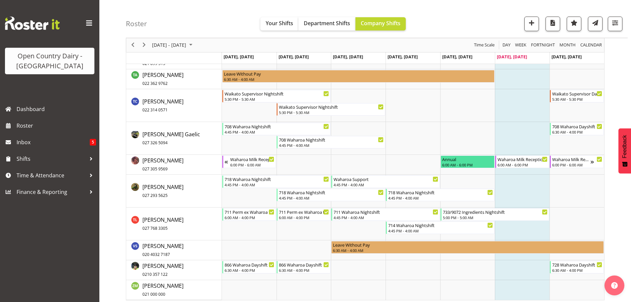
scroll to position [4632, 0]
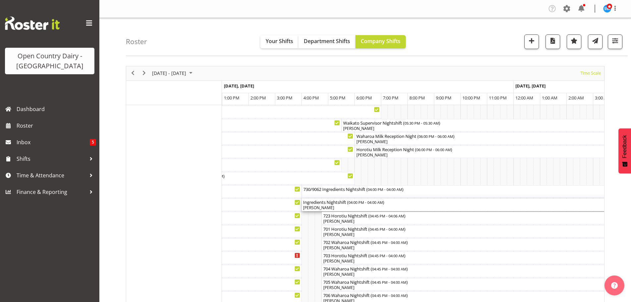
click at [348, 206] on div "[PERSON_NAME]" at bounding box center [460, 208] width 315 height 6
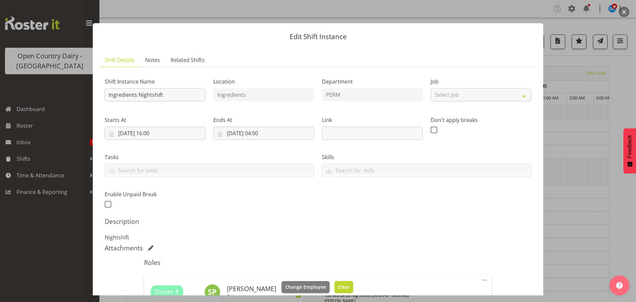
click at [338, 286] on span "Clear" at bounding box center [344, 286] width 12 height 7
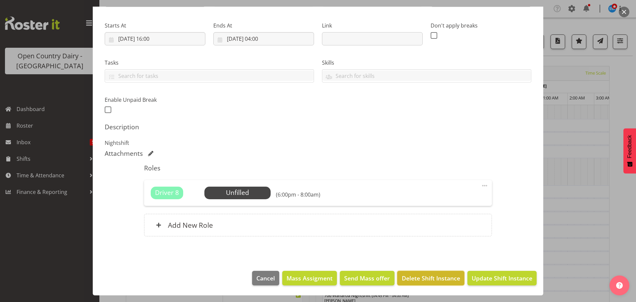
click at [426, 277] on span "Delete Shift Instance" at bounding box center [431, 278] width 58 height 9
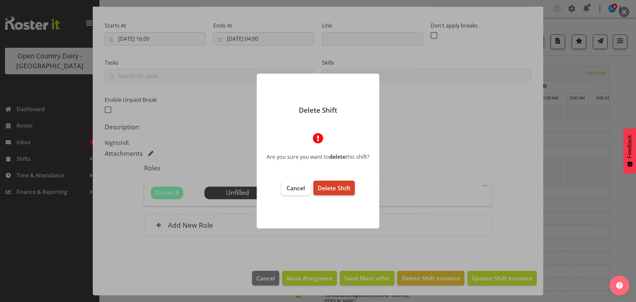
click at [334, 188] on span "Delete Shift" at bounding box center [334, 188] width 33 height 8
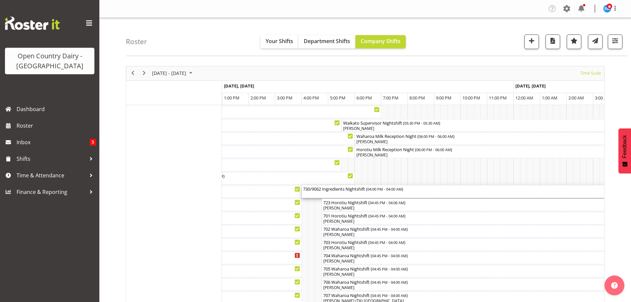
click at [344, 194] on div "730/9062 Ingredients Nightshift ( 04:00 PM - 04:00 AM )" at bounding box center [460, 191] width 315 height 13
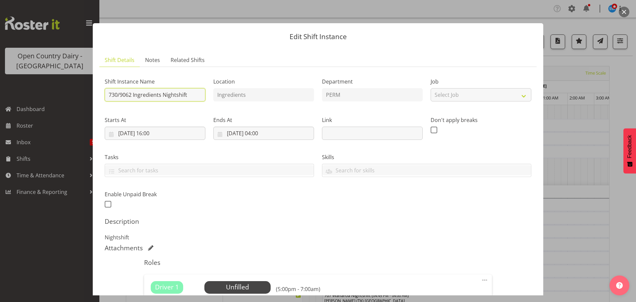
drag, startPoint x: 186, startPoint y: 94, endPoint x: 201, endPoint y: 88, distance: 16.8
click at [186, 94] on input "730/9062 Ingredients Nightshift" at bounding box center [155, 94] width 101 height 13
type input "730/9062 Perm ex [PERSON_NAME] to [GEOGRAPHIC_DATA], Milk Home"
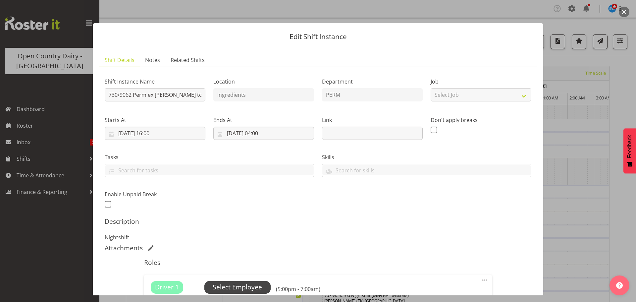
click at [249, 284] on span "Select Employee" at bounding box center [237, 287] width 49 height 10
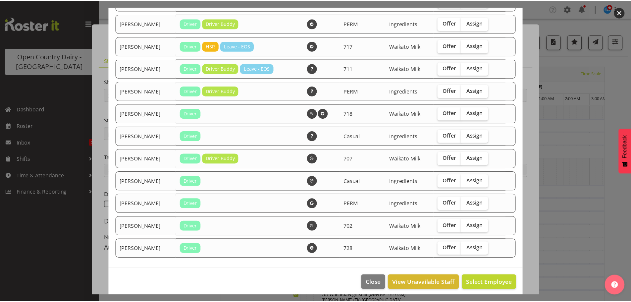
scroll to position [87, 0]
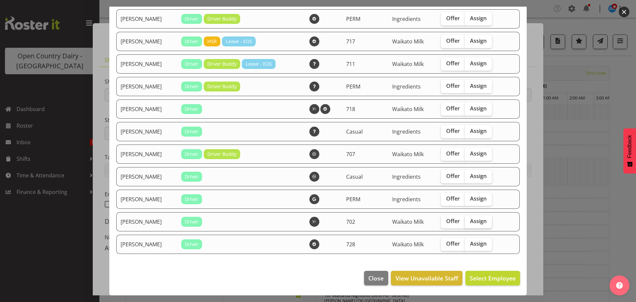
click at [471, 220] on span "Assign" at bounding box center [478, 221] width 17 height 7
click at [469, 220] on input "Assign" at bounding box center [467, 221] width 4 height 4
checkbox input "true"
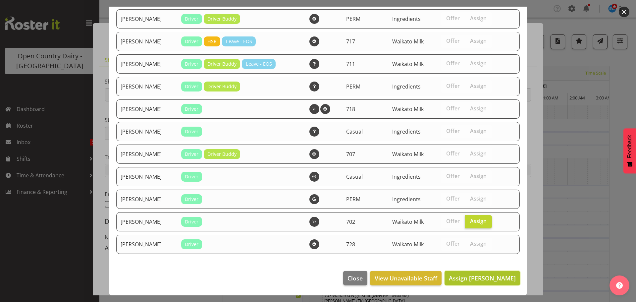
click at [486, 277] on span "Assign Simon Phillpott" at bounding box center [482, 278] width 67 height 8
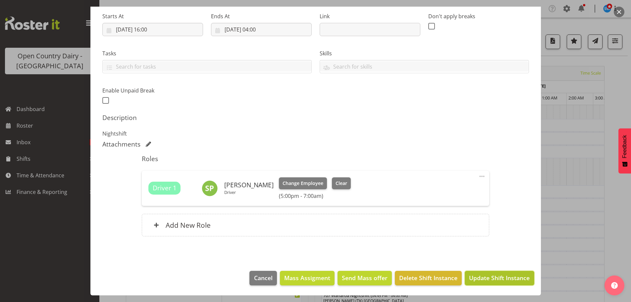
click at [494, 277] on span "Update Shift Instance" at bounding box center [499, 277] width 61 height 9
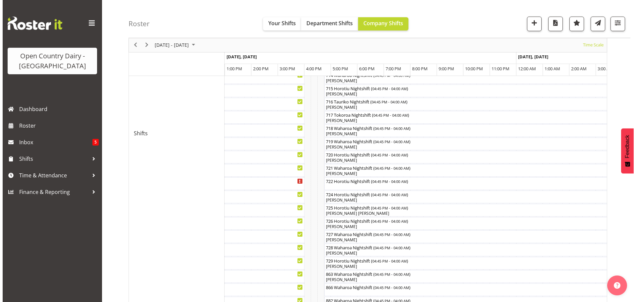
scroll to position [364, 0]
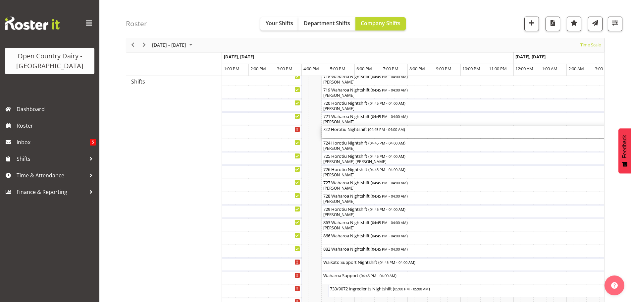
click at [348, 134] on div "722 Horotiu Nightshift ( 04:45 PM - 04:00 AM )" at bounding box center [470, 132] width 295 height 13
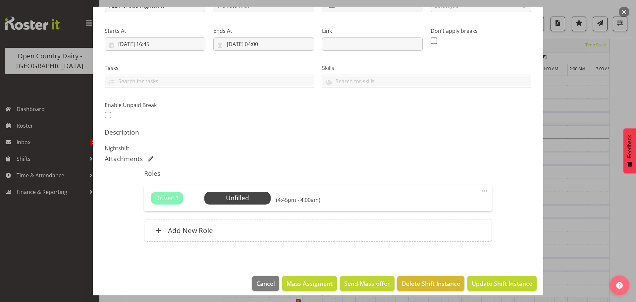
scroll to position [94, 0]
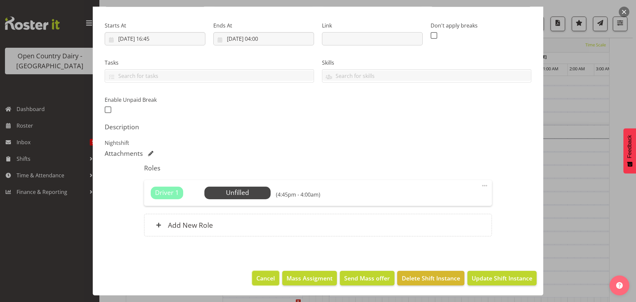
click at [263, 278] on span "Cancel" at bounding box center [265, 278] width 19 height 9
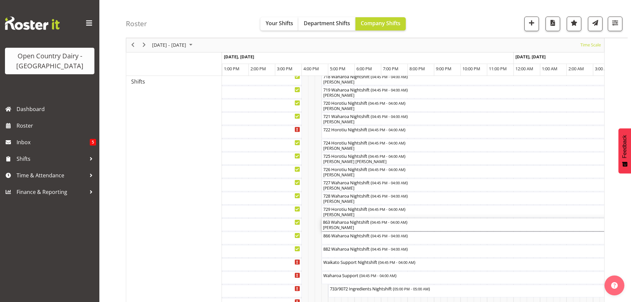
click at [353, 228] on div "[PERSON_NAME]" at bounding box center [470, 228] width 295 height 6
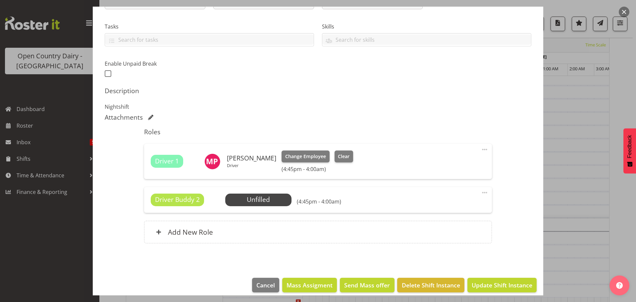
scroll to position [132, 0]
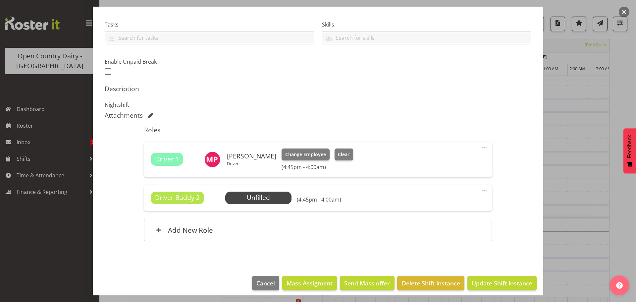
click at [481, 189] on span at bounding box center [485, 190] width 8 height 8
click at [435, 228] on link "Delete" at bounding box center [457, 229] width 64 height 12
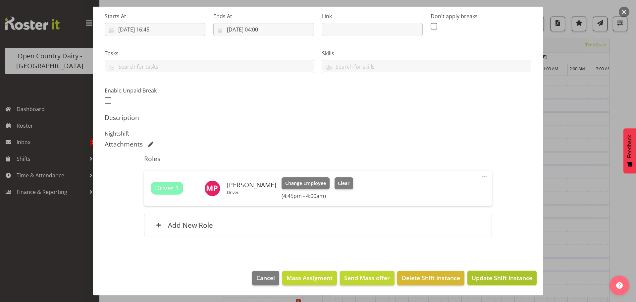
click at [483, 278] on span "Update Shift Instance" at bounding box center [502, 277] width 61 height 9
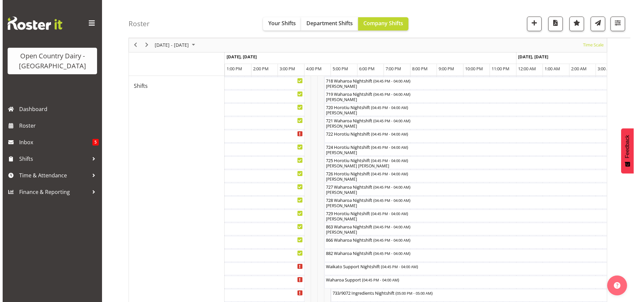
scroll to position [389, 0]
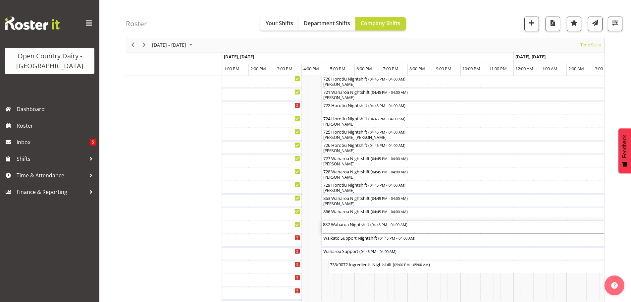
click at [350, 228] on div "882 Waharoa Nightshift ( 04:45 PM - 04:00 AM )" at bounding box center [470, 227] width 295 height 13
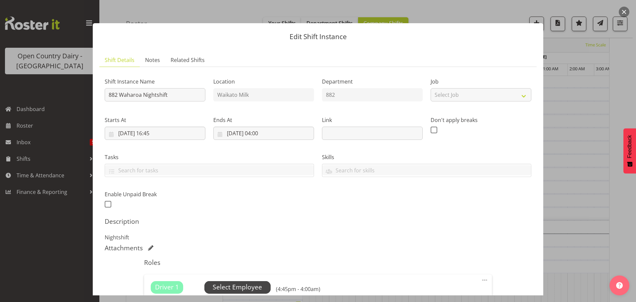
click at [231, 285] on span "Select Employee" at bounding box center [237, 287] width 49 height 10
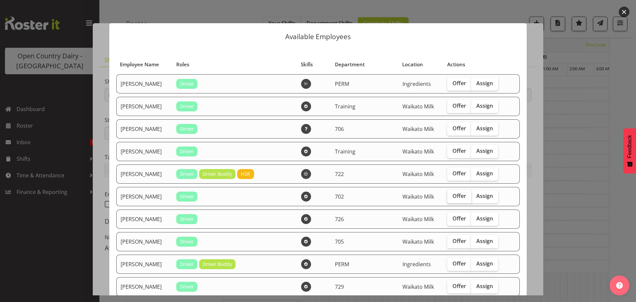
click at [454, 196] on span "Offer" at bounding box center [459, 195] width 14 height 7
click at [451, 196] on input "Offer" at bounding box center [449, 196] width 4 height 4
checkbox input "true"
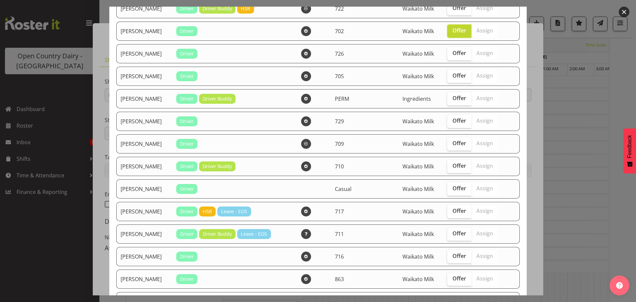
scroll to position [166, 0]
click at [452, 121] on span "Offer" at bounding box center [459, 120] width 14 height 7
click at [451, 121] on input "Offer" at bounding box center [449, 120] width 4 height 4
checkbox input "true"
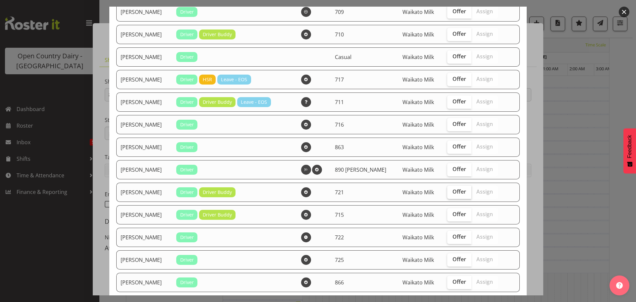
scroll to position [298, 0]
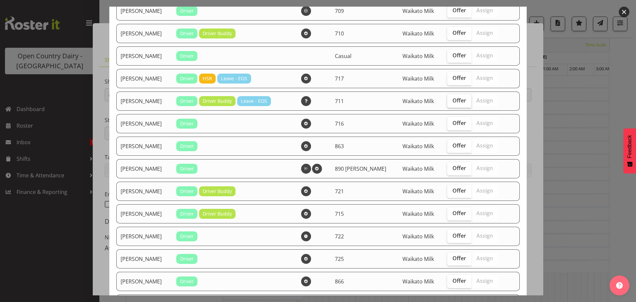
click at [453, 99] on span "Offer" at bounding box center [459, 100] width 14 height 7
click at [451, 99] on input "Offer" at bounding box center [449, 100] width 4 height 4
checkbox input "true"
click at [452, 145] on span "Offer" at bounding box center [459, 145] width 14 height 7
click at [449, 145] on input "Offer" at bounding box center [449, 145] width 4 height 4
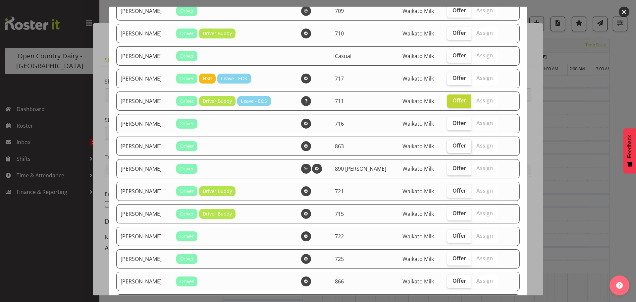
checkbox input "true"
click at [456, 189] on span "Offer" at bounding box center [459, 190] width 14 height 7
click at [451, 189] on input "Offer" at bounding box center [449, 190] width 4 height 4
checkbox input "true"
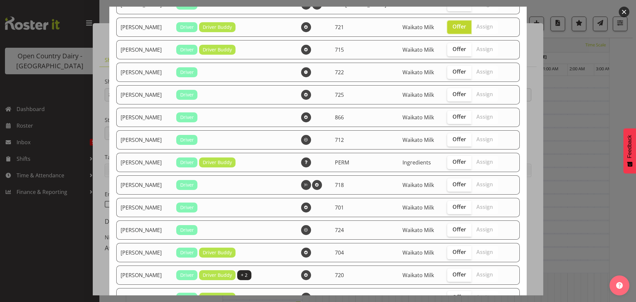
scroll to position [464, 0]
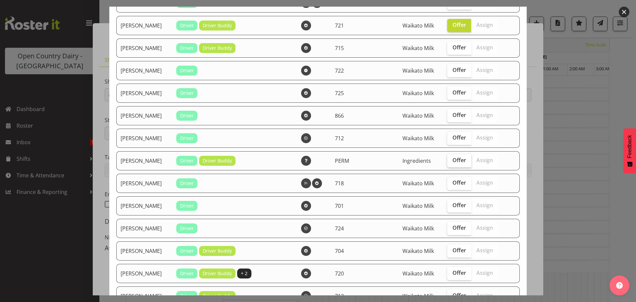
click at [455, 159] on span "Offer" at bounding box center [459, 160] width 14 height 7
click at [451, 159] on input "Offer" at bounding box center [449, 160] width 4 height 4
checkbox input "true"
click at [453, 183] on span "Offer" at bounding box center [459, 182] width 14 height 7
click at [451, 183] on input "Offer" at bounding box center [449, 183] width 4 height 4
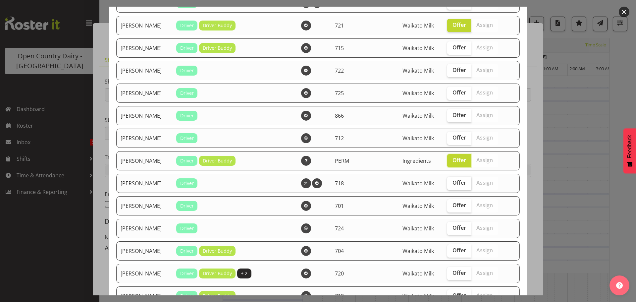
checkbox input "true"
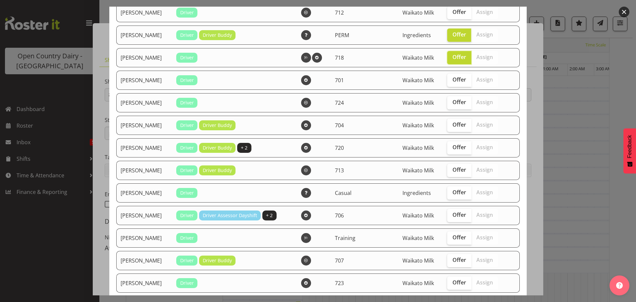
scroll to position [596, 0]
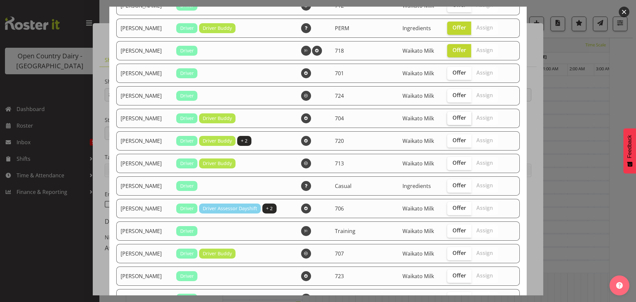
click at [452, 118] on span "Offer" at bounding box center [459, 117] width 14 height 7
click at [451, 118] on input "Offer" at bounding box center [449, 118] width 4 height 4
checkbox input "true"
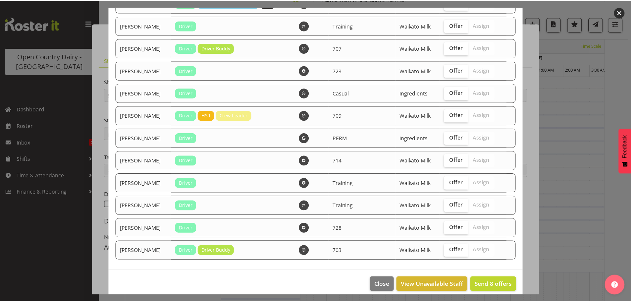
scroll to position [808, 0]
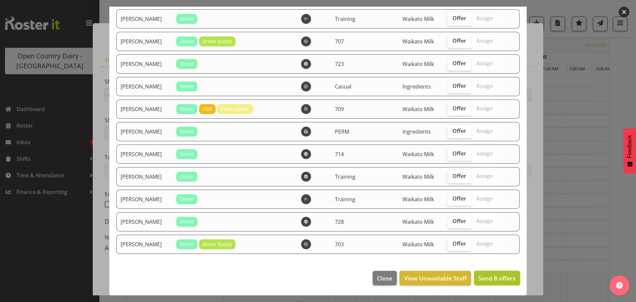
click at [492, 277] on span "Send 8 offers" at bounding box center [496, 278] width 37 height 8
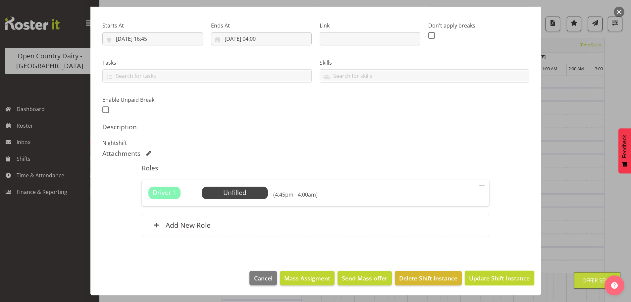
click at [507, 276] on span "Update Shift Instance" at bounding box center [499, 278] width 61 height 9
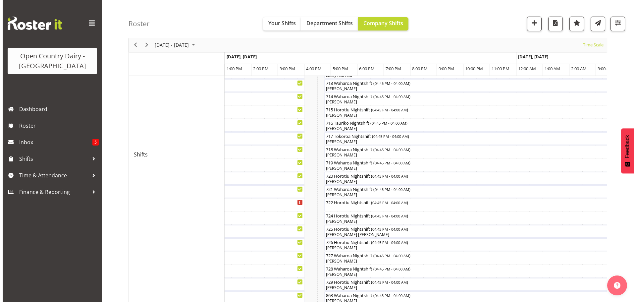
scroll to position [289, 0]
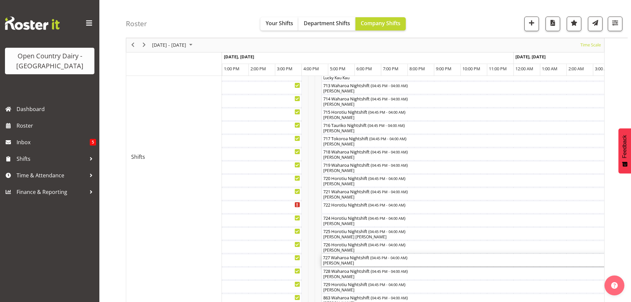
click at [361, 261] on div "[PERSON_NAME]" at bounding box center [470, 263] width 295 height 6
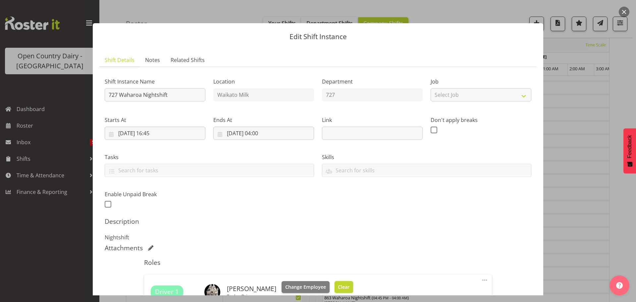
click at [338, 286] on span "Clear" at bounding box center [344, 286] width 12 height 7
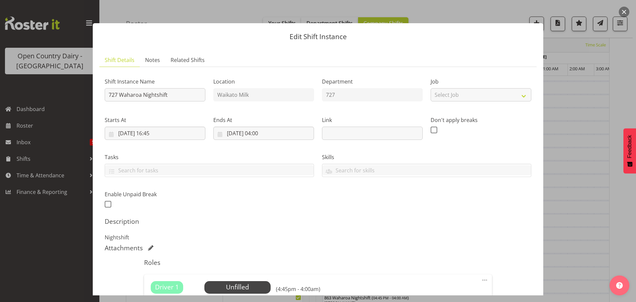
scroll to position [94, 0]
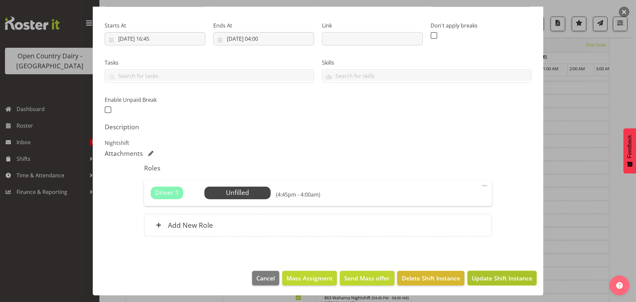
click at [488, 276] on span "Update Shift Instance" at bounding box center [502, 278] width 61 height 9
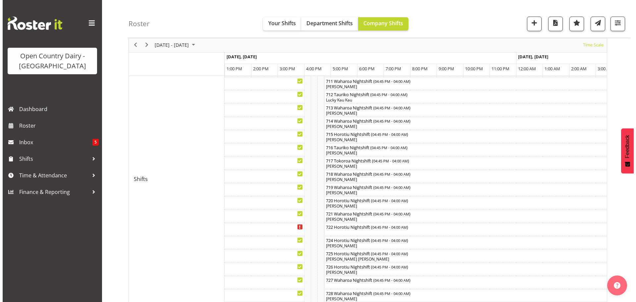
scroll to position [289, 0]
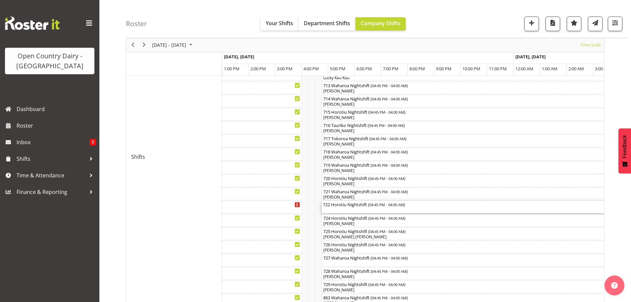
click at [347, 211] on div "722 Horotiu Nightshift ( 04:45 PM - 04:00 AM )" at bounding box center [470, 207] width 295 height 13
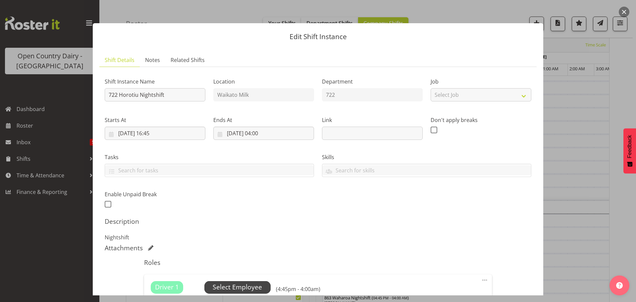
click at [240, 286] on span "Select Employee" at bounding box center [237, 287] width 49 height 10
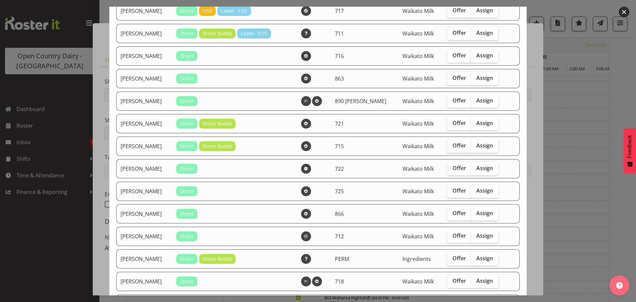
scroll to position [397, 0]
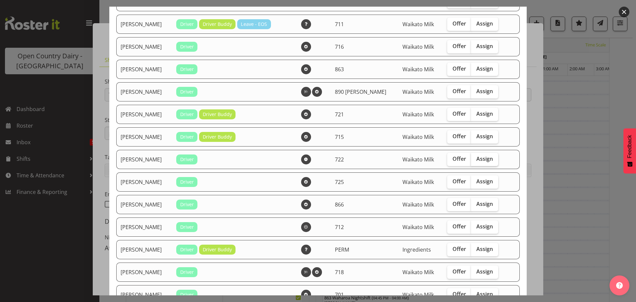
click at [481, 160] on span "Assign" at bounding box center [484, 158] width 17 height 7
click at [475, 160] on input "Assign" at bounding box center [473, 159] width 4 height 4
checkbox input "true"
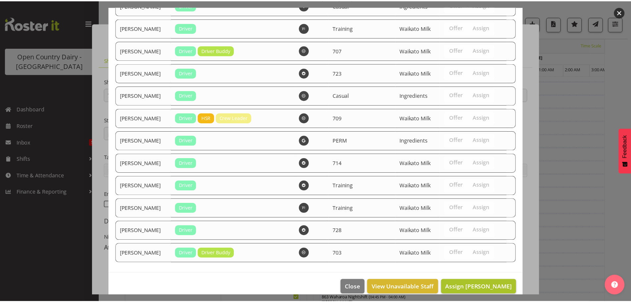
scroll to position [831, 0]
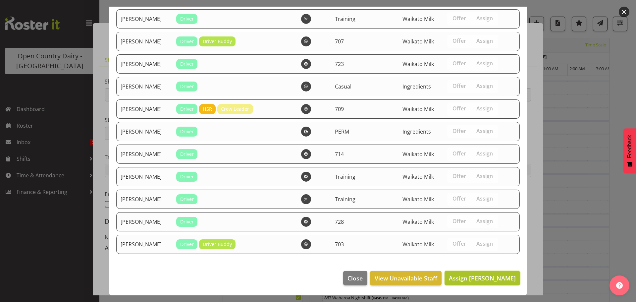
click at [486, 275] on span "Assign Gurpreet Singh" at bounding box center [482, 278] width 67 height 8
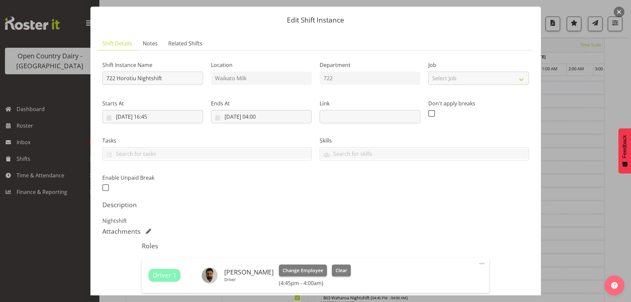
scroll to position [104, 0]
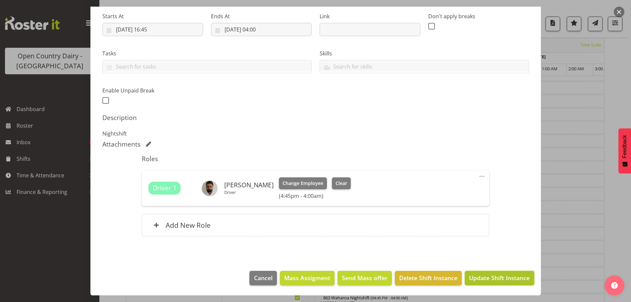
click at [485, 277] on span "Update Shift Instance" at bounding box center [499, 277] width 61 height 9
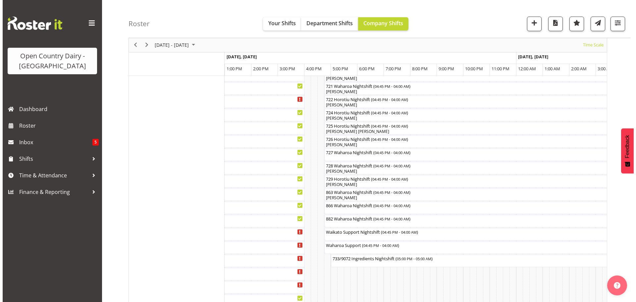
scroll to position [397, 0]
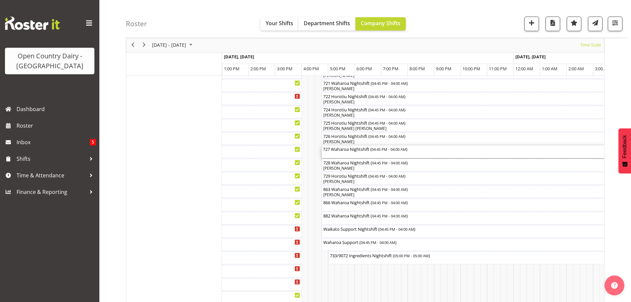
click at [355, 154] on div "727 Waharoa Nightshift ( 04:45 PM - 04:00 AM )" at bounding box center [470, 151] width 295 height 13
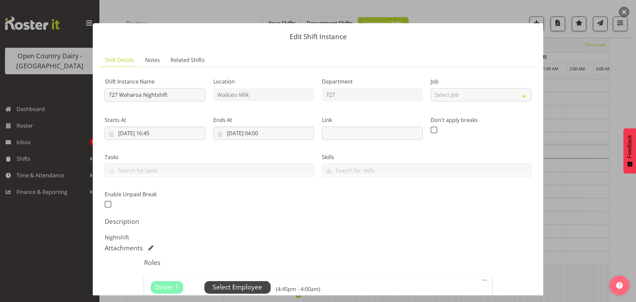
click at [240, 286] on span "Select Employee" at bounding box center [237, 287] width 49 height 10
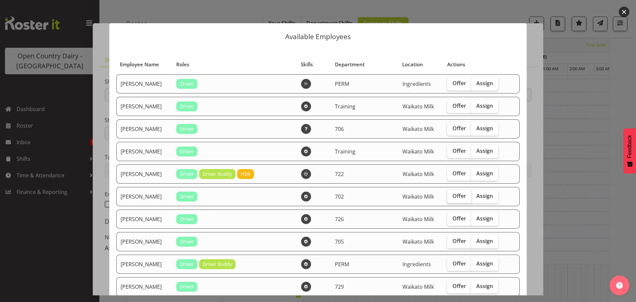
click at [454, 197] on span "Offer" at bounding box center [459, 195] width 14 height 7
click at [451, 197] on input "Offer" at bounding box center [449, 196] width 4 height 4
checkbox input "true"
click at [455, 218] on span "Offer" at bounding box center [459, 218] width 14 height 7
click at [451, 218] on input "Offer" at bounding box center [449, 218] width 4 height 4
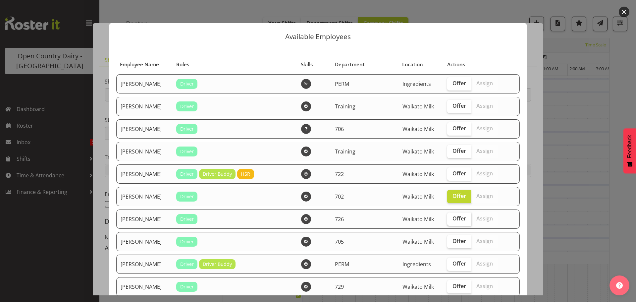
checkbox input "true"
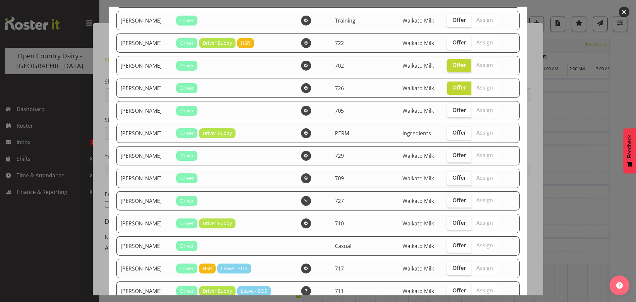
scroll to position [132, 0]
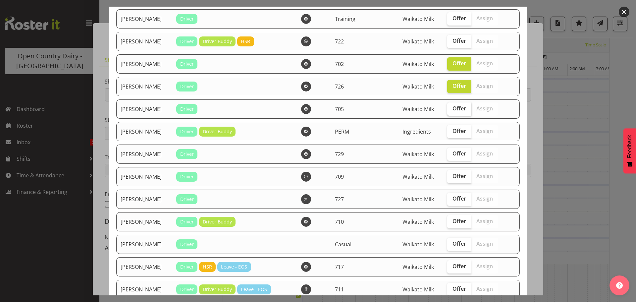
click at [452, 109] on span "Offer" at bounding box center [459, 108] width 14 height 7
click at [451, 109] on input "Offer" at bounding box center [449, 108] width 4 height 4
checkbox input "true"
click at [455, 130] on span "Offer" at bounding box center [459, 131] width 14 height 7
click at [451, 130] on input "Offer" at bounding box center [449, 131] width 4 height 4
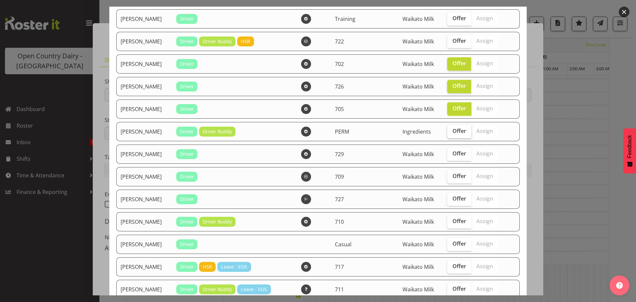
checkbox input "true"
click at [453, 156] on span "Offer" at bounding box center [459, 153] width 14 height 7
click at [451, 156] on input "Offer" at bounding box center [449, 153] width 4 height 4
checkbox input "true"
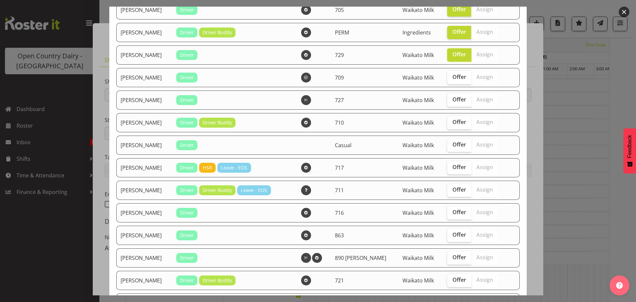
scroll to position [232, 0]
click at [453, 189] on span "Offer" at bounding box center [459, 189] width 14 height 7
click at [451, 189] on input "Offer" at bounding box center [449, 189] width 4 height 4
checkbox input "true"
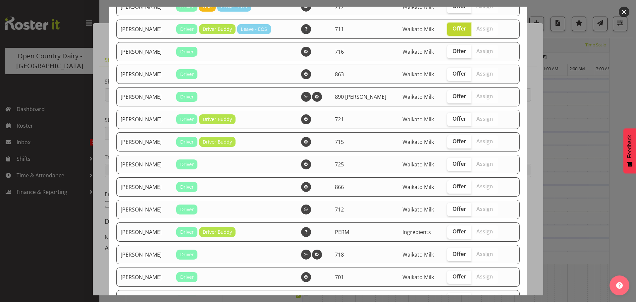
scroll to position [397, 0]
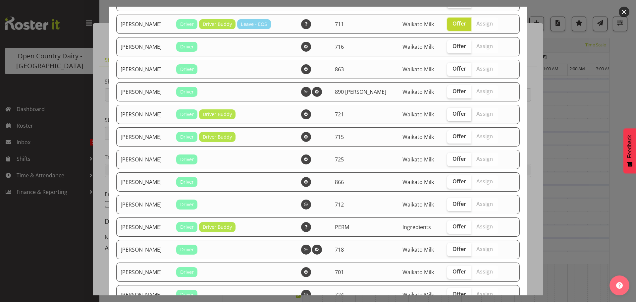
click at [452, 114] on span "Offer" at bounding box center [459, 113] width 14 height 7
click at [451, 114] on input "Offer" at bounding box center [449, 114] width 4 height 4
checkbox input "true"
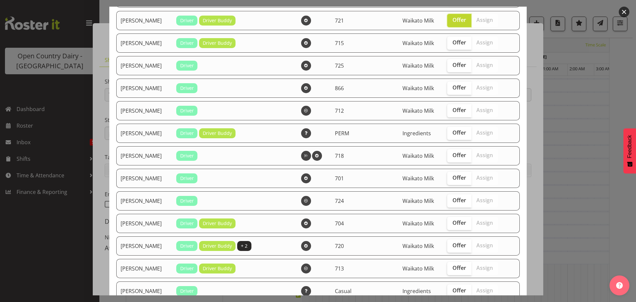
scroll to position [497, 0]
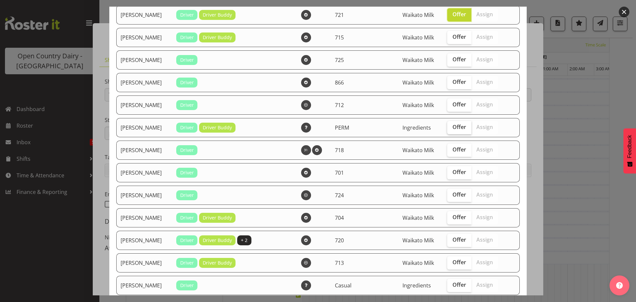
click at [452, 127] on span "Offer" at bounding box center [459, 127] width 14 height 7
click at [449, 127] on input "Offer" at bounding box center [449, 127] width 4 height 4
checkbox input "true"
click at [452, 150] on span "Offer" at bounding box center [459, 149] width 14 height 7
click at [449, 150] on input "Offer" at bounding box center [449, 149] width 4 height 4
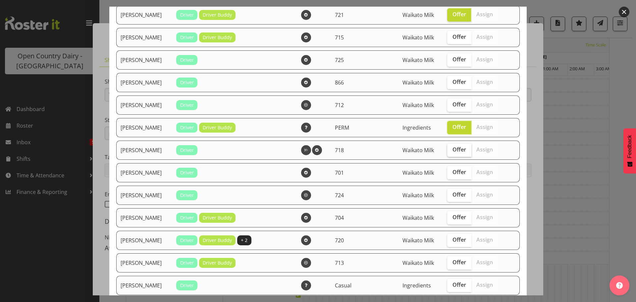
checkbox input "true"
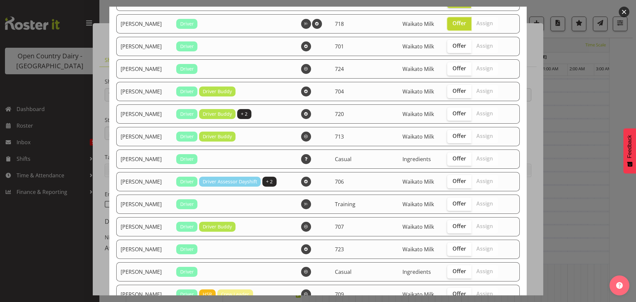
scroll to position [629, 0]
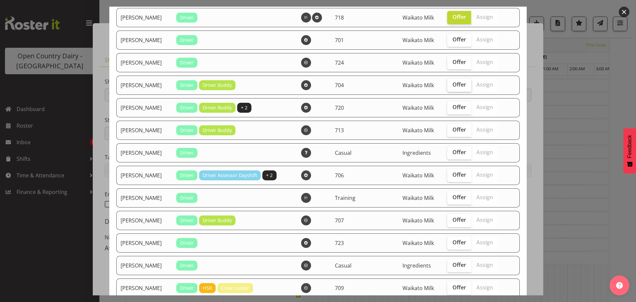
click at [452, 84] on span "Offer" at bounding box center [459, 84] width 14 height 7
click at [451, 84] on input "Offer" at bounding box center [449, 84] width 4 height 4
checkbox input "true"
click at [453, 130] on span "Offer" at bounding box center [459, 129] width 14 height 7
click at [451, 130] on input "Offer" at bounding box center [449, 130] width 4 height 4
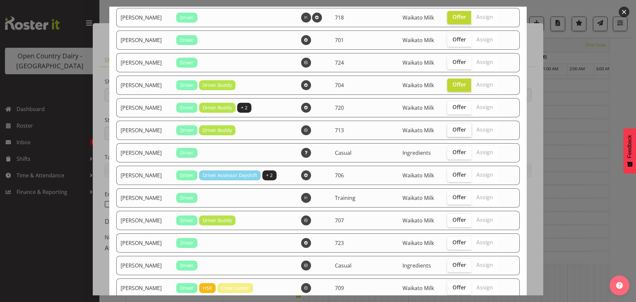
checkbox input "true"
click at [453, 175] on span "Offer" at bounding box center [459, 174] width 14 height 7
click at [451, 175] on input "Offer" at bounding box center [449, 175] width 4 height 4
checkbox input "true"
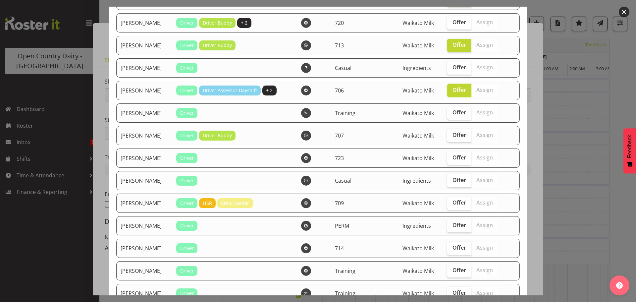
scroll to position [729, 0]
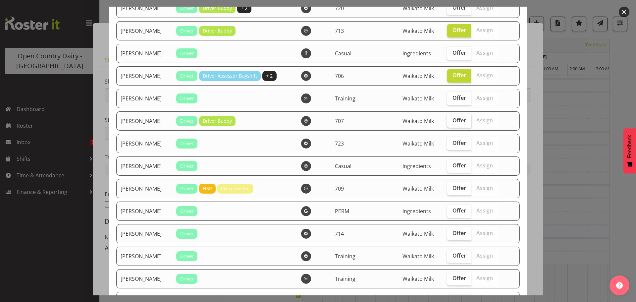
click at [455, 122] on span "Offer" at bounding box center [459, 120] width 14 height 7
click at [451, 122] on input "Offer" at bounding box center [449, 120] width 4 height 4
checkbox input "true"
click at [454, 166] on span "Offer" at bounding box center [459, 165] width 14 height 7
click at [451, 166] on input "Offer" at bounding box center [449, 165] width 4 height 4
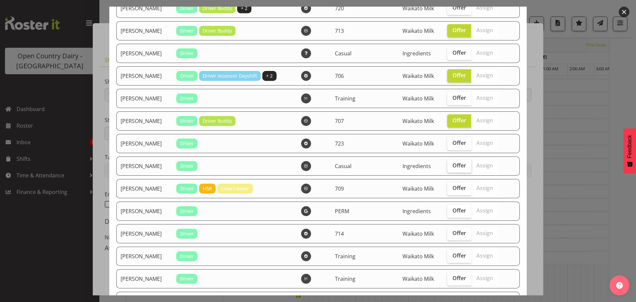
checkbox input "true"
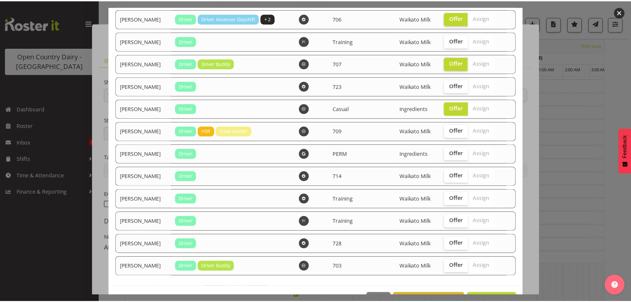
scroll to position [795, 0]
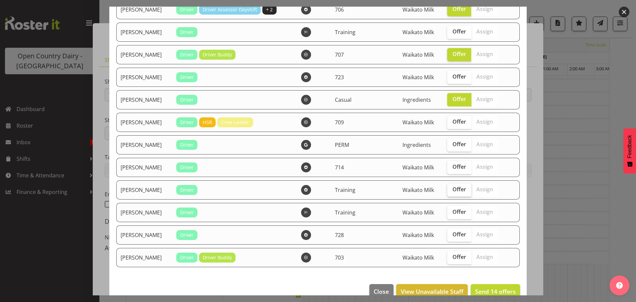
click at [455, 187] on span "Offer" at bounding box center [459, 189] width 14 height 7
click at [451, 187] on input "Offer" at bounding box center [449, 189] width 4 height 4
checkbox input "true"
click at [453, 235] on span "Offer" at bounding box center [459, 234] width 14 height 7
click at [451, 235] on input "Offer" at bounding box center [449, 234] width 4 height 4
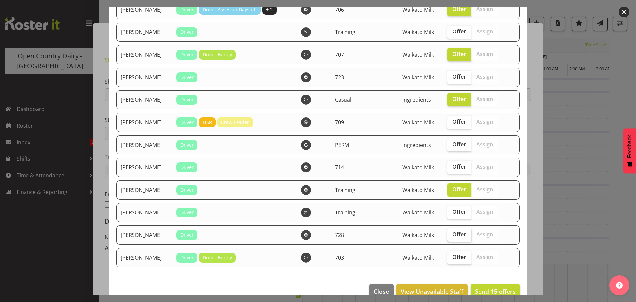
checkbox input "true"
click at [485, 288] on span "Send 16 offers" at bounding box center [495, 291] width 41 height 8
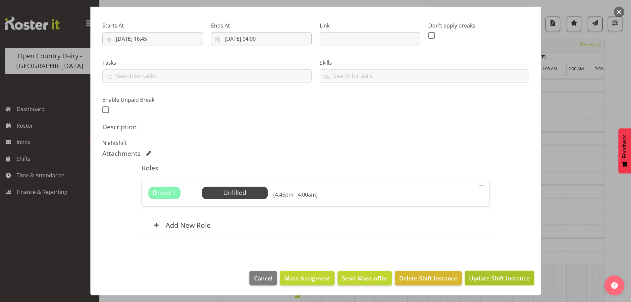
click at [496, 278] on span "Update Shift Instance" at bounding box center [499, 278] width 61 height 9
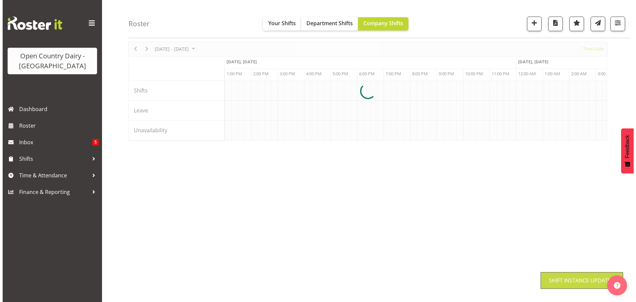
scroll to position [24, 0]
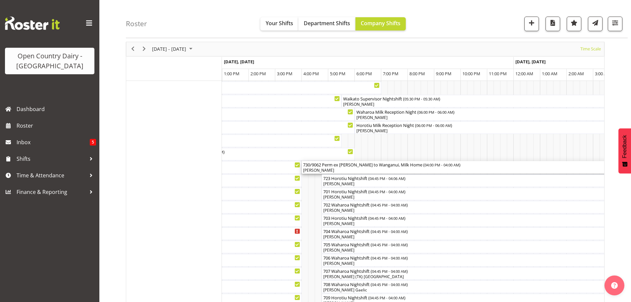
click at [348, 169] on div "[PERSON_NAME]" at bounding box center [460, 170] width 315 height 6
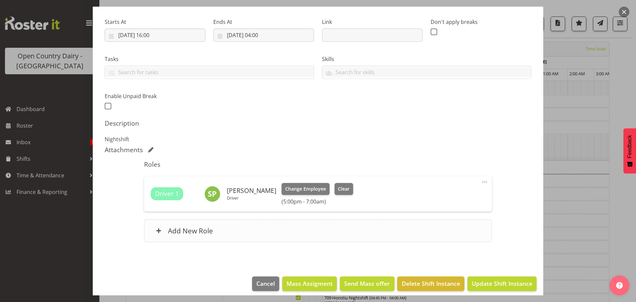
scroll to position [104, 0]
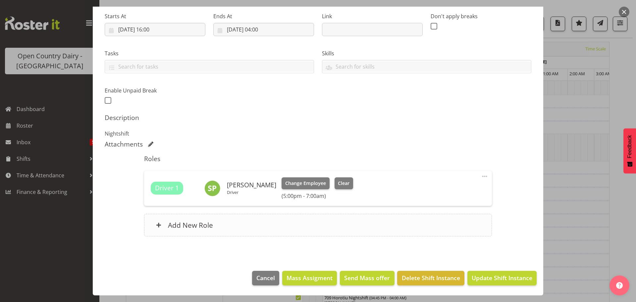
click at [192, 223] on h6 "Add New Role" at bounding box center [190, 225] width 45 height 9
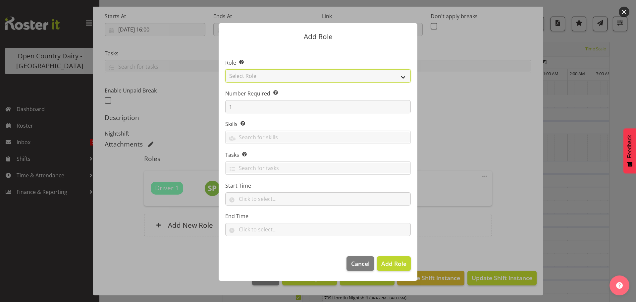
click at [321, 78] on select "Select Role Cadet Driver Crew Leader Driver Driver Buddy Driver Assessor Dayshi…" at bounding box center [317, 75] width 185 height 13
select select "1166"
click at [225, 69] on select "Select Role Cadet Driver Crew Leader Driver Driver Buddy Driver Assessor Dayshi…" at bounding box center [317, 75] width 185 height 13
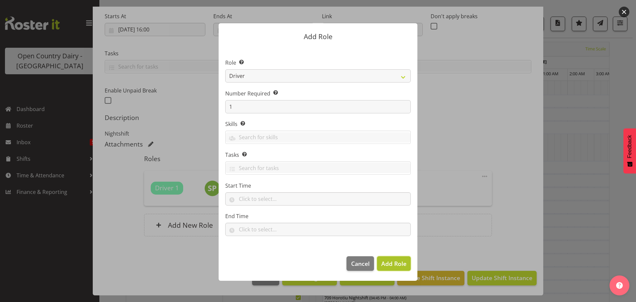
click at [397, 264] on span "Add Role" at bounding box center [393, 263] width 25 height 8
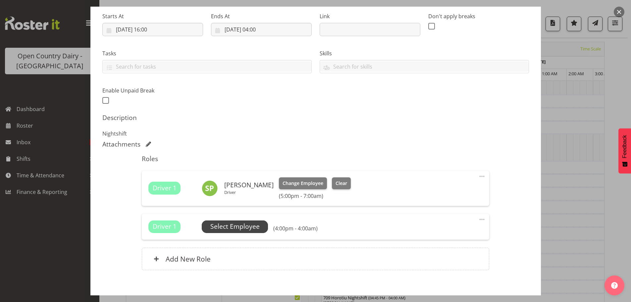
click at [225, 227] on span "Select Employee" at bounding box center [234, 227] width 49 height 10
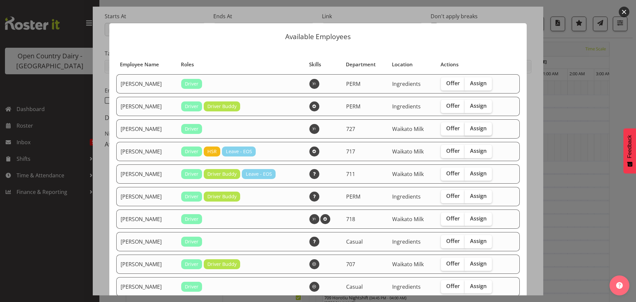
click at [474, 127] on span "Assign" at bounding box center [478, 128] width 17 height 7
click at [469, 127] on input "Assign" at bounding box center [467, 128] width 4 height 4
checkbox input "true"
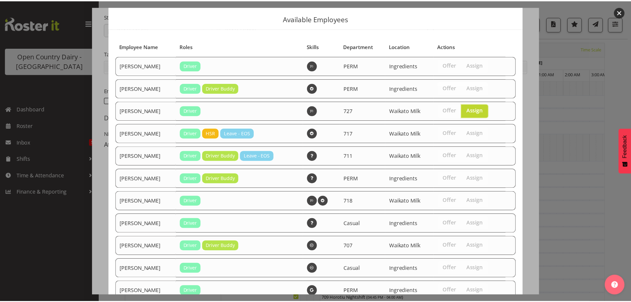
scroll to position [87, 0]
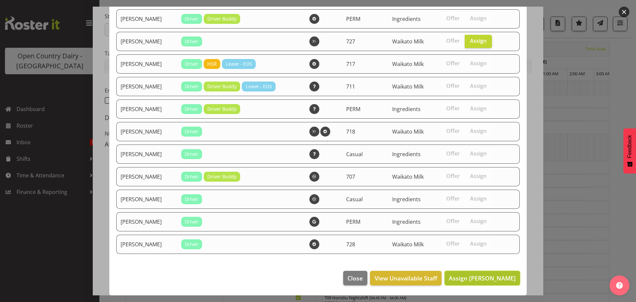
click at [482, 277] on span "Assign David Pawley" at bounding box center [482, 278] width 67 height 8
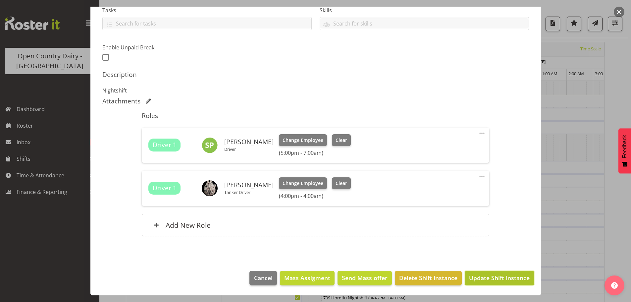
click at [500, 278] on span "Update Shift Instance" at bounding box center [499, 277] width 61 height 9
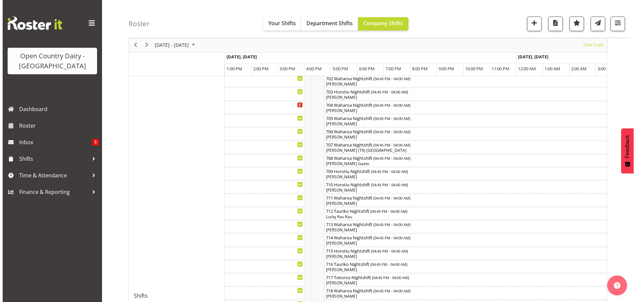
scroll to position [157, 0]
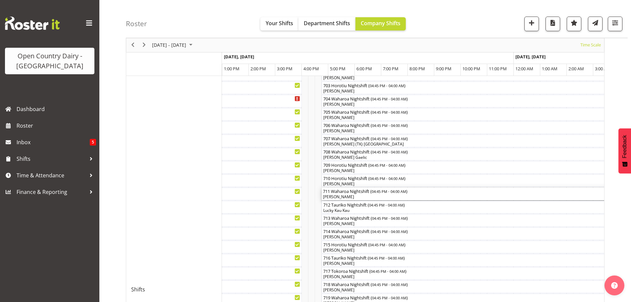
click at [347, 197] on div "[PERSON_NAME]" at bounding box center [470, 197] width 295 height 6
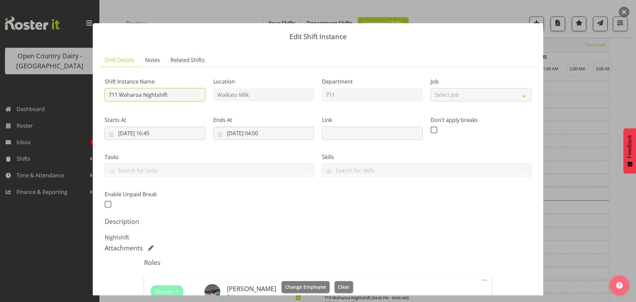
click at [175, 96] on input "711 Waharoa Nightshift" at bounding box center [155, 94] width 101 height 13
type input "711 Lactose ex Waharoa to Horotiu"
click at [154, 133] on input "24/09/2025, 16:45" at bounding box center [155, 133] width 101 height 13
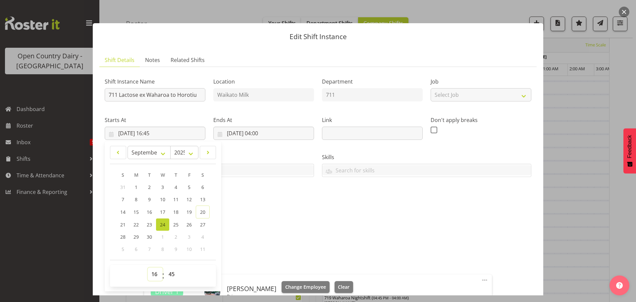
click at [152, 274] on select "00 01 02 03 04 05 06 07 08 09 10 11 12 13 14 15 16 17 18 19 20 21 22 23" at bounding box center [155, 273] width 15 height 13
select select "5"
click at [148, 267] on select "00 01 02 03 04 05 06 07 08 09 10 11 12 13 14 15 16 17 18 19 20 21 22 23" at bounding box center [155, 273] width 15 height 13
type input "24/09/2025, 05:45"
click at [154, 274] on select "00 01 02 03 04 05 06 07 08 09 10 11 12 13 14 15 16 17 18 19 20 21 22 23" at bounding box center [155, 273] width 15 height 13
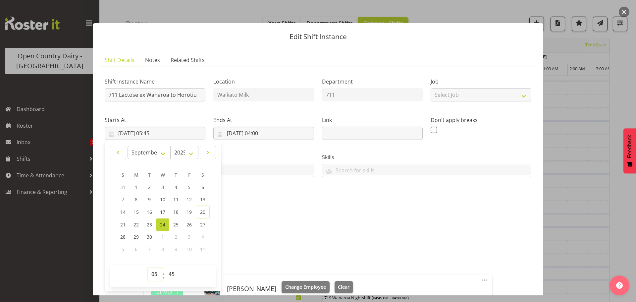
select select "17"
click at [148, 267] on select "00 01 02 03 04 05 06 07 08 09 10 11 12 13 14 15 16 17 18 19 20 21 22 23" at bounding box center [155, 273] width 15 height 13
type input "24/09/2025, 17:45"
click at [172, 274] on select "00 01 02 03 04 05 06 07 08 09 10 11 12 13 14 15 16 17 18 19 20 21 22 23 24 25 2…" at bounding box center [172, 273] width 15 height 13
select select "0"
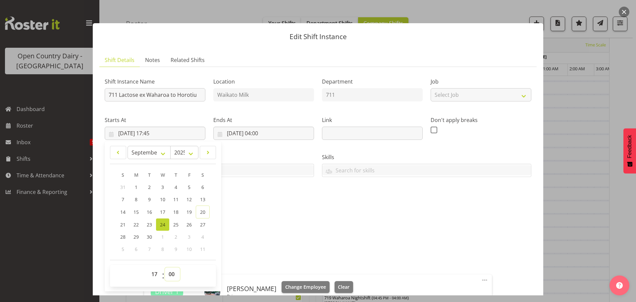
click at [165, 267] on select "00 01 02 03 04 05 06 07 08 09 10 11 12 13 14 15 16 17 18 19 20 21 22 23 24 25 2…" at bounding box center [172, 273] width 15 height 13
type input "24/09/2025, 17:00"
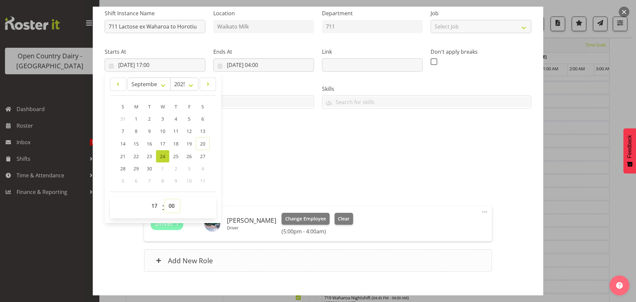
scroll to position [104, 0]
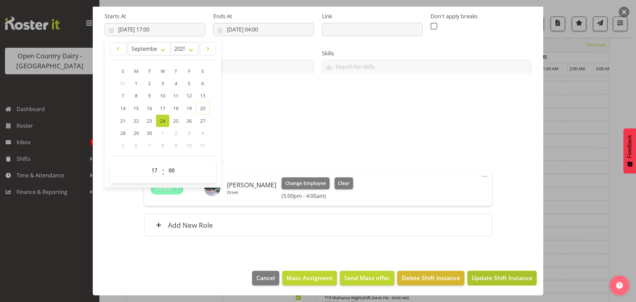
click at [495, 277] on span "Update Shift Instance" at bounding box center [502, 277] width 61 height 9
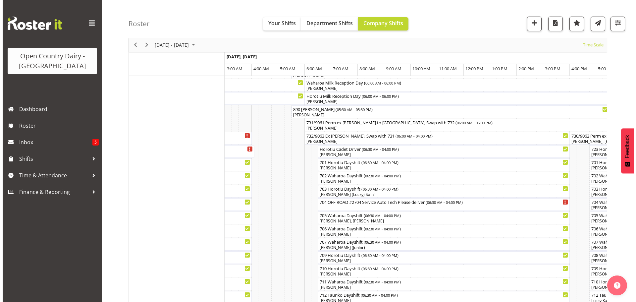
scroll to position [45, 0]
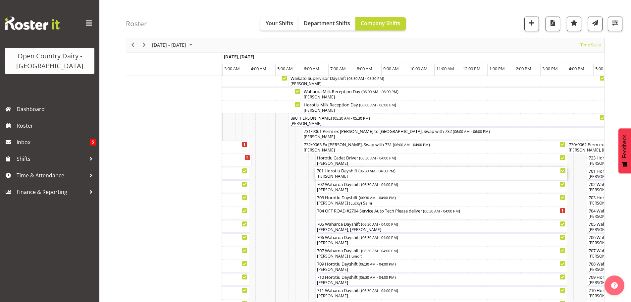
click at [359, 175] on div "[PERSON_NAME]" at bounding box center [441, 176] width 249 height 6
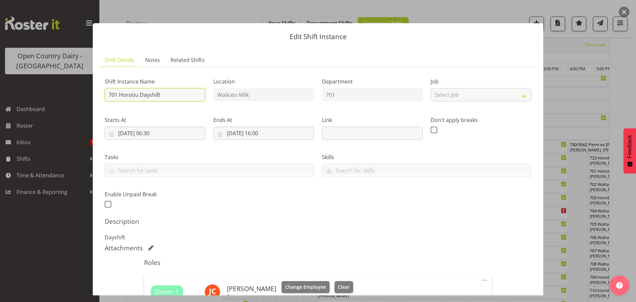
click at [163, 93] on input "701 Horotiu Dayshift" at bounding box center [155, 94] width 101 height 13
type input "701 Cream ex Horotiu to Waharoa"
click at [152, 133] on input "24/09/2025, 06:30" at bounding box center [155, 133] width 101 height 13
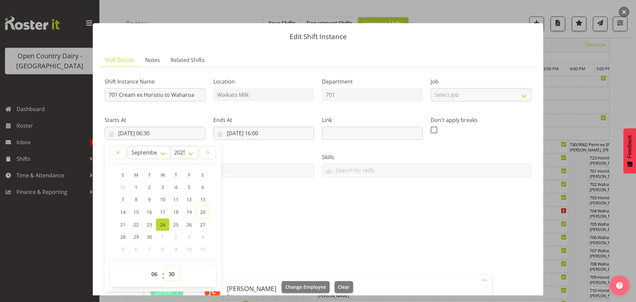
click at [171, 273] on select "00 01 02 03 04 05 06 07 08 09 10 11 12 13 14 15 16 17 18 19 20 21 22 23 24 25 2…" at bounding box center [172, 273] width 15 height 13
select select "0"
click at [165, 267] on select "00 01 02 03 04 05 06 07 08 09 10 11 12 13 14 15 16 17 18 19 20 21 22 23 24 25 2…" at bounding box center [172, 273] width 15 height 13
type input "24/09/2025, 06:00"
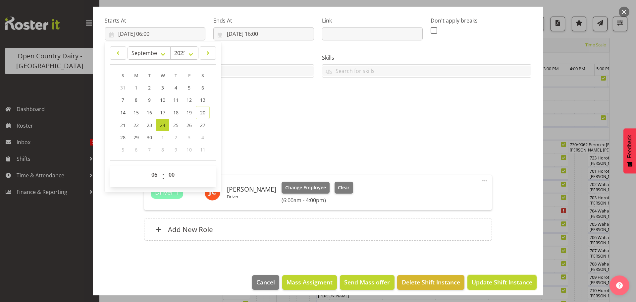
click at [494, 282] on span "Update Shift Instance" at bounding box center [502, 282] width 61 height 9
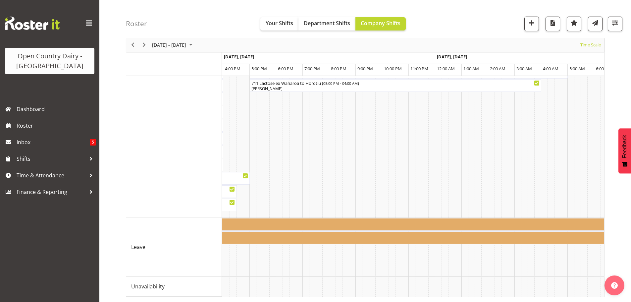
scroll to position [0, 1724]
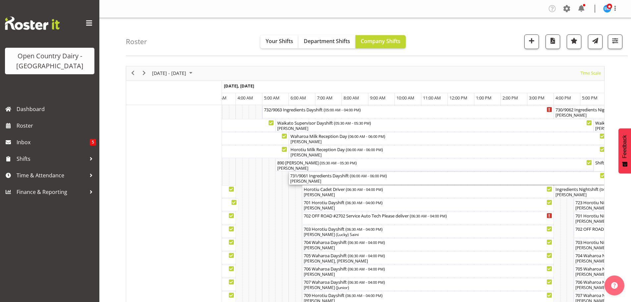
click at [334, 182] on div "[PERSON_NAME]" at bounding box center [447, 181] width 315 height 6
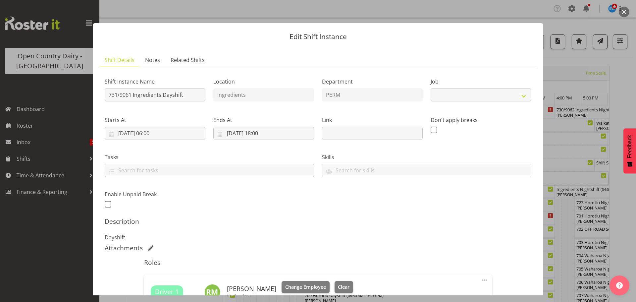
select select "9052"
click at [303, 287] on span "Change Employee" at bounding box center [305, 286] width 41 height 7
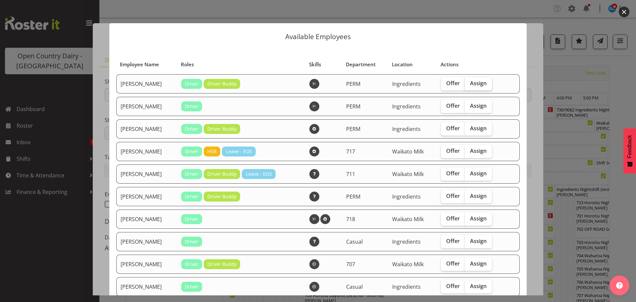
drag, startPoint x: 471, startPoint y: 83, endPoint x: 474, endPoint y: 89, distance: 6.2
click at [472, 83] on span "Assign" at bounding box center [478, 83] width 17 height 7
click at [469, 83] on input "Assign" at bounding box center [467, 83] width 4 height 4
checkbox input "true"
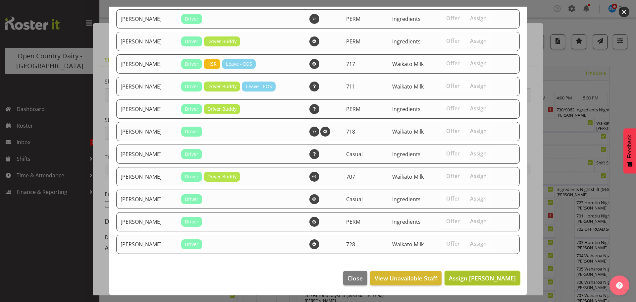
click at [474, 277] on span "Assign Abhilash Antony" at bounding box center [482, 278] width 67 height 8
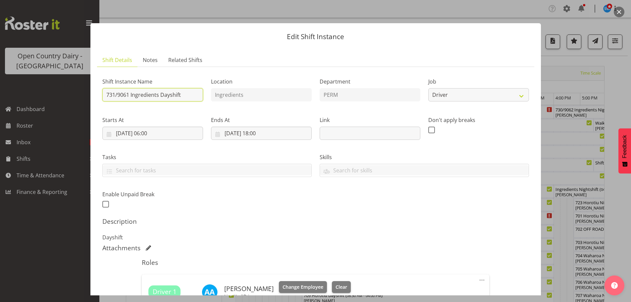
click at [185, 92] on input "731/9061 Ingredients Dayshift" at bounding box center [152, 94] width 101 height 13
type input "731/9060 Ex Wanganui, Swap with 732"
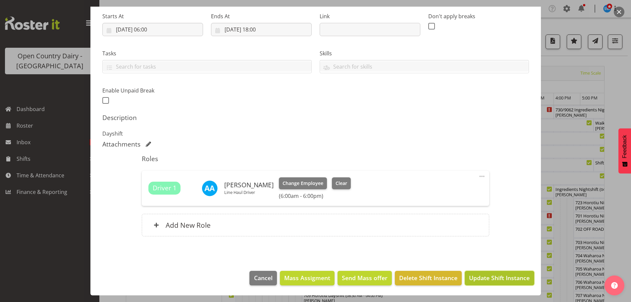
click at [494, 276] on span "Update Shift Instance" at bounding box center [499, 277] width 61 height 9
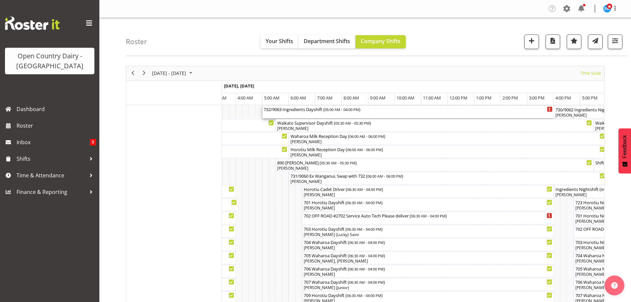
click at [318, 115] on div "732/9063 Ingredients Dayshift ( 05:00 AM - 04:00 PM )" at bounding box center [408, 112] width 289 height 13
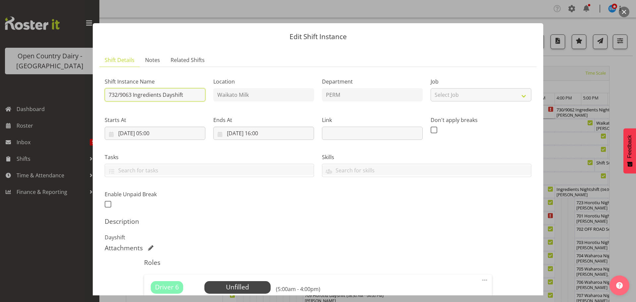
drag, startPoint x: 192, startPoint y: 95, endPoint x: 201, endPoint y: 91, distance: 10.2
click at [192, 94] on input "732/9063 Ingredients Dayshift" at bounding box center [155, 94] width 101 height 13
click at [187, 95] on input "732/9063 Perm ex Tatua to Wanganui, Swap wiyh 731" at bounding box center [155, 94] width 101 height 13
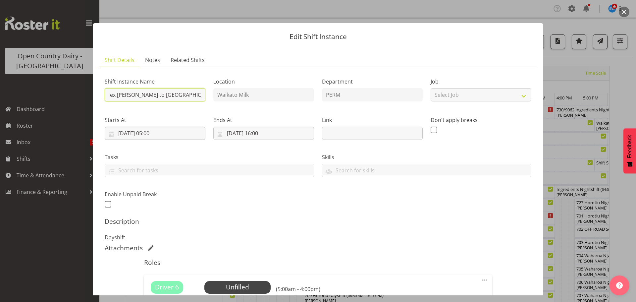
type input "732/9063 Perm ex [PERSON_NAME] to [GEOGRAPHIC_DATA], Swap with 731"
click at [160, 132] on input "25/09/2025, 05:00" at bounding box center [155, 133] width 101 height 13
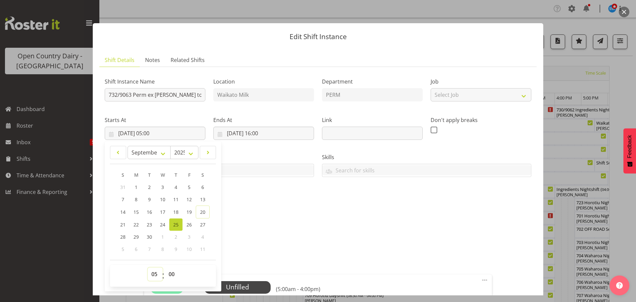
click at [152, 273] on select "00 01 02 03 04 05 06 07 08 09 10 11 12 13 14 15 16 17 18 19 20 21 22 23" at bounding box center [155, 273] width 15 height 13
select select "6"
click at [148, 267] on select "00 01 02 03 04 05 06 07 08 09 10 11 12 13 14 15 16 17 18 19 20 21 22 23" at bounding box center [155, 273] width 15 height 13
type input "25/09/2025, 06:00"
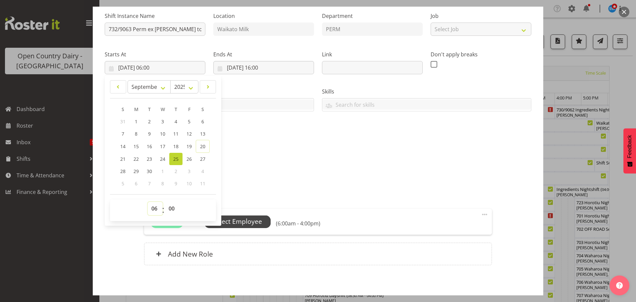
scroll to position [66, 0]
click at [244, 222] on span "Select Employee" at bounding box center [237, 221] width 49 height 10
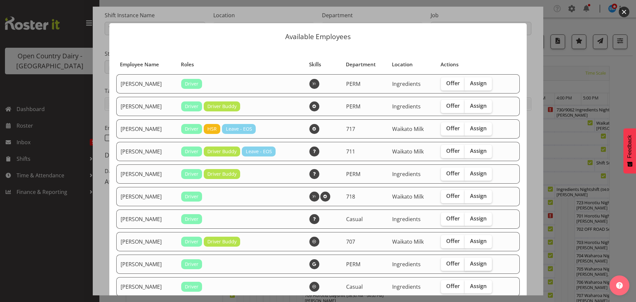
click at [473, 263] on span "Assign" at bounding box center [478, 263] width 17 height 7
click at [469, 263] on input "Assign" at bounding box center [467, 263] width 4 height 4
checkbox input "true"
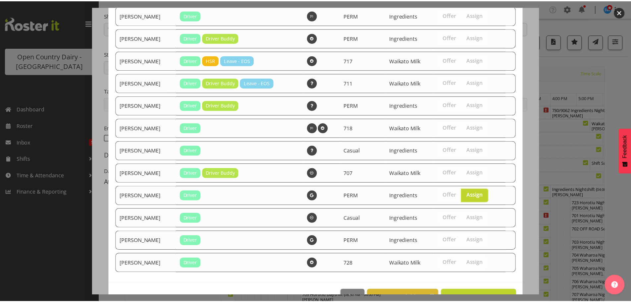
scroll to position [87, 0]
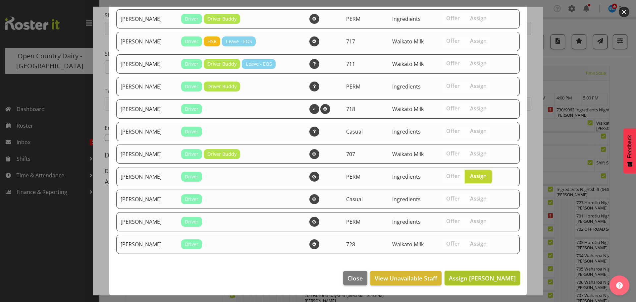
click at [489, 276] on span "Assign Richard Marsh" at bounding box center [482, 278] width 67 height 8
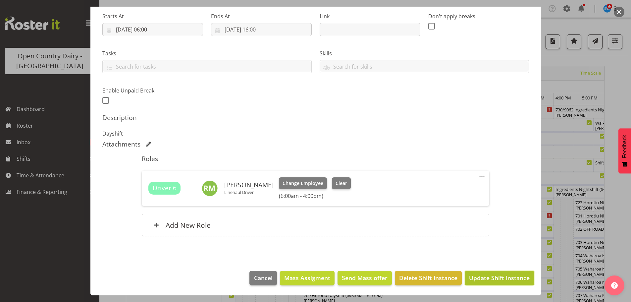
drag, startPoint x: 510, startPoint y: 280, endPoint x: 512, endPoint y: 276, distance: 4.4
click at [510, 280] on span "Update Shift Instance" at bounding box center [499, 277] width 61 height 9
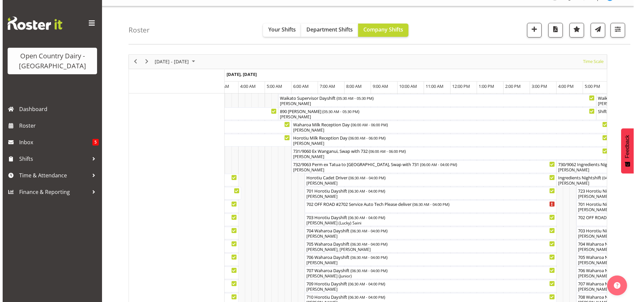
scroll to position [0, 0]
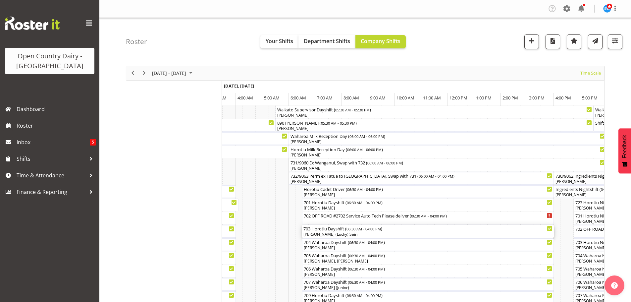
click at [349, 233] on div "[PERSON_NAME] (Lucky) Saini" at bounding box center [427, 234] width 249 height 6
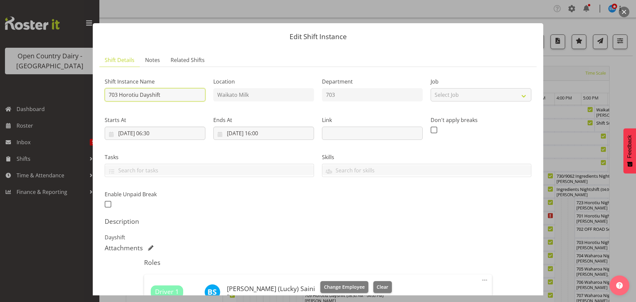
click at [178, 92] on input "703 Horotiu Dayshift" at bounding box center [155, 94] width 101 height 13
type input "703 Cream ex Horotiu to Talleys"
click at [157, 133] on input "25/09/2025, 06:30" at bounding box center [155, 133] width 101 height 13
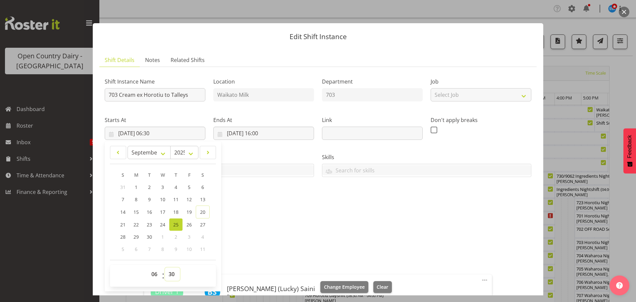
click at [173, 273] on select "00 01 02 03 04 05 06 07 08 09 10 11 12 13 14 15 16 17 18 19 20 21 22 23 24 25 2…" at bounding box center [172, 273] width 15 height 13
select select "0"
click at [165, 267] on select "00 01 02 03 04 05 06 07 08 09 10 11 12 13 14 15 16 17 18 19 20 21 22 23 24 25 2…" at bounding box center [172, 273] width 15 height 13
type input "25/09/2025, 06:00"
click at [191, 93] on input "703 Cream ex Horotiu to Talleys" at bounding box center [155, 94] width 101 height 13
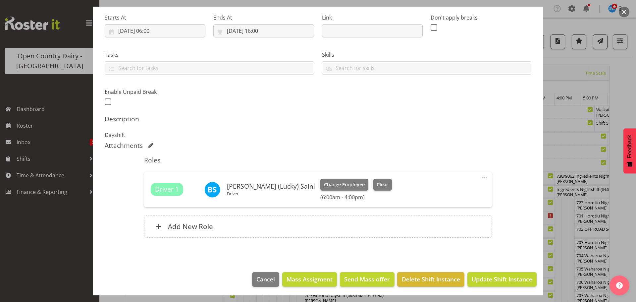
scroll to position [104, 0]
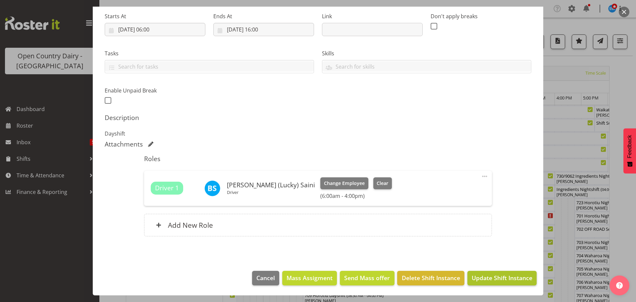
type input "703 Cream ex Horotiu to Talleys TRUCK ONLY"
click at [511, 278] on span "Update Shift Instance" at bounding box center [502, 277] width 61 height 9
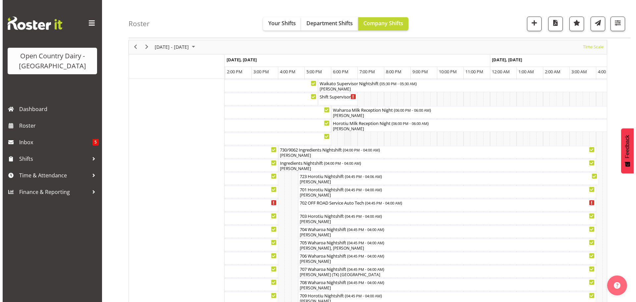
scroll to position [12, 0]
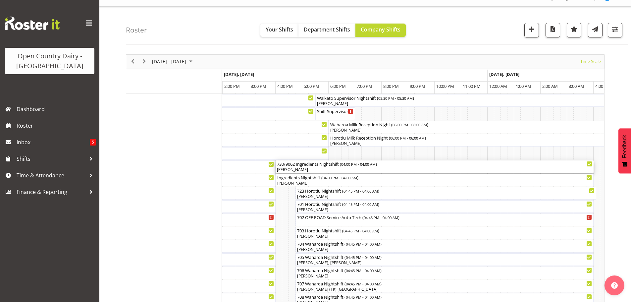
click at [316, 170] on div "[PERSON_NAME]" at bounding box center [434, 170] width 315 height 6
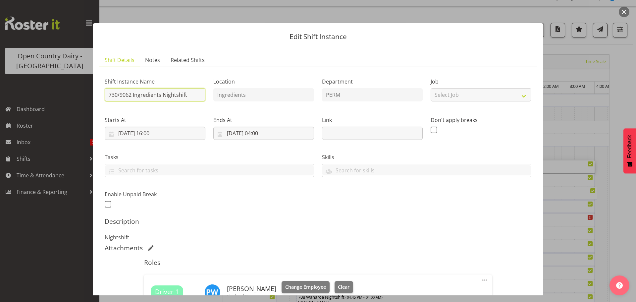
click at [189, 94] on input "730/9062 Ingredients Nightshift" at bounding box center [155, 94] width 101 height 13
type input "730/9062 Perm ex [PERSON_NAME] to [GEOGRAPHIC_DATA], Milk Home"
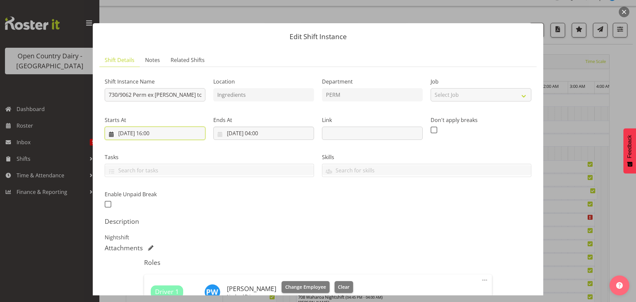
click at [155, 131] on input "25/09/2025, 16:00" at bounding box center [155, 133] width 101 height 13
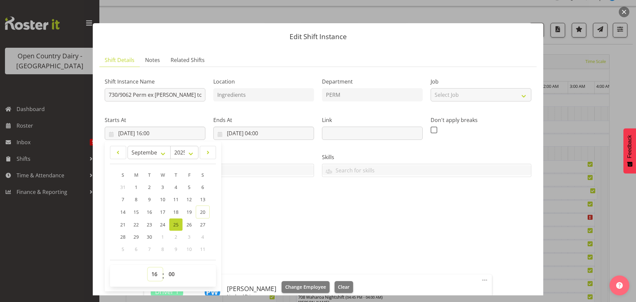
click at [156, 273] on select "00 01 02 03 04 05 06 07 08 09 10 11 12 13 14 15 16 17 18 19 20 21 22 23" at bounding box center [155, 273] width 15 height 13
select select "17"
click at [148, 267] on select "00 01 02 03 04 05 06 07 08 09 10 11 12 13 14 15 16 17 18 19 20 21 22 23" at bounding box center [155, 273] width 15 height 13
type input "25/09/2025, 17:00"
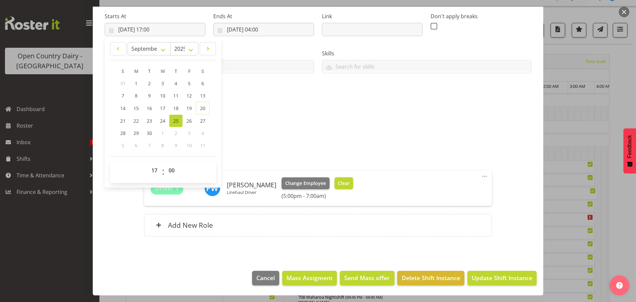
click at [338, 182] on span "Clear" at bounding box center [344, 183] width 12 height 7
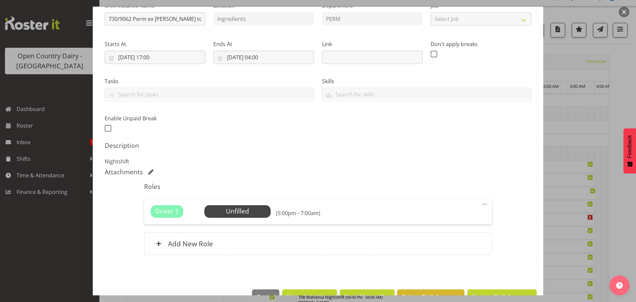
scroll to position [94, 0]
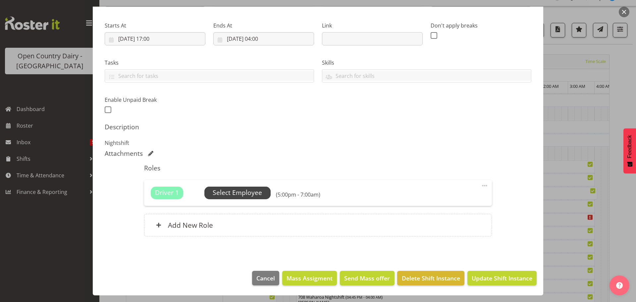
click at [239, 193] on span "Select Employee" at bounding box center [237, 193] width 49 height 10
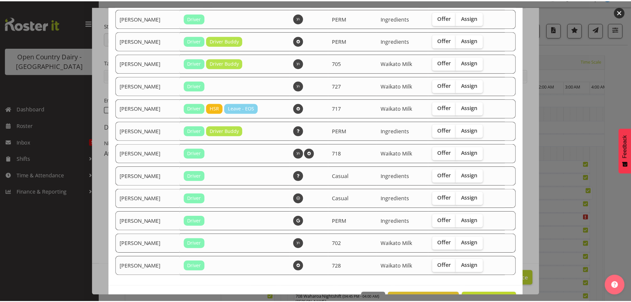
scroll to position [87, 0]
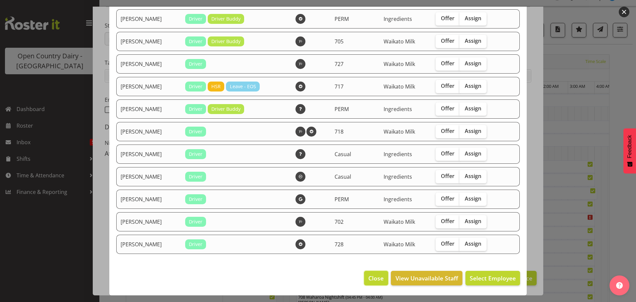
click at [371, 280] on span "Close" at bounding box center [375, 278] width 15 height 9
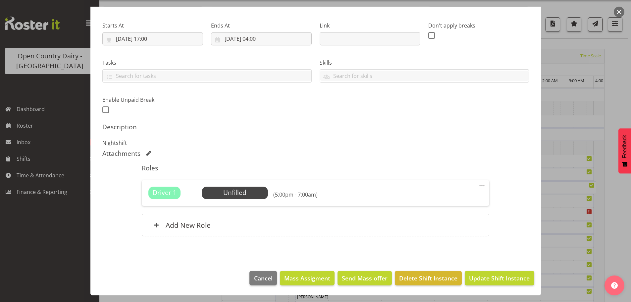
scroll to position [12, 0]
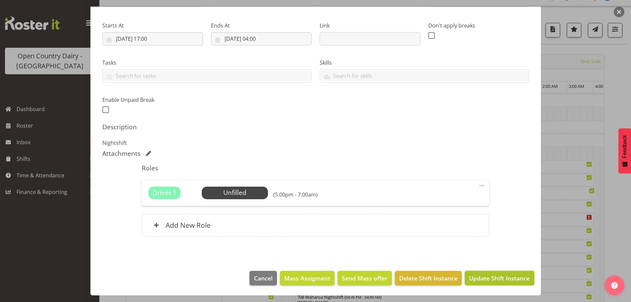
click at [488, 279] on span "Update Shift Instance" at bounding box center [499, 278] width 61 height 9
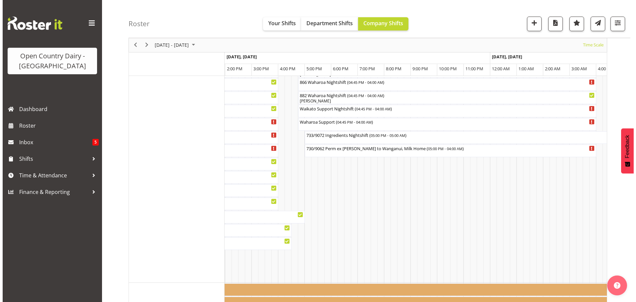
scroll to position [508, 0]
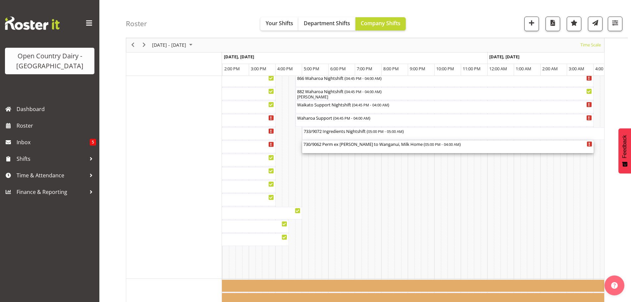
click at [347, 148] on div "730/9062 Perm ex Tatua to Wanganui, Milk Home ( 05:00 PM - 04:00 AM )" at bounding box center [447, 146] width 289 height 13
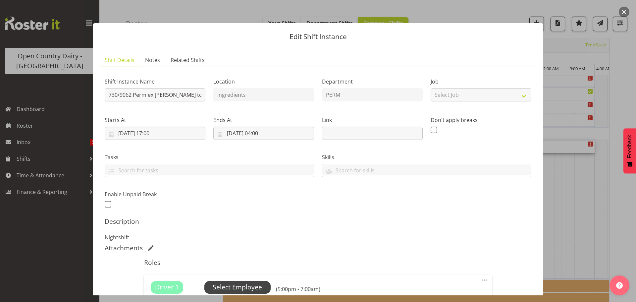
click at [238, 286] on span "Select Employee" at bounding box center [237, 287] width 49 height 10
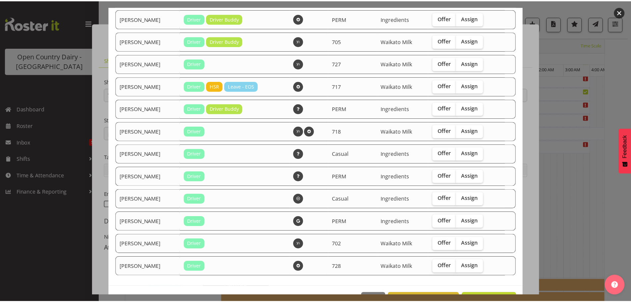
scroll to position [99, 0]
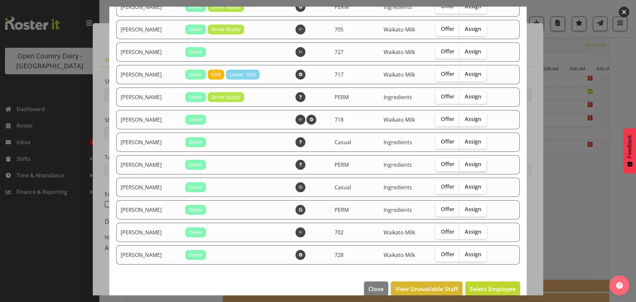
click at [468, 161] on span "Assign" at bounding box center [473, 164] width 17 height 7
click at [464, 162] on input "Assign" at bounding box center [461, 164] width 4 height 4
checkbox input "true"
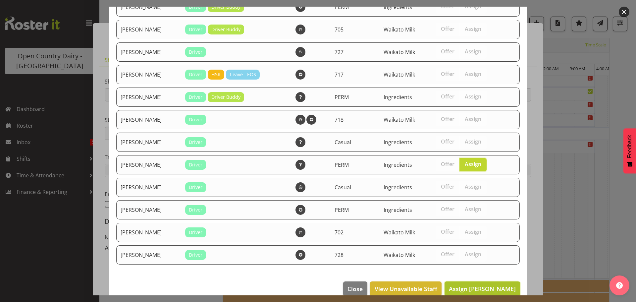
click at [477, 284] on button "Assign Paul Wilson" at bounding box center [482, 288] width 76 height 15
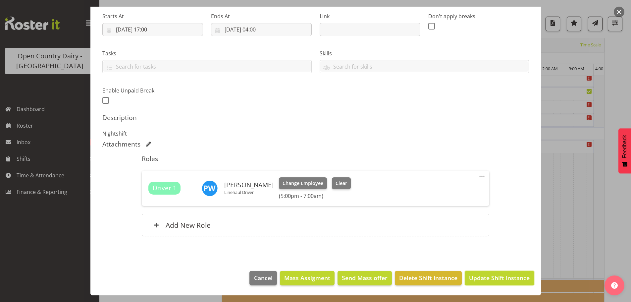
drag, startPoint x: 495, startPoint y: 276, endPoint x: 495, endPoint y: 271, distance: 4.3
click at [495, 275] on span "Update Shift Instance" at bounding box center [499, 277] width 61 height 9
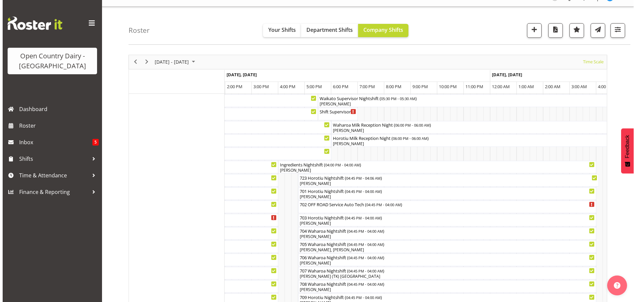
scroll to position [0, 0]
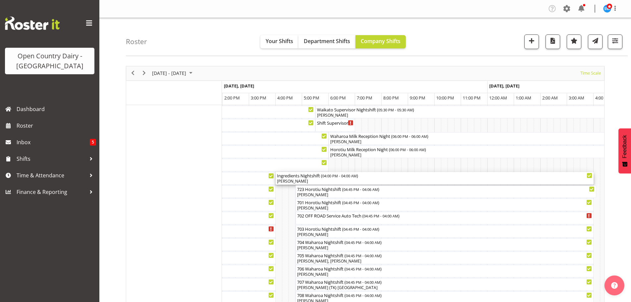
click at [315, 182] on div "[PERSON_NAME]" at bounding box center [434, 181] width 315 height 6
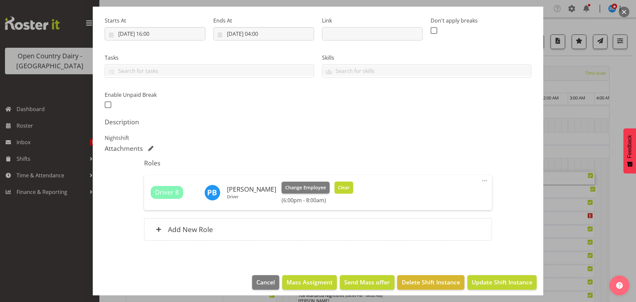
click at [338, 186] on span "Clear" at bounding box center [344, 187] width 12 height 7
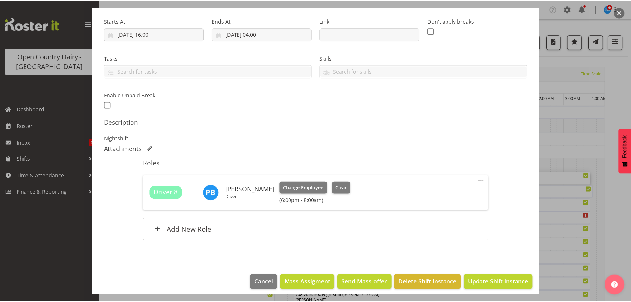
scroll to position [94, 0]
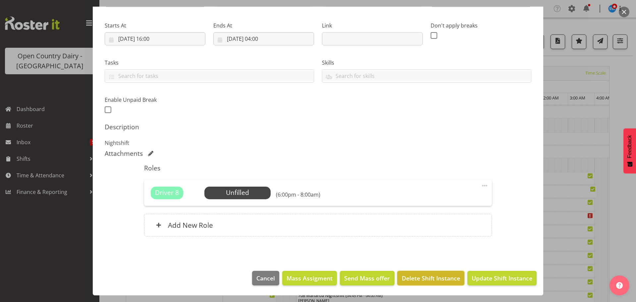
click at [424, 277] on span "Delete Shift Instance" at bounding box center [431, 278] width 58 height 9
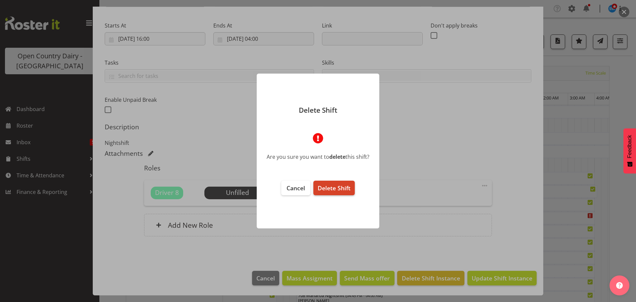
click at [333, 189] on span "Delete Shift" at bounding box center [334, 188] width 33 height 8
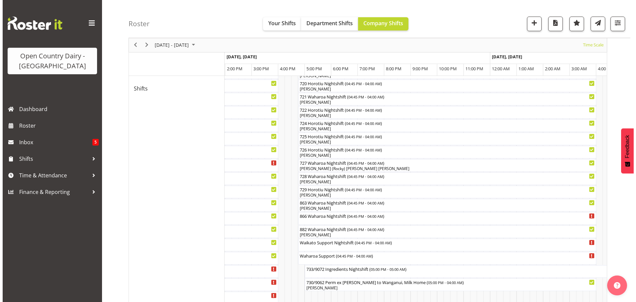
scroll to position [364, 0]
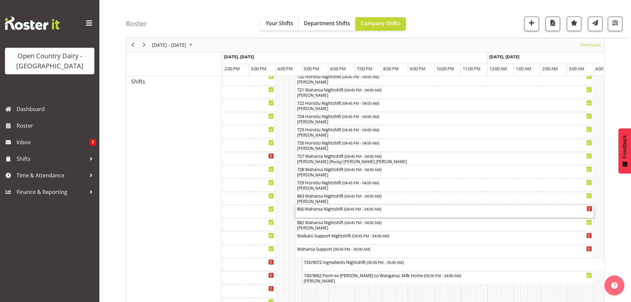
click at [327, 213] on div "866 Waharoa Nightshift ( 04:45 PM - 04:00 AM )" at bounding box center [444, 211] width 295 height 13
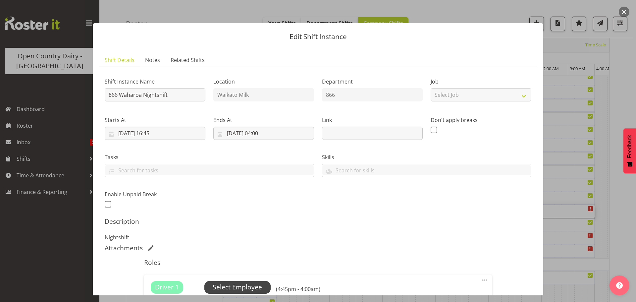
click at [230, 287] on span "Select Employee" at bounding box center [237, 287] width 49 height 10
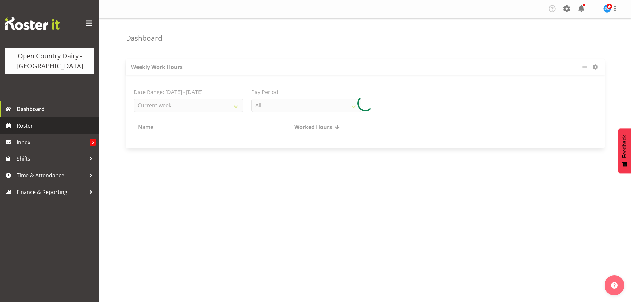
click at [21, 124] on span "Roster" at bounding box center [56, 126] width 79 height 10
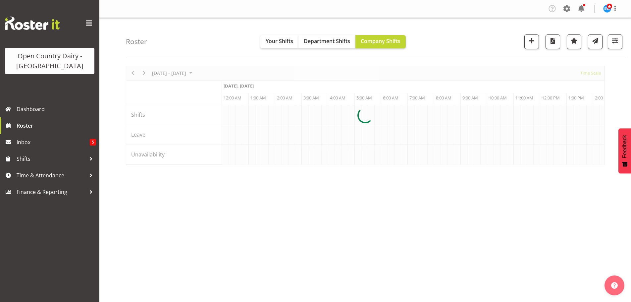
scroll to position [0, 3180]
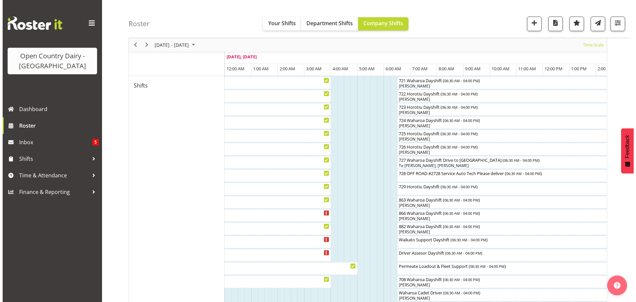
scroll to position [364, 0]
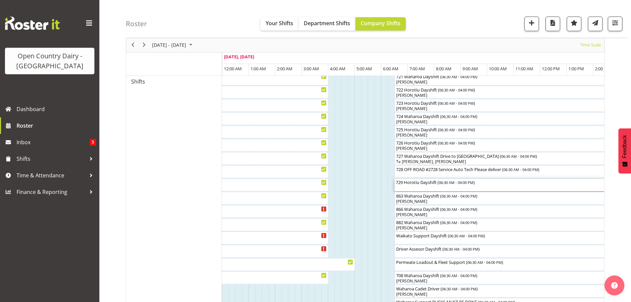
click at [433, 186] on div "729 Horotiu Dayshift ( 06:30 AM - 04:00 PM )" at bounding box center [520, 185] width 249 height 13
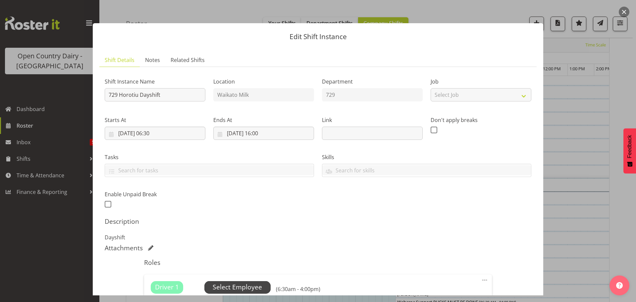
click at [235, 285] on span "Select Employee" at bounding box center [237, 287] width 49 height 10
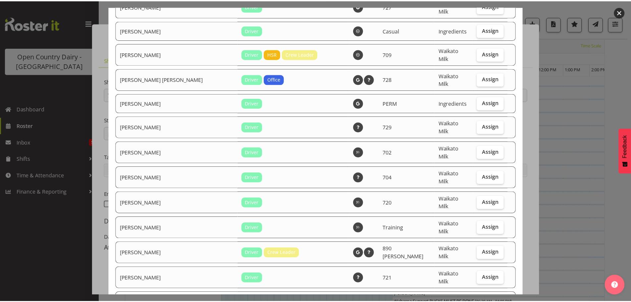
scroll to position [1056, 0]
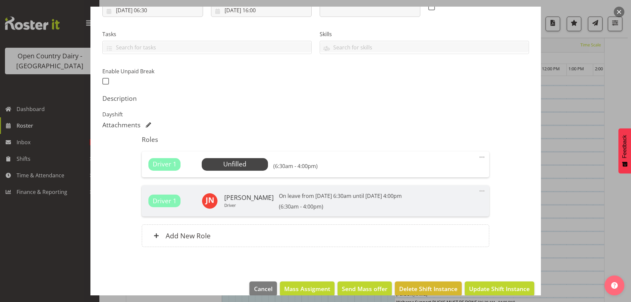
scroll to position [133, 0]
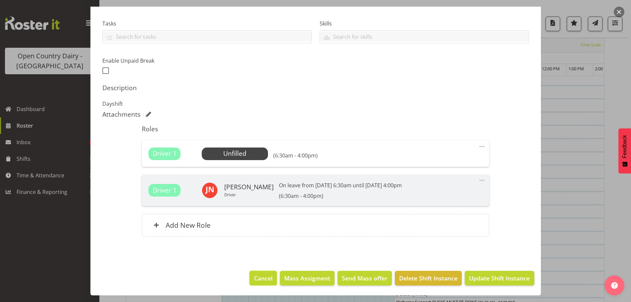
click at [262, 278] on span "Cancel" at bounding box center [263, 278] width 19 height 9
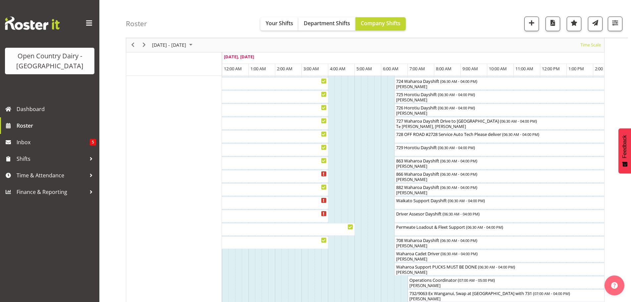
scroll to position [397, 0]
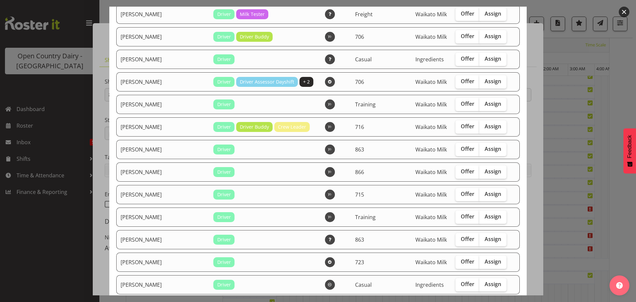
scroll to position [927, 0]
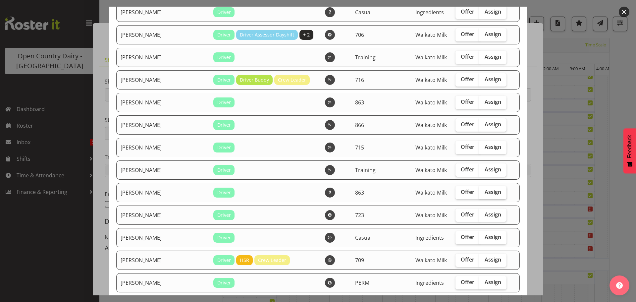
drag, startPoint x: 484, startPoint y: 191, endPoint x: 484, endPoint y: 197, distance: 6.0
click at [485, 191] on span "Assign" at bounding box center [493, 191] width 17 height 7
click at [484, 191] on input "Assign" at bounding box center [481, 192] width 4 height 4
checkbox input "true"
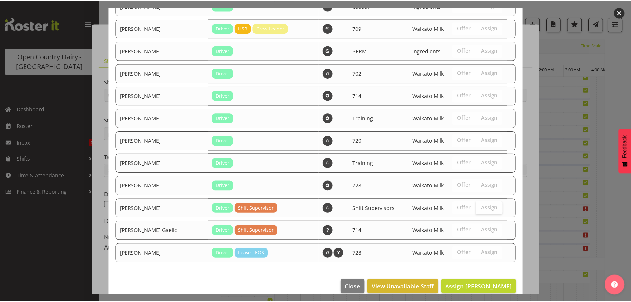
scroll to position [1169, 0]
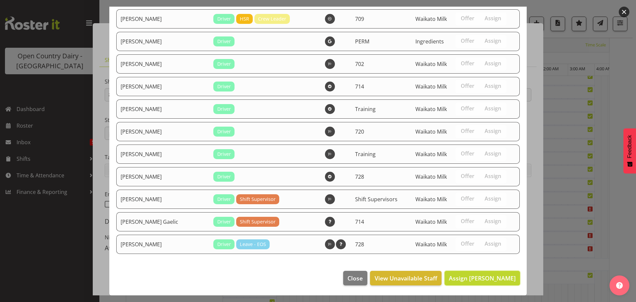
drag, startPoint x: 490, startPoint y: 280, endPoint x: 489, endPoint y: 272, distance: 8.3
click at [490, 279] on span "Assign [PERSON_NAME]" at bounding box center [482, 278] width 67 height 8
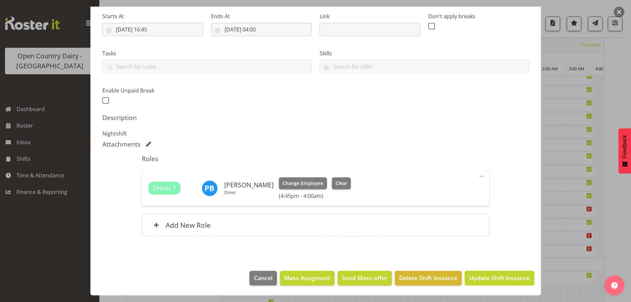
click at [488, 277] on span "Update Shift Instance" at bounding box center [499, 277] width 61 height 9
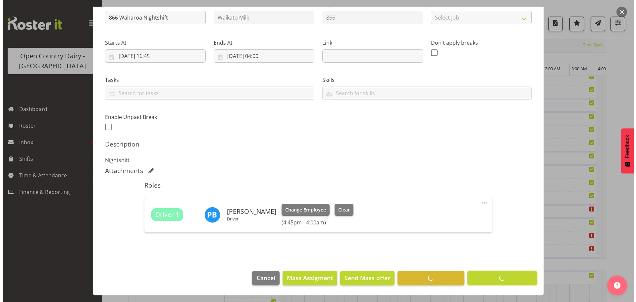
scroll to position [24, 0]
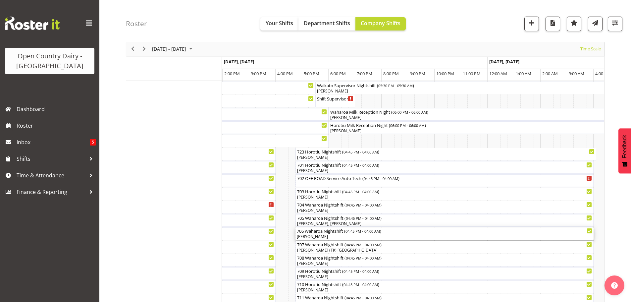
click at [338, 237] on div "[PERSON_NAME]" at bounding box center [444, 237] width 295 height 6
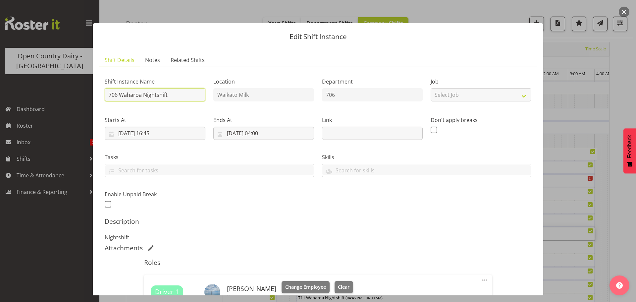
click at [176, 96] on input "706 Waharoa Nightshift" at bounding box center [155, 94] width 101 height 13
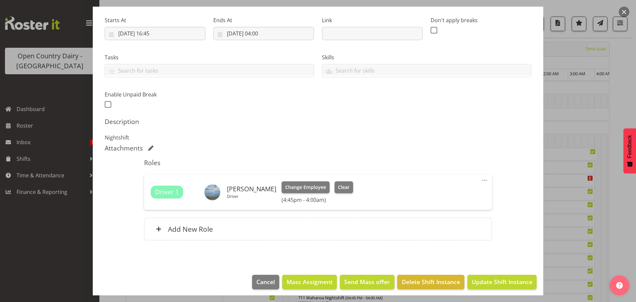
scroll to position [104, 0]
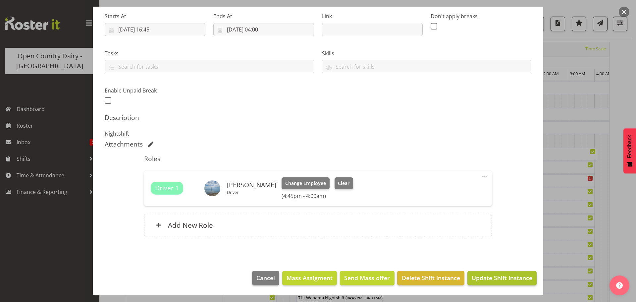
type input "706 Lactose ex Waharoa to Horotiu"
click at [484, 275] on span "Update Shift Instance" at bounding box center [502, 277] width 61 height 9
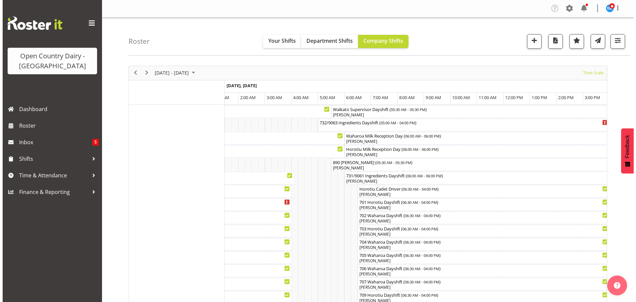
scroll to position [0, 0]
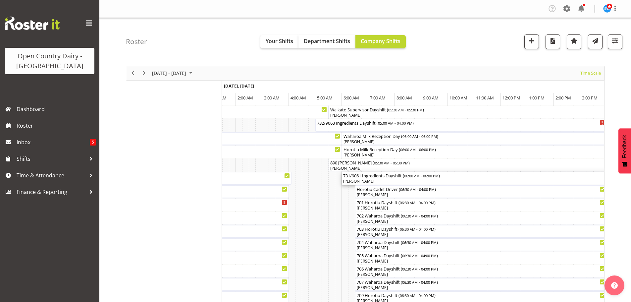
click at [392, 180] on div "[PERSON_NAME]" at bounding box center [500, 181] width 315 height 6
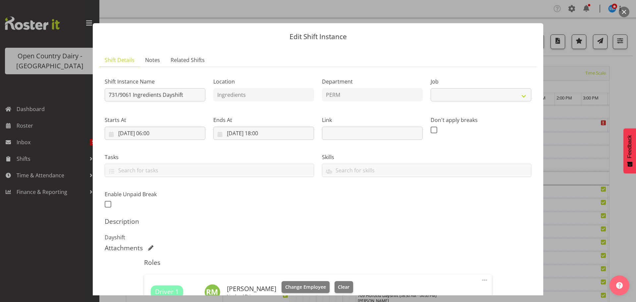
select select "9052"
click at [187, 93] on input "731/9061 Ingredients Dayshift" at bounding box center [155, 94] width 101 height 13
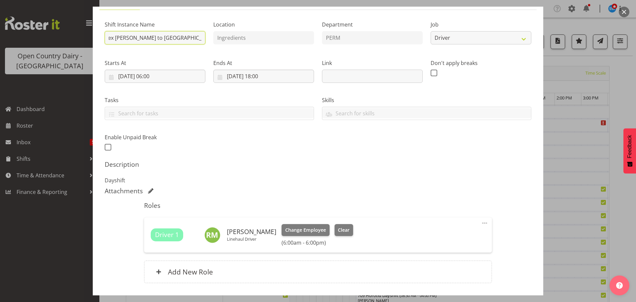
scroll to position [104, 0]
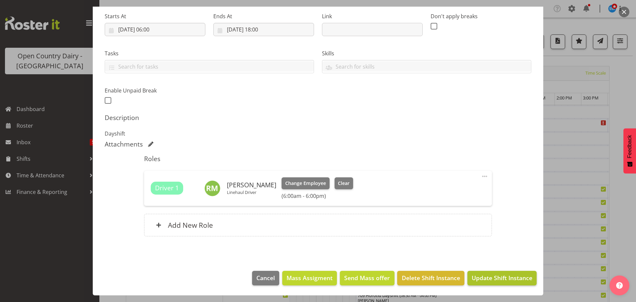
type input "731/9061 Perm ex [PERSON_NAME] to [GEOGRAPHIC_DATA], Swap with 732"
drag, startPoint x: 495, startPoint y: 281, endPoint x: 499, endPoint y: 273, distance: 8.7
click at [495, 279] on span "Update Shift Instance" at bounding box center [502, 277] width 61 height 9
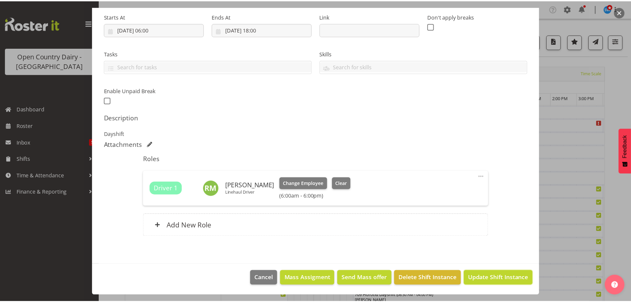
scroll to position [77, 0]
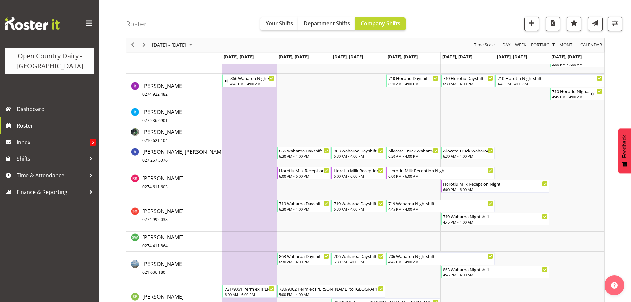
scroll to position [4339, 0]
